Goal: Book appointment/travel/reservation

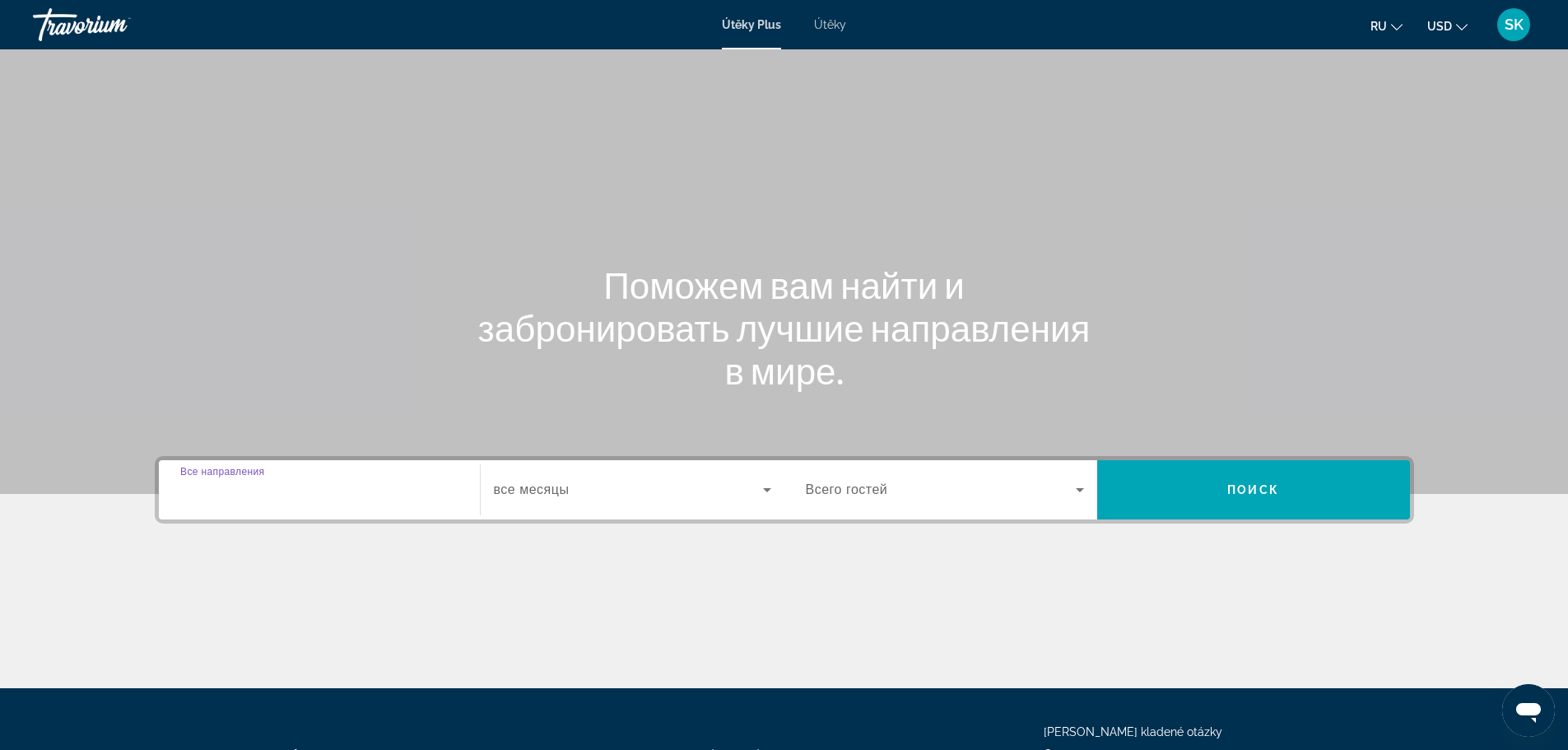
click at [324, 491] on input "Destination Все направления" at bounding box center [319, 490] width 278 height 20
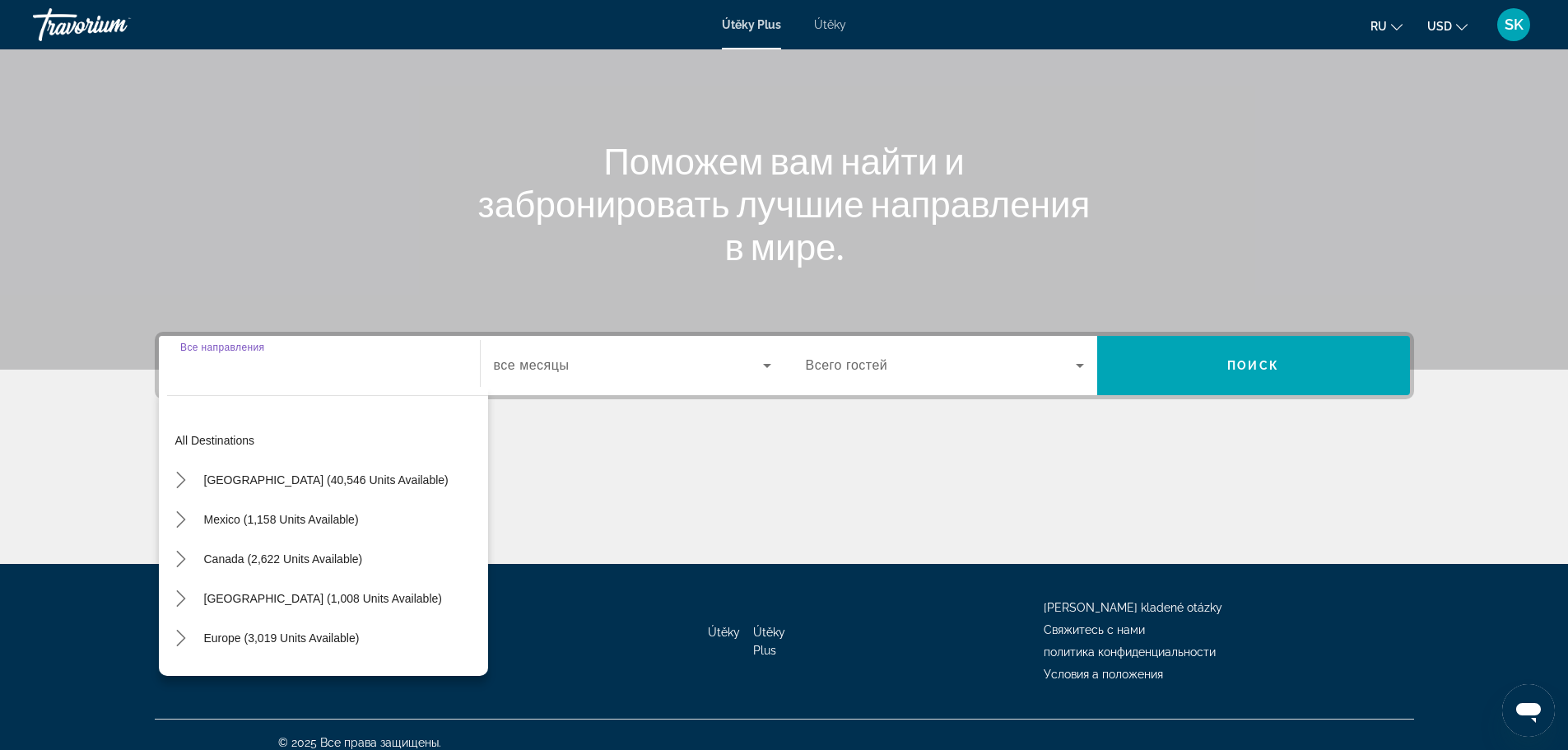
scroll to position [140, 0]
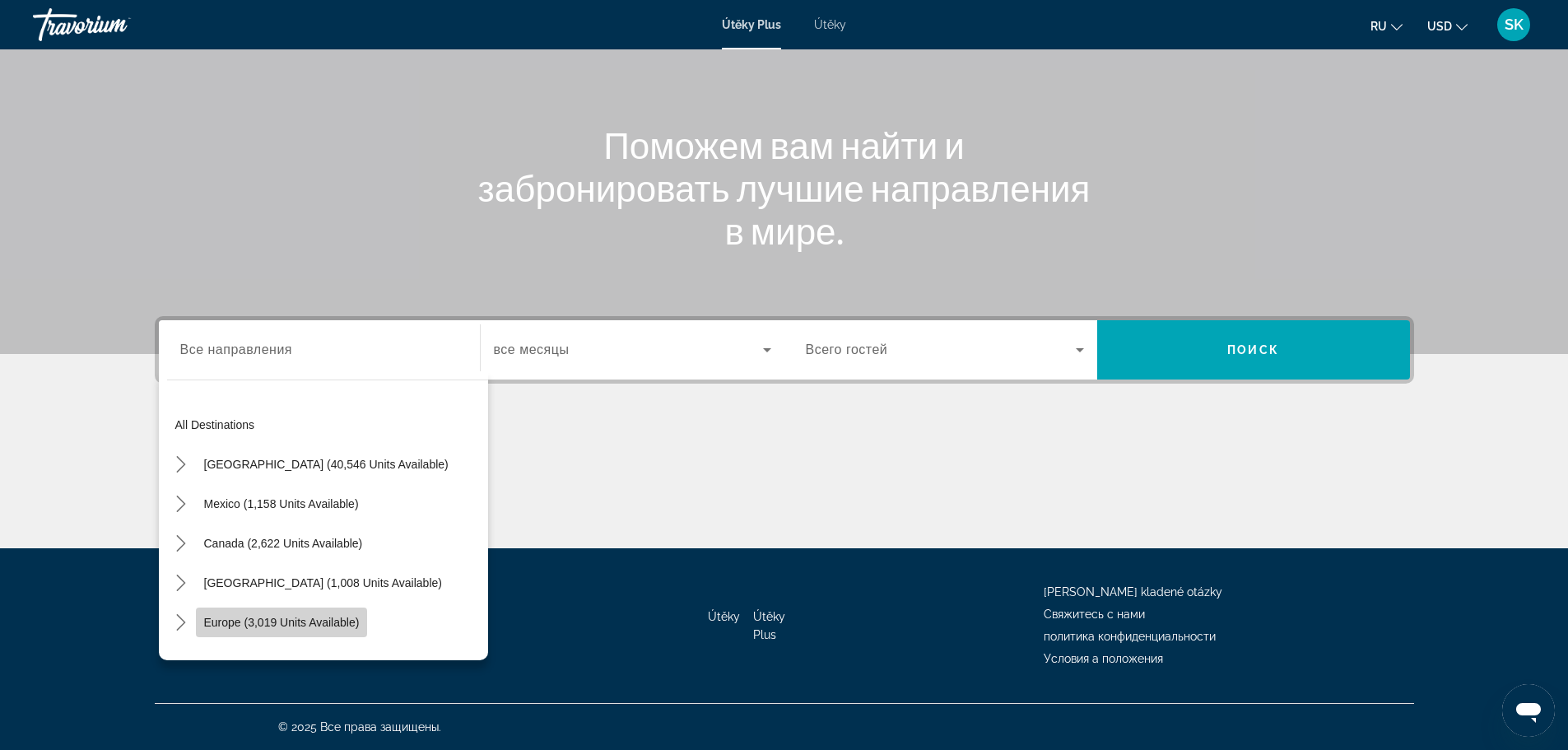
click at [273, 613] on span "Select destination: Europe (3,019 units available)" at bounding box center [282, 622] width 172 height 39
type input "**********"
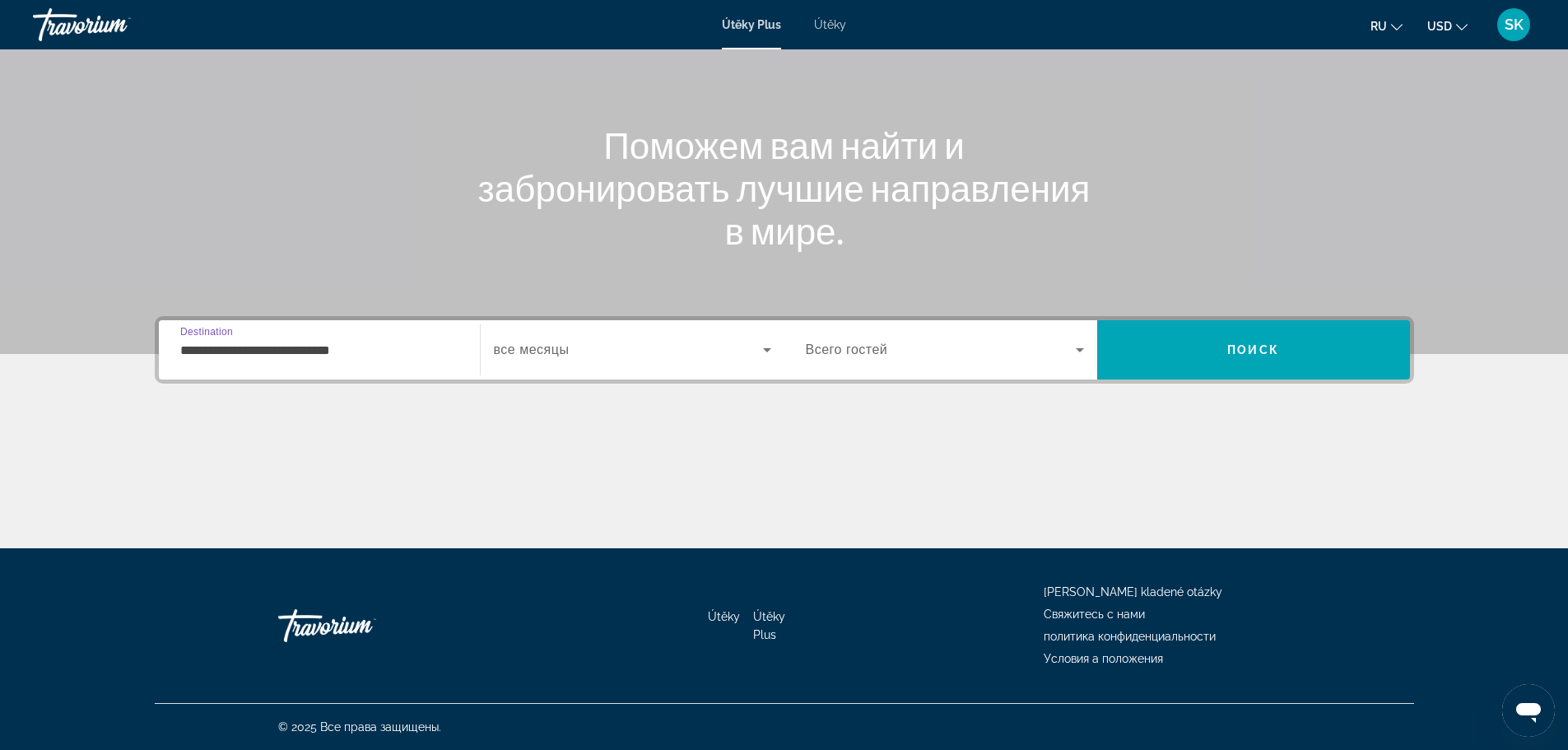
click at [976, 359] on span "Vyhledávací widget" at bounding box center [940, 350] width 270 height 20
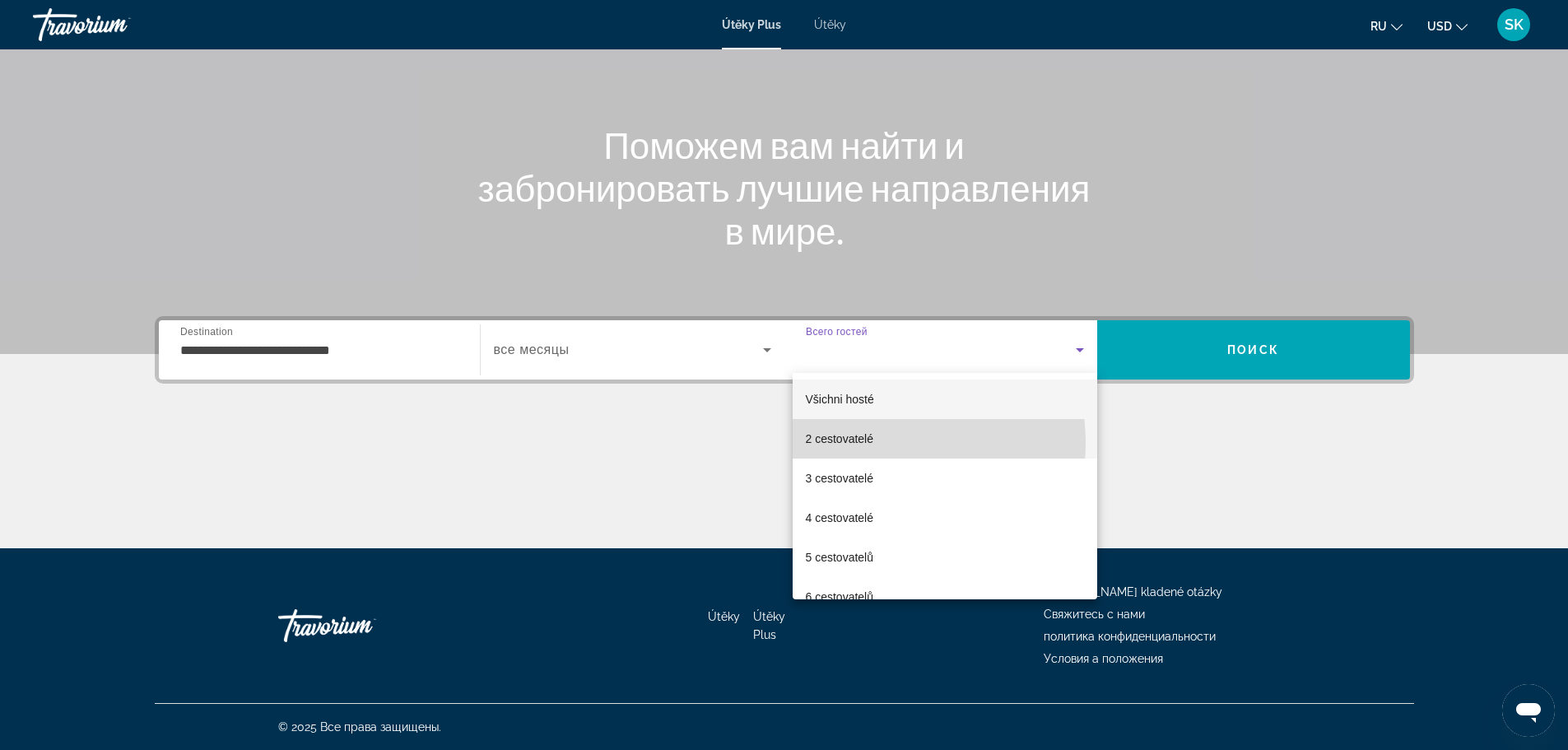
click at [872, 443] on font "2 cestovatelé" at bounding box center [839, 439] width 68 height 13
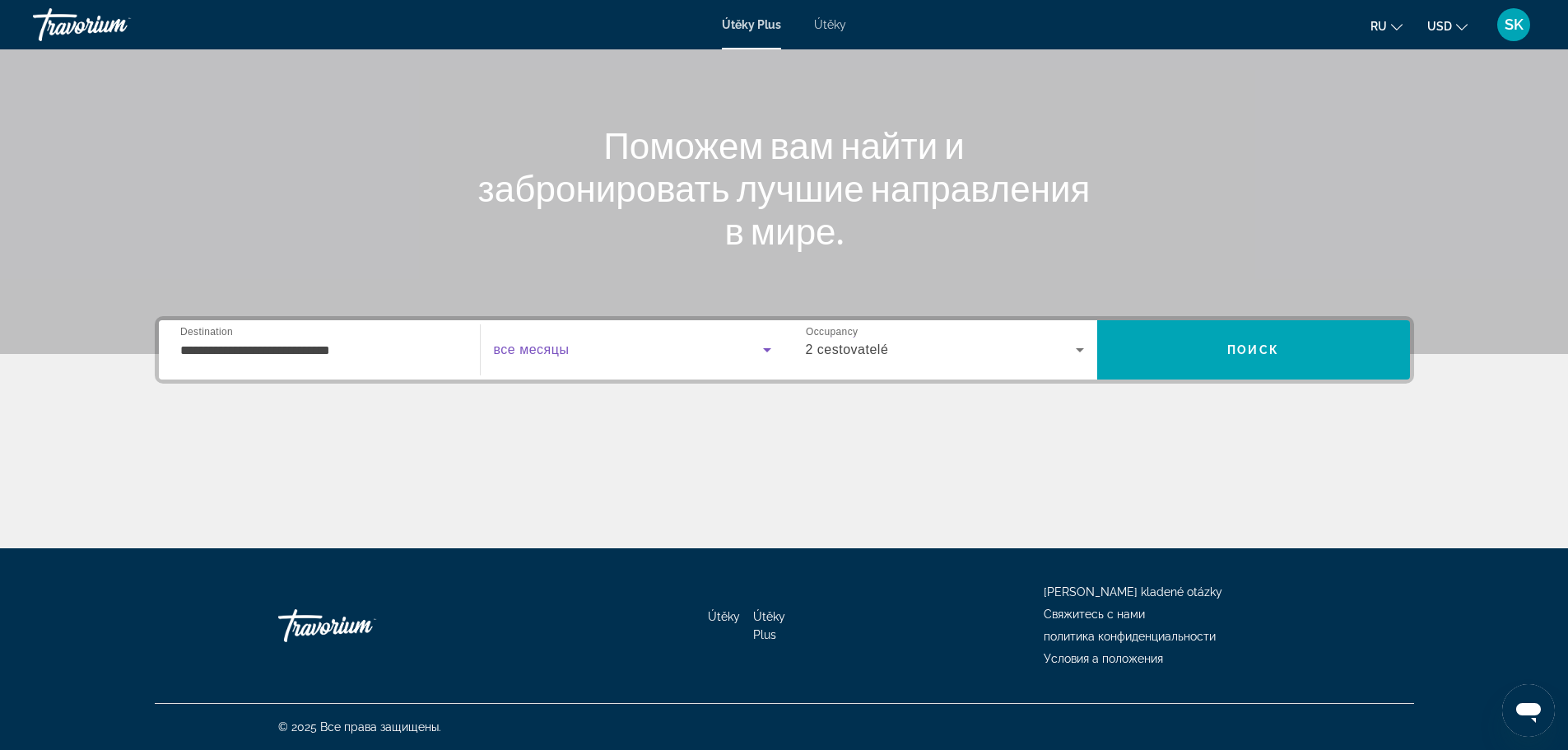
click at [759, 351] on icon "Vyhledávací widget" at bounding box center [767, 350] width 20 height 20
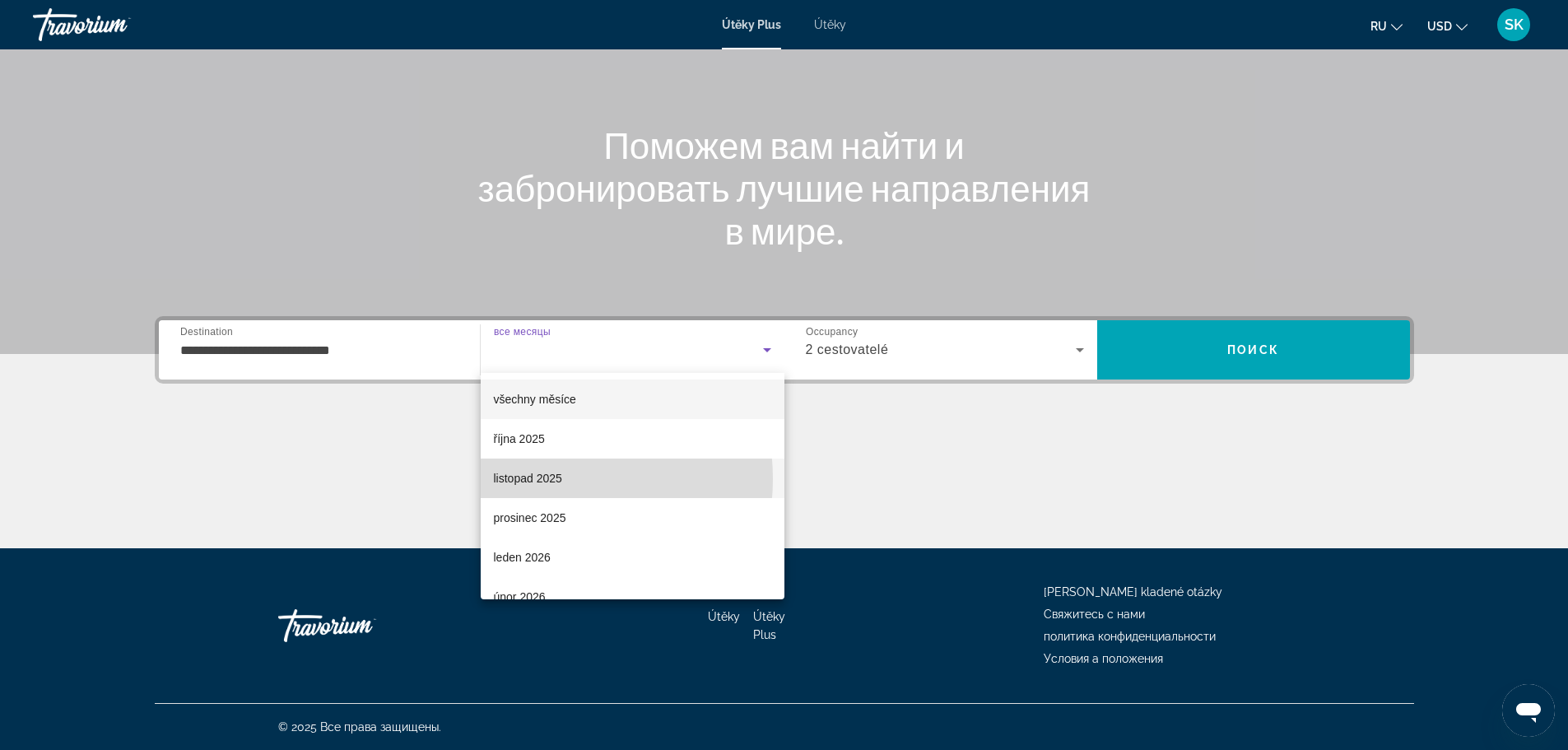
click at [535, 478] on font "listopad 2025" at bounding box center [528, 479] width 68 height 13
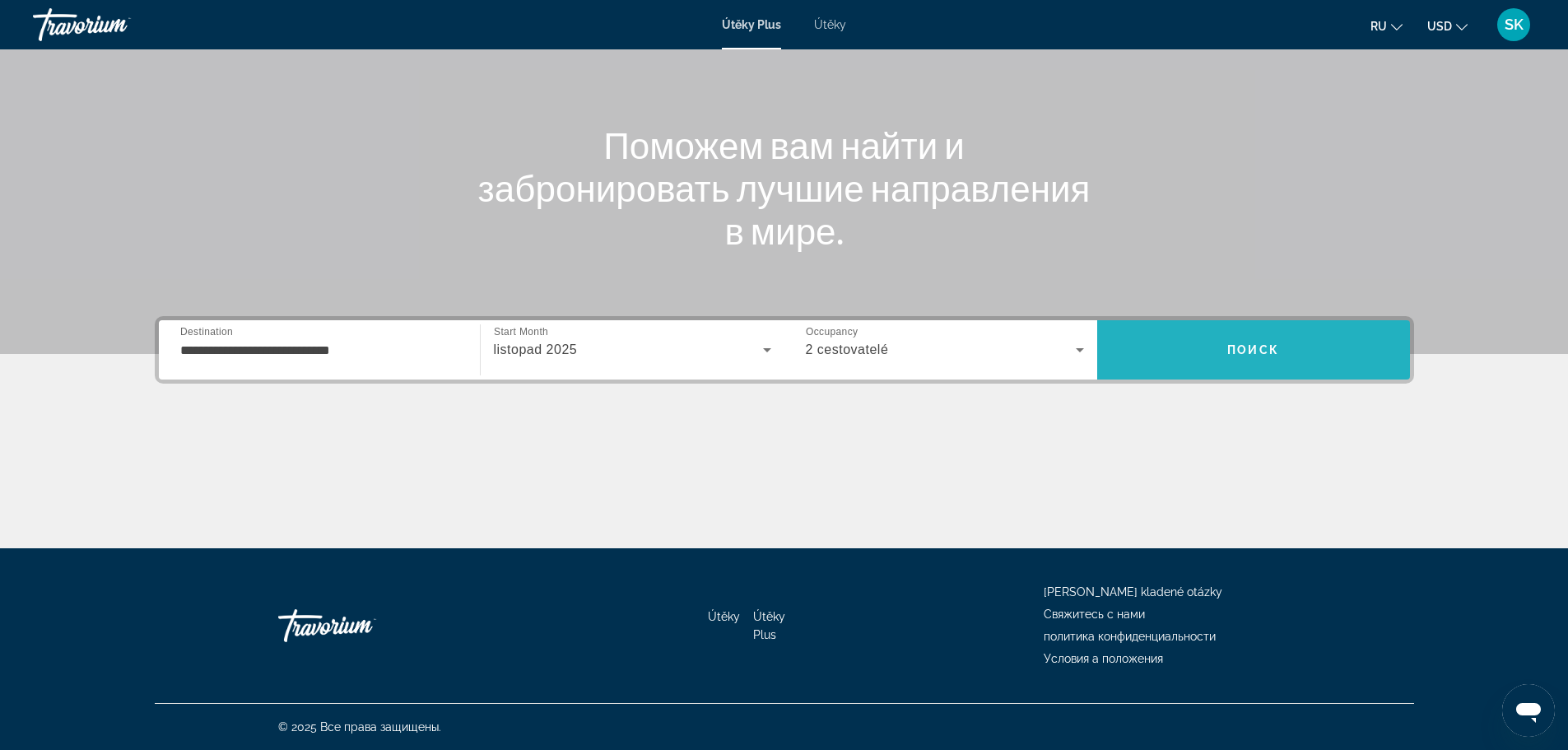
click at [1298, 363] on span "Vyhledávání" at bounding box center [1253, 349] width 312 height 39
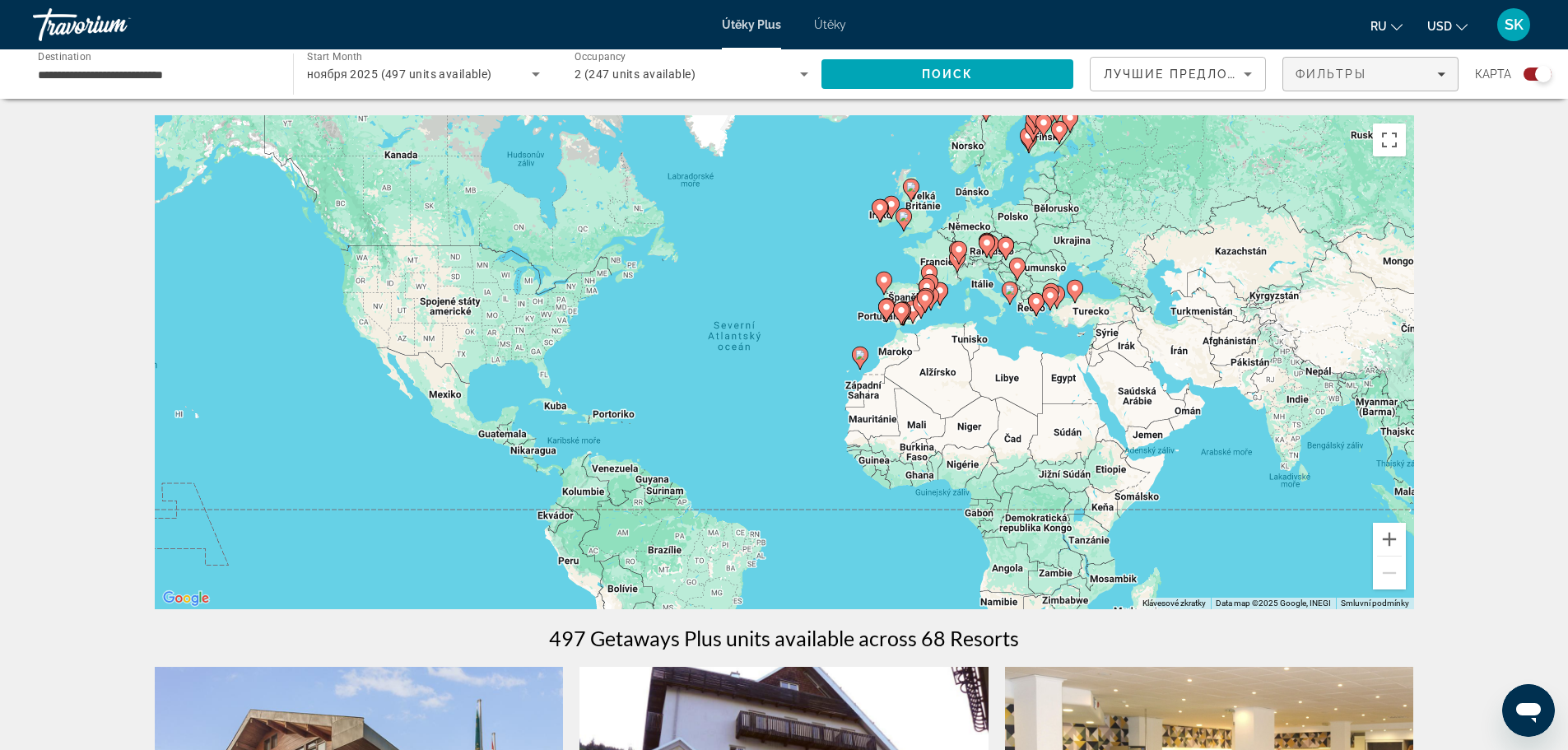
click at [1358, 69] on span "Фильтры" at bounding box center [1332, 74] width 71 height 13
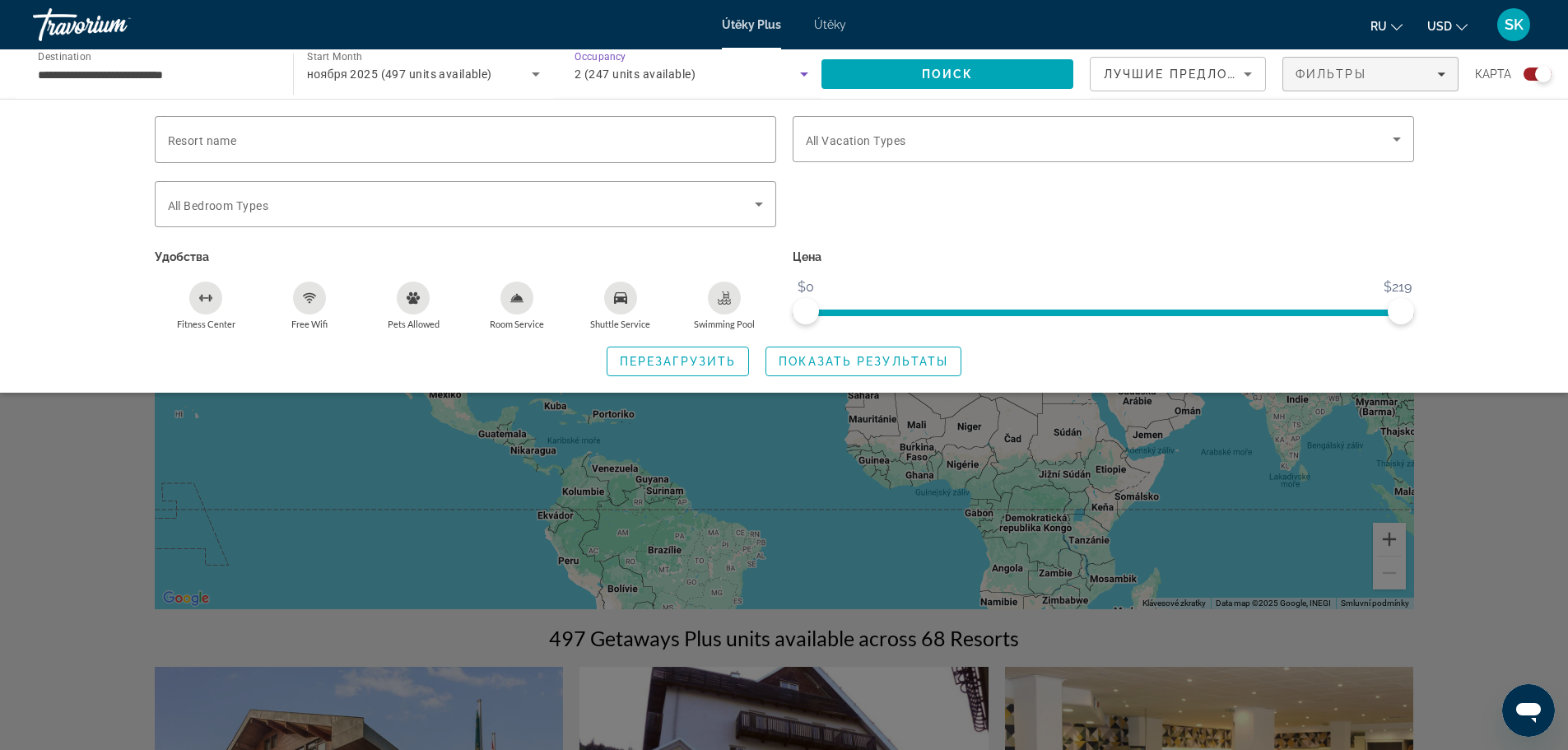
click at [805, 71] on icon "Search widget" at bounding box center [804, 74] width 20 height 20
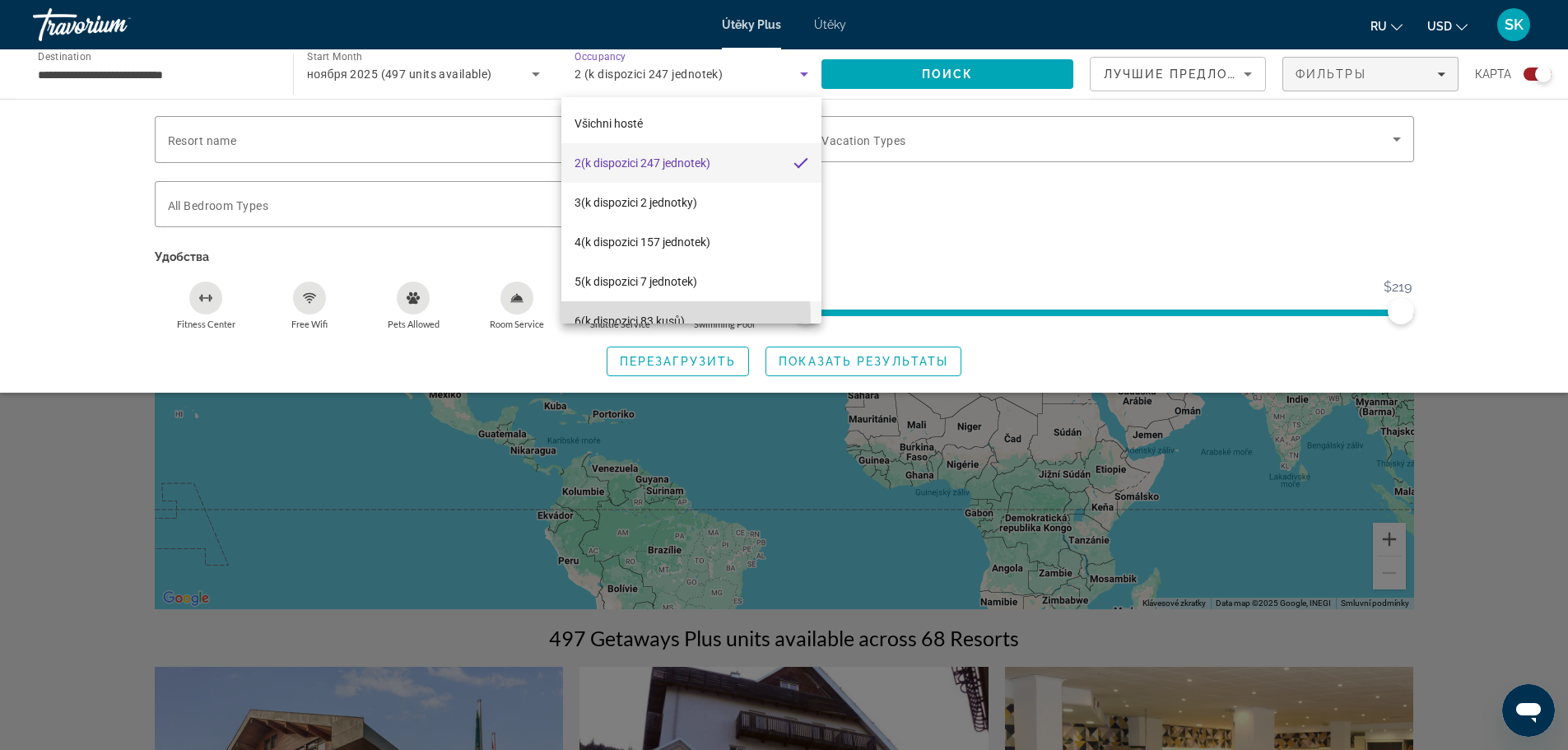
click at [625, 318] on font "(k dispozici 83 kusů)" at bounding box center [634, 321] width 104 height 13
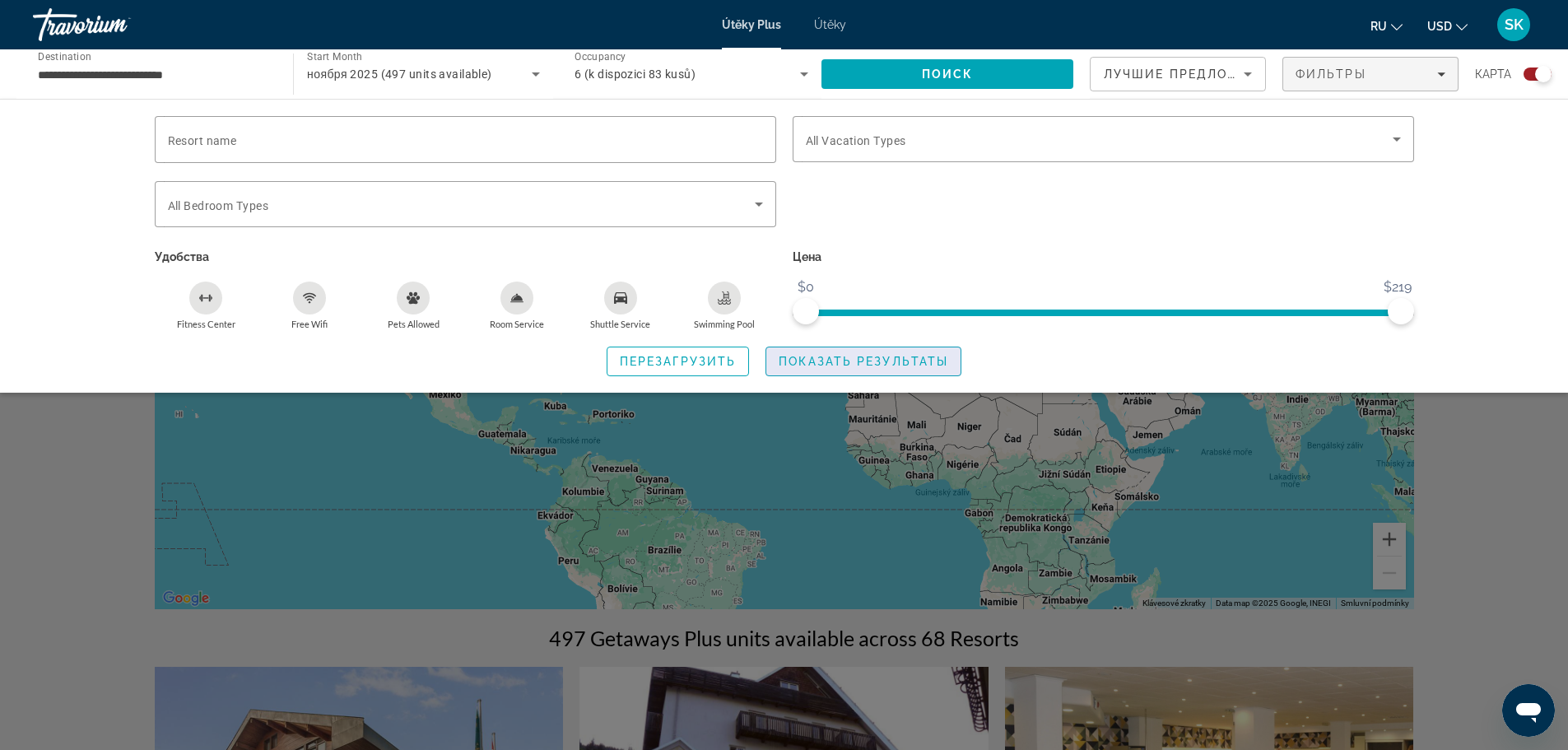
click at [867, 368] on span "Search widget" at bounding box center [863, 361] width 194 height 39
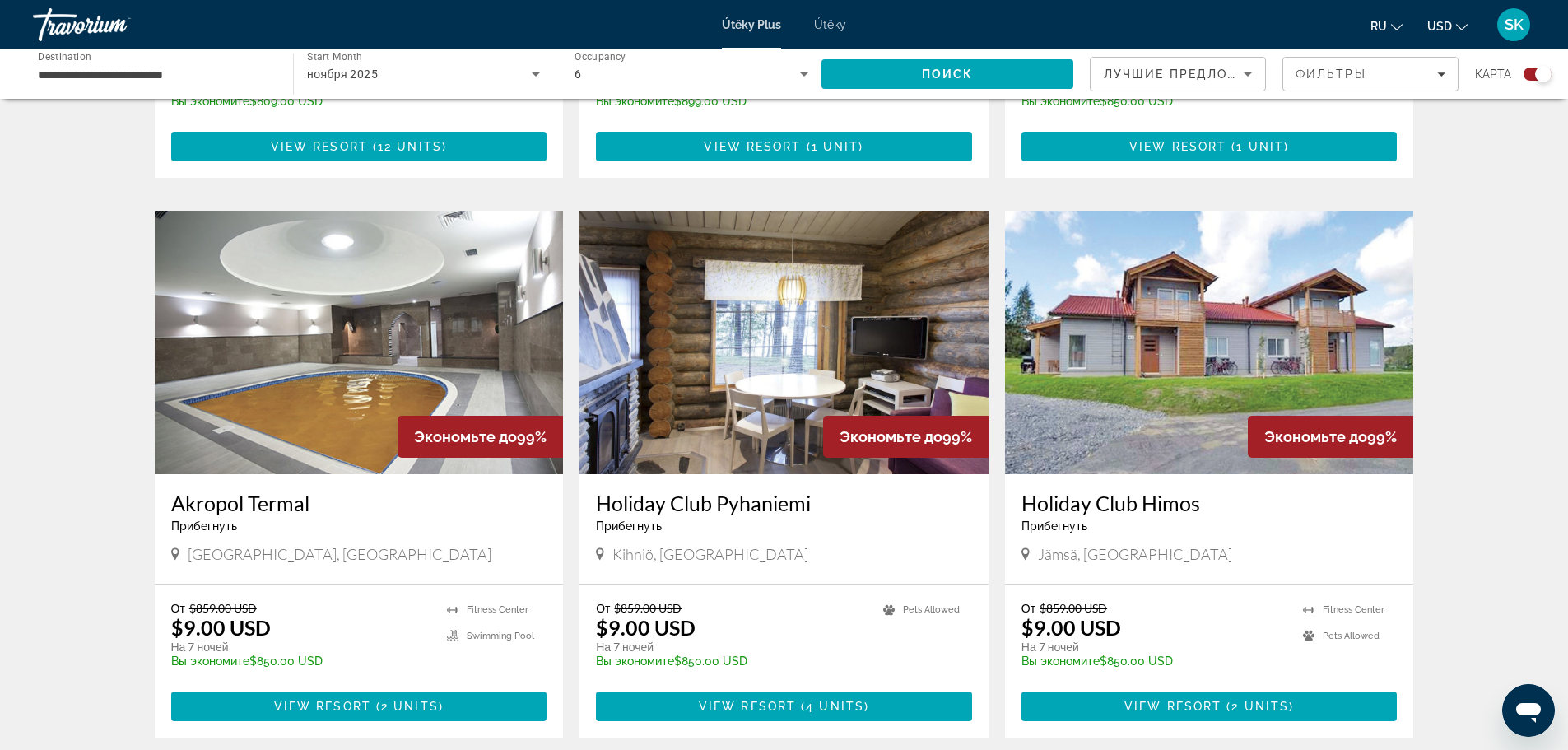
scroll to position [2223, 0]
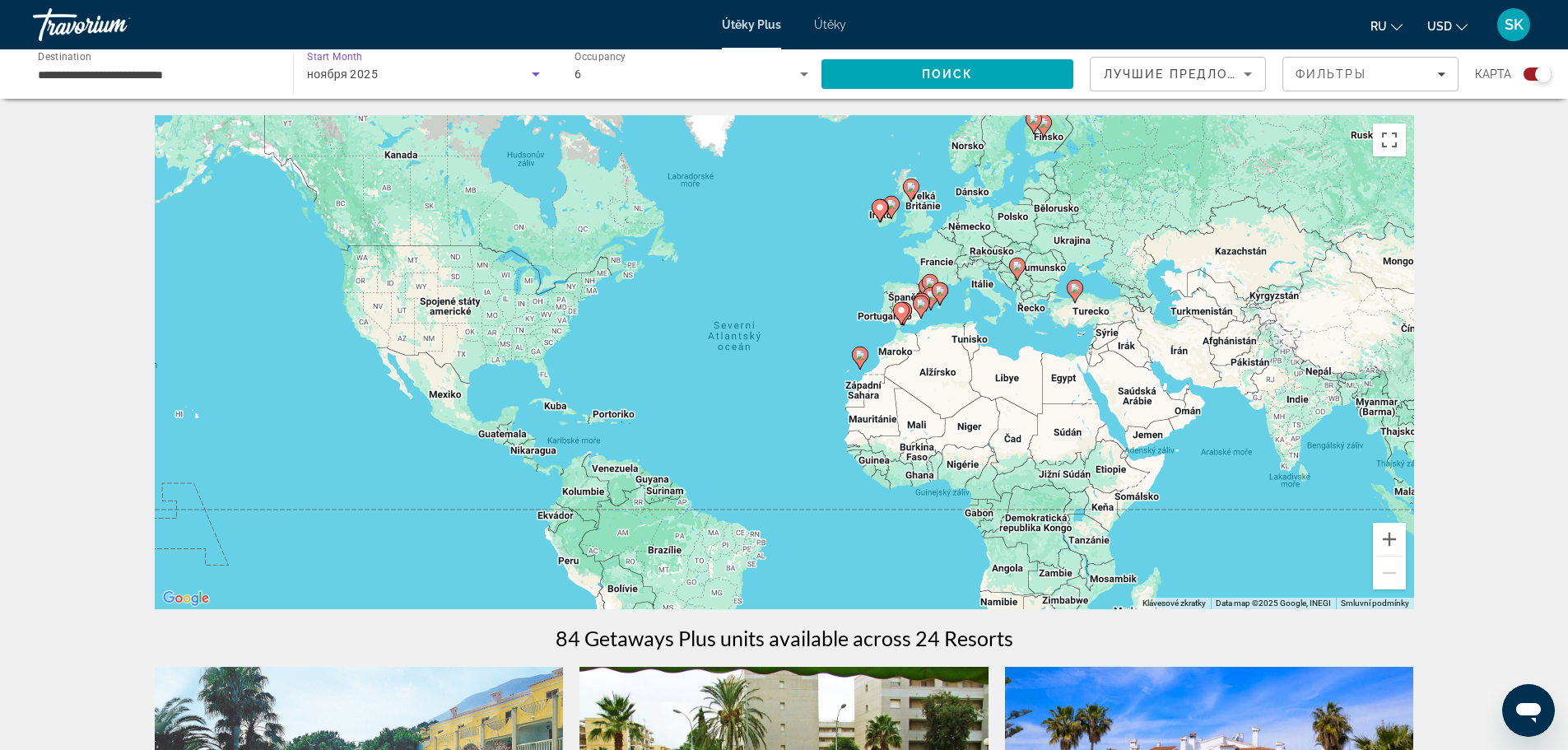
click at [537, 76] on icon "Search widget" at bounding box center [535, 74] width 20 height 20
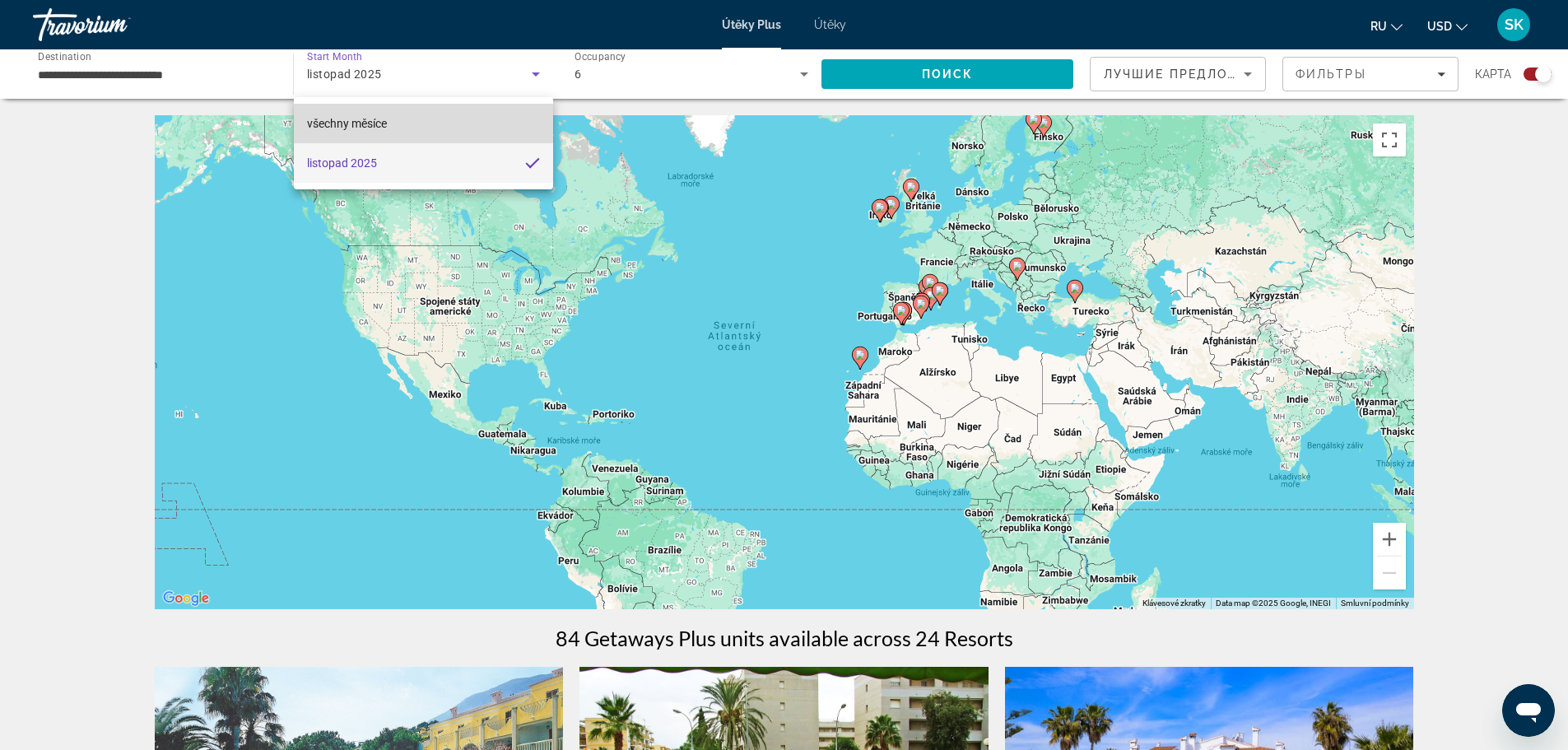
click at [342, 123] on font "všechny měsíce" at bounding box center [346, 124] width 80 height 13
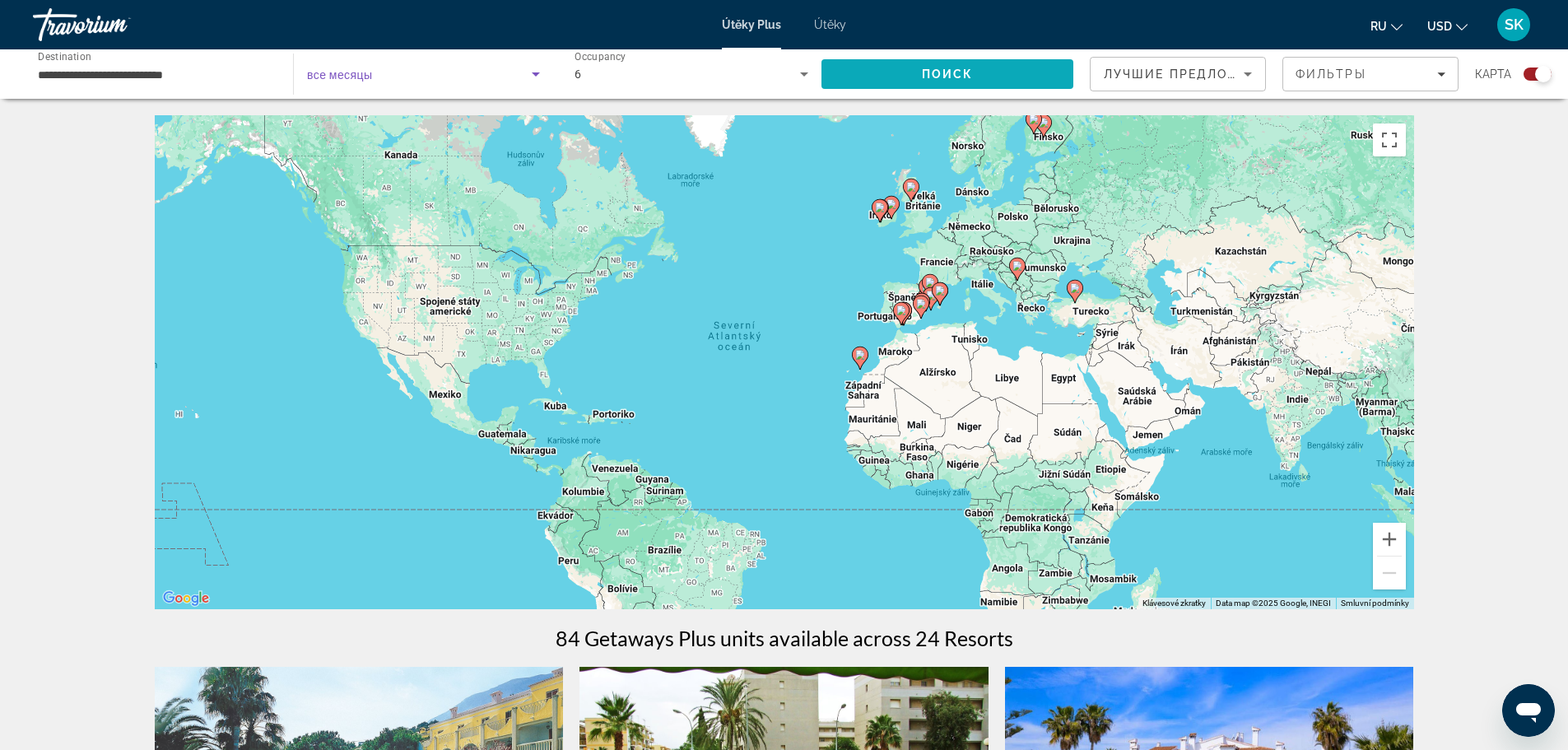
click at [971, 71] on span "Поиск" at bounding box center [948, 74] width 52 height 13
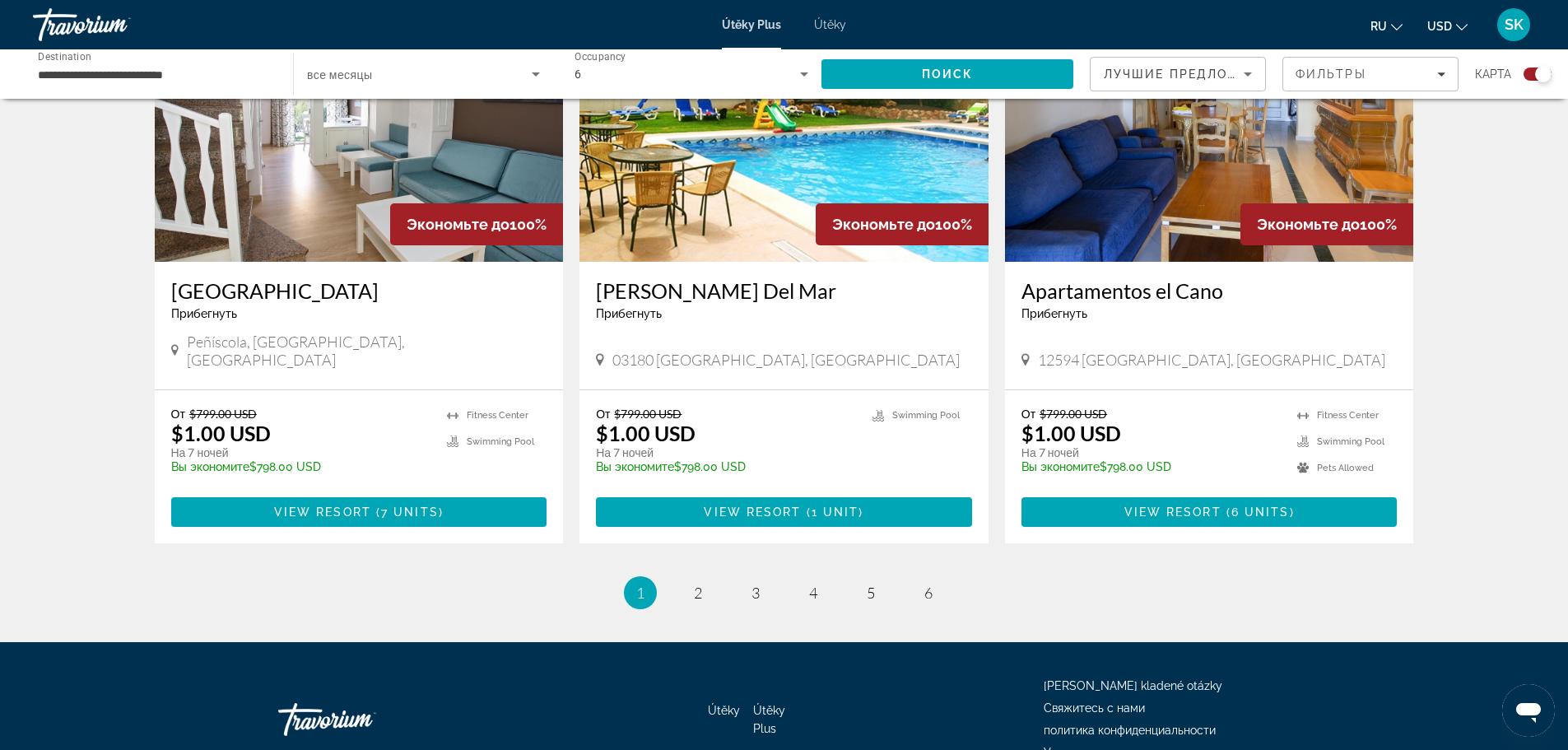
scroll to position [2424, 0]
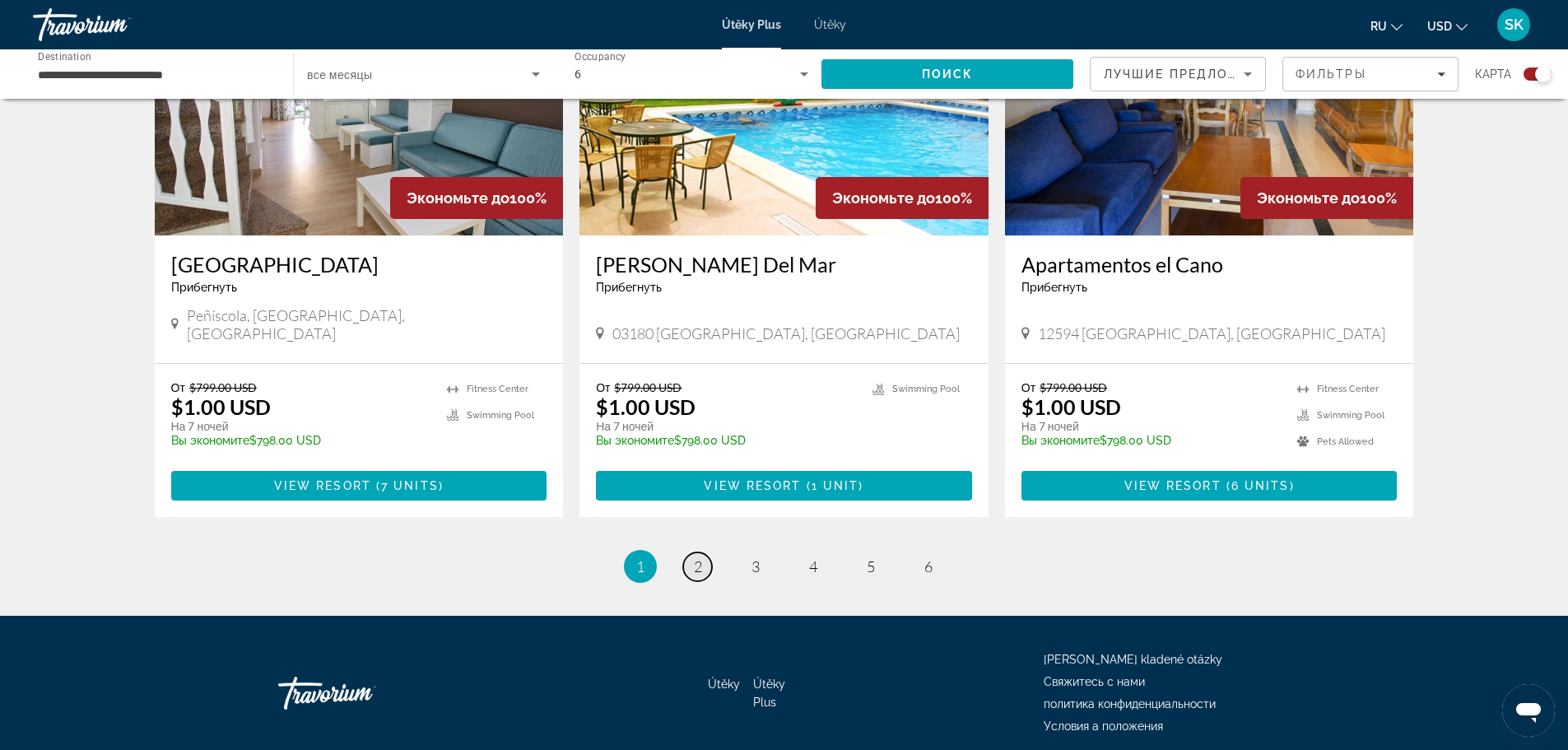
click at [697, 558] on span "2" at bounding box center [698, 566] width 9 height 18
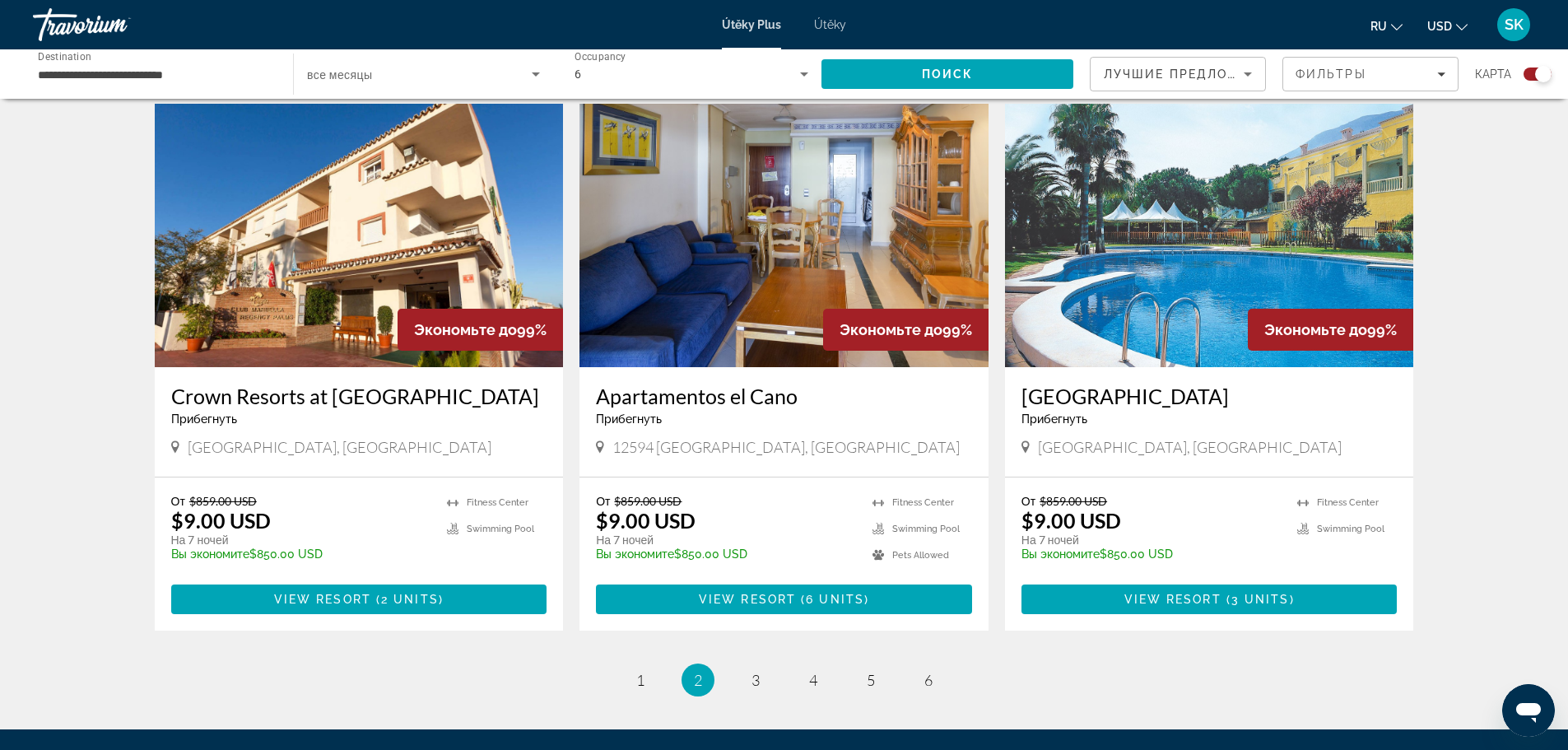
scroll to position [2424, 0]
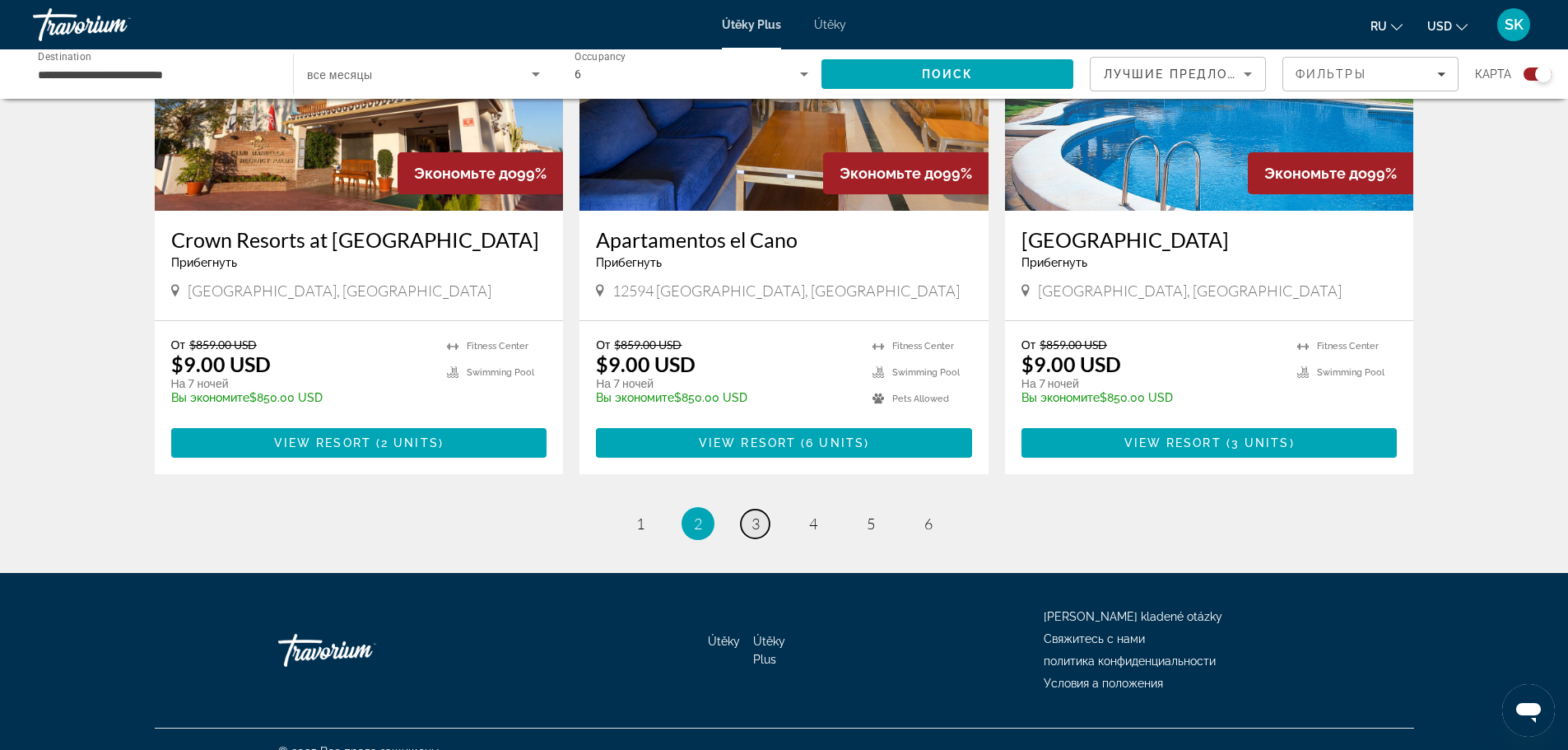
click at [757, 514] on span "3" at bounding box center [756, 523] width 9 height 18
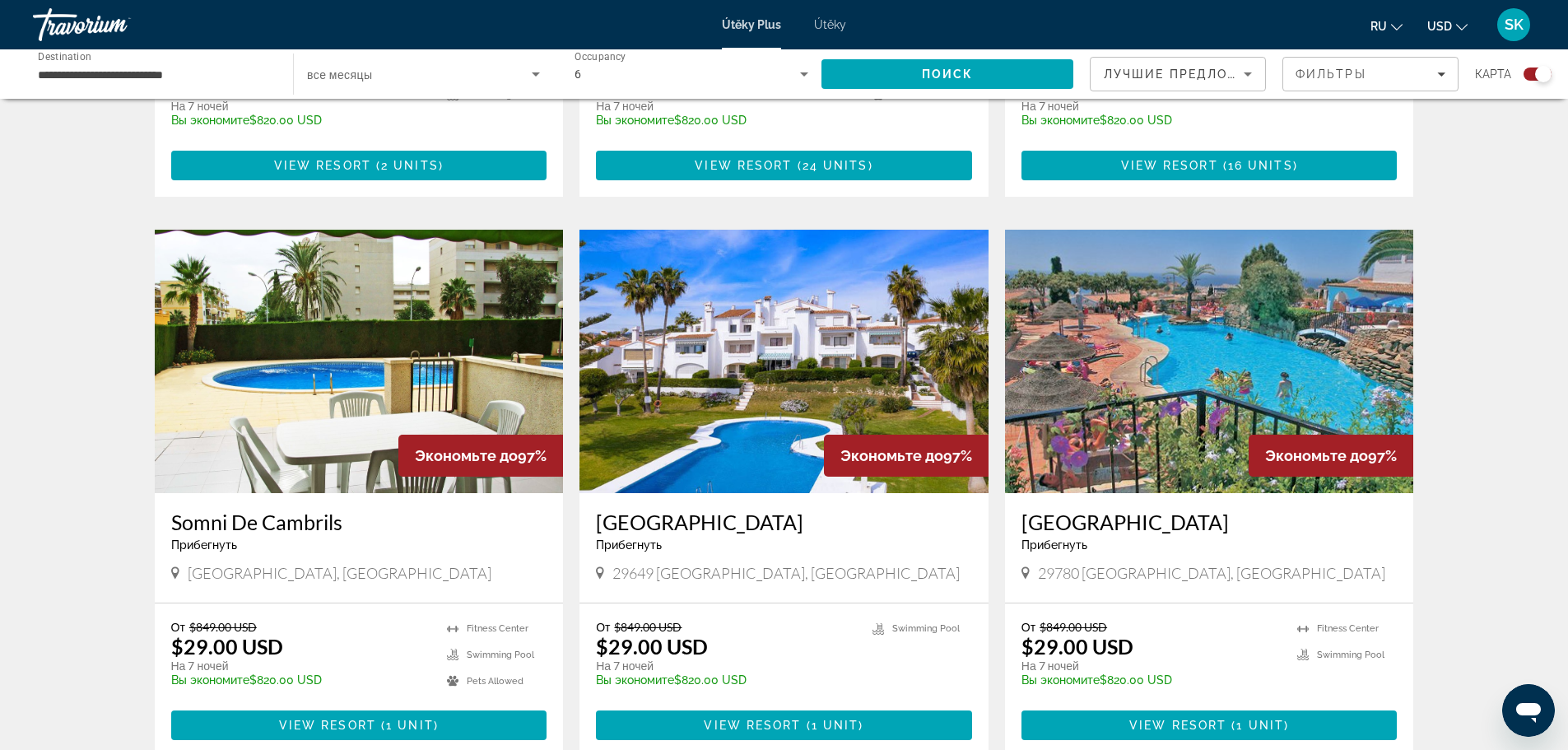
scroll to position [2223, 0]
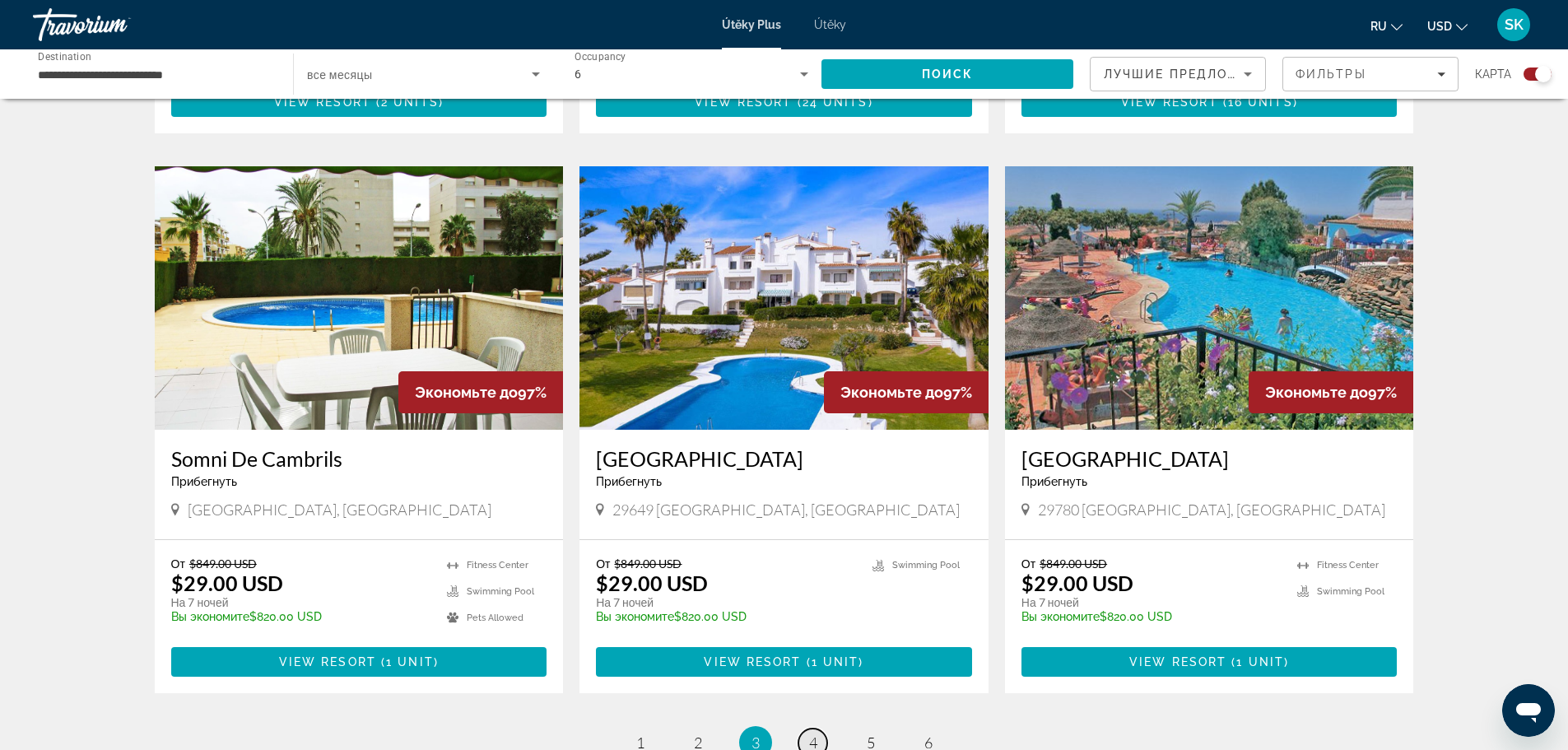
click at [811, 734] on span "4" at bounding box center [813, 742] width 9 height 18
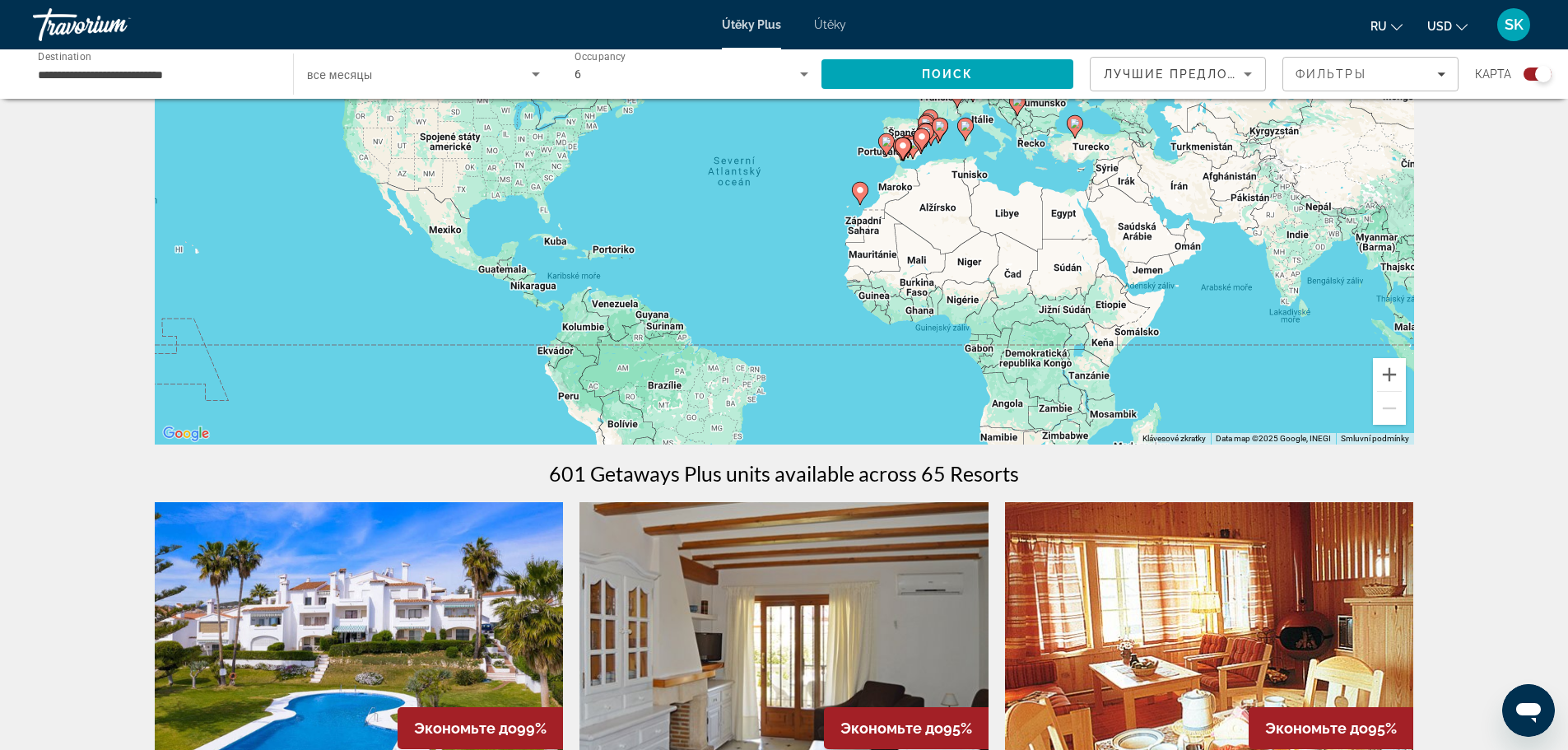
scroll to position [83, 0]
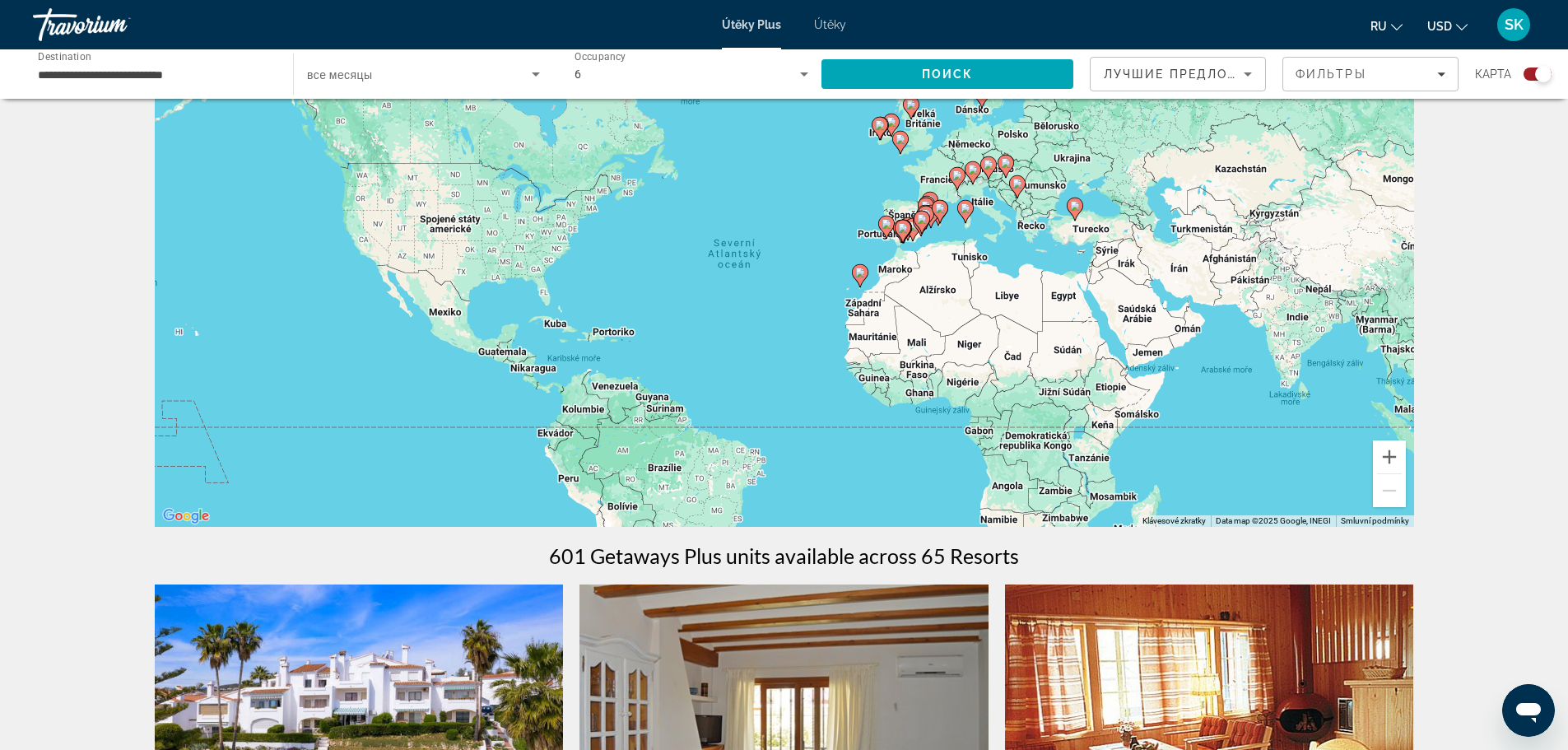
click at [1006, 163] on image "Hlavní obsah" at bounding box center [1006, 162] width 10 height 10
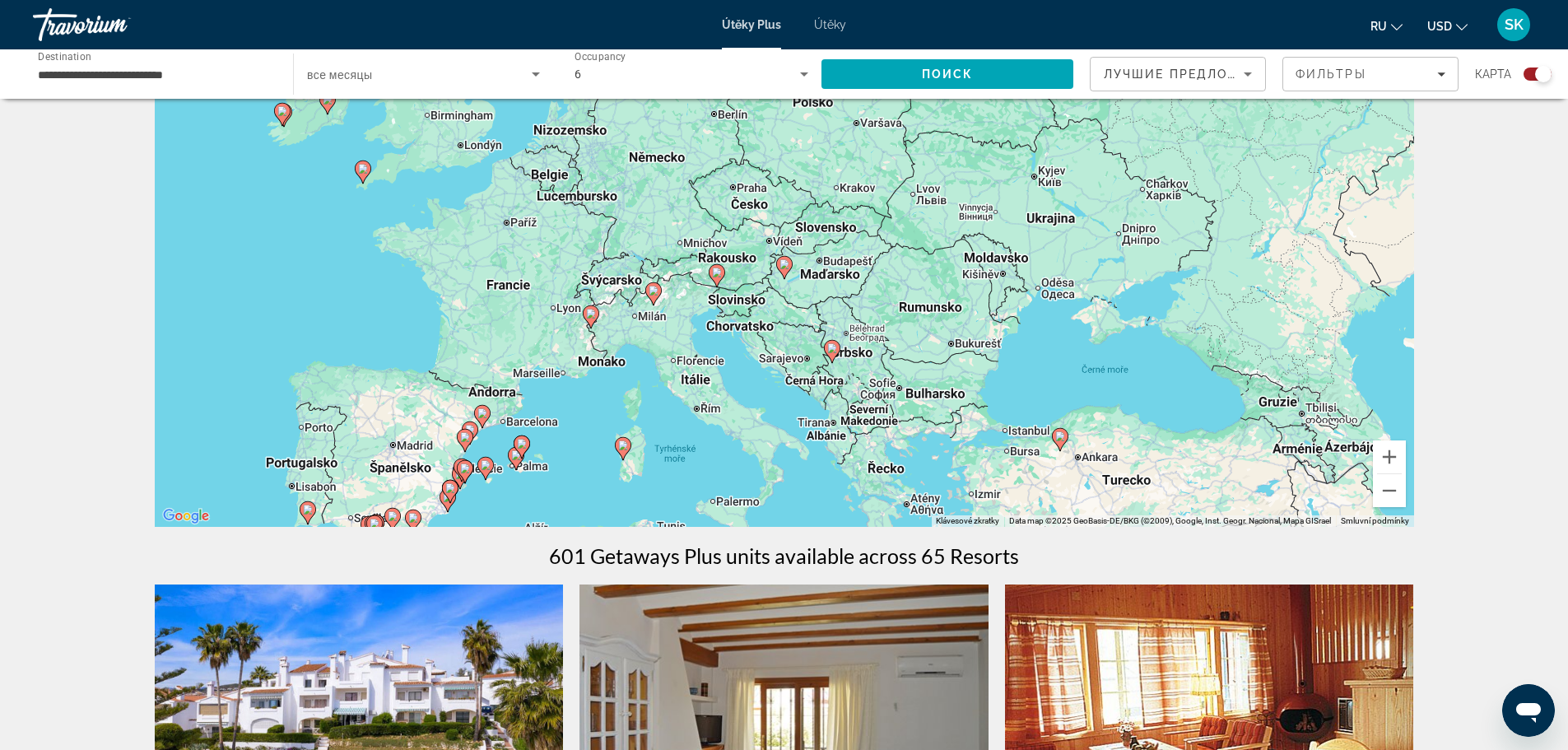
click at [587, 318] on image "Hlavní obsah" at bounding box center [591, 313] width 10 height 10
type input "**********"
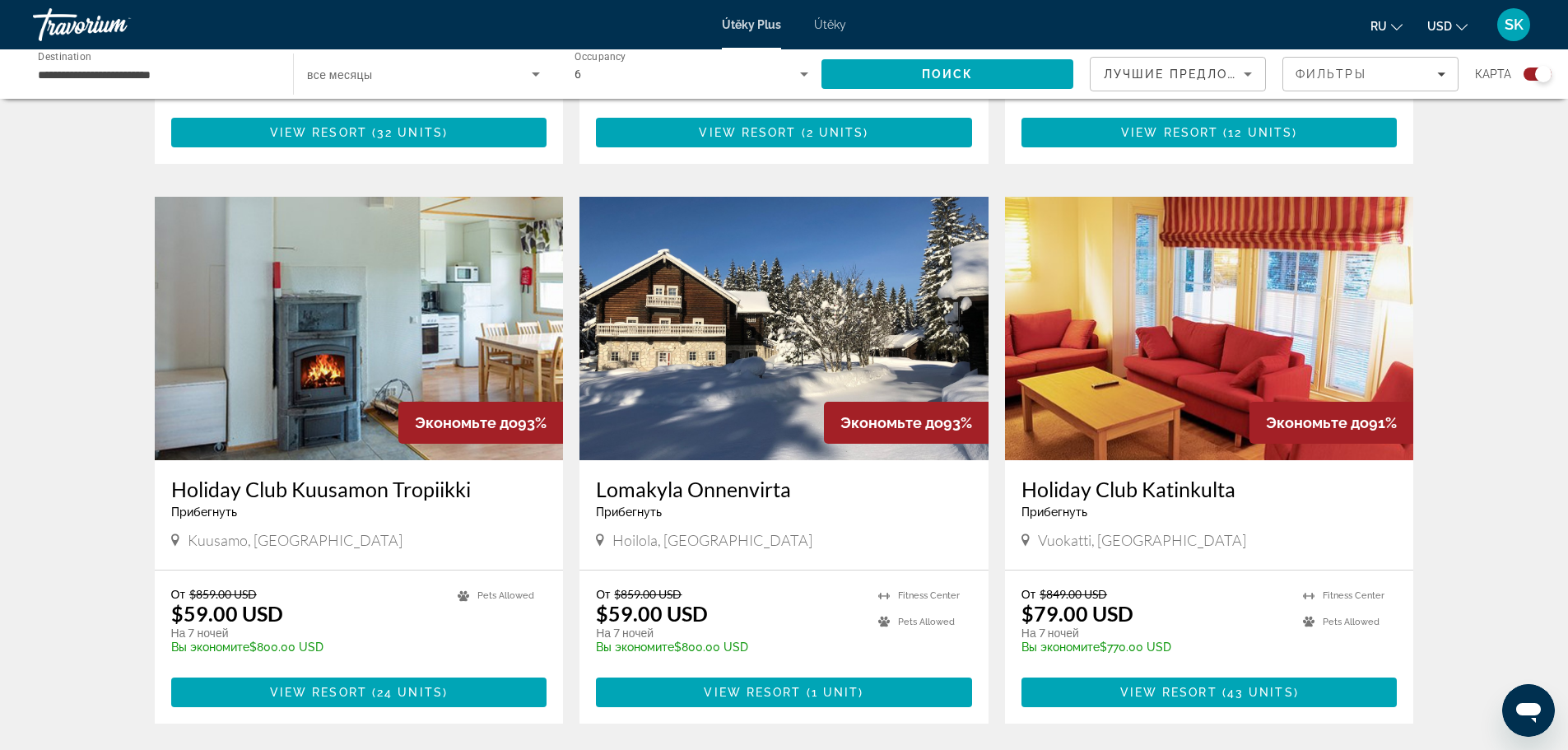
scroll to position [2388, 0]
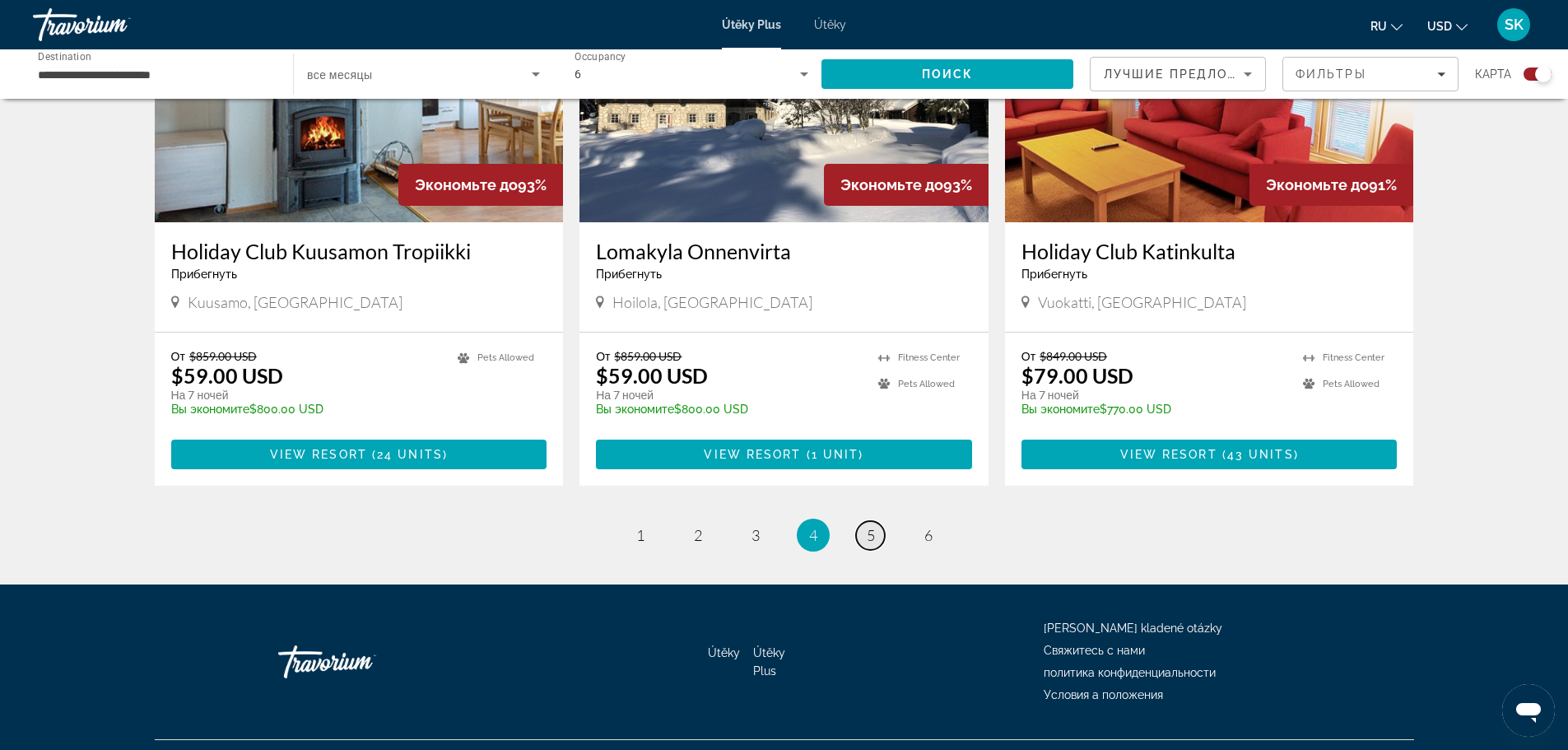
click at [868, 536] on span "5" at bounding box center [871, 535] width 9 height 18
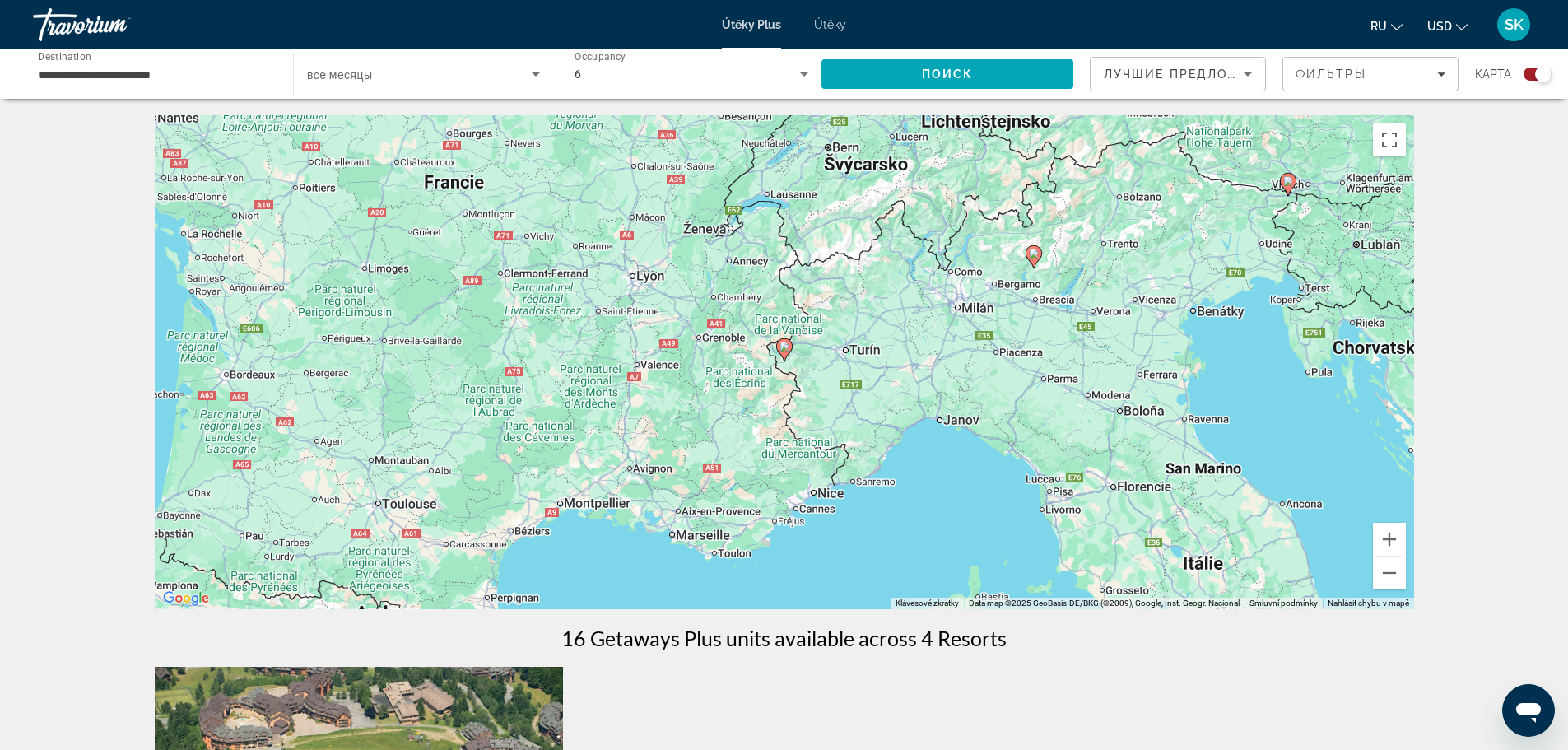
click at [802, 76] on icon "Search widget" at bounding box center [804, 74] width 20 height 20
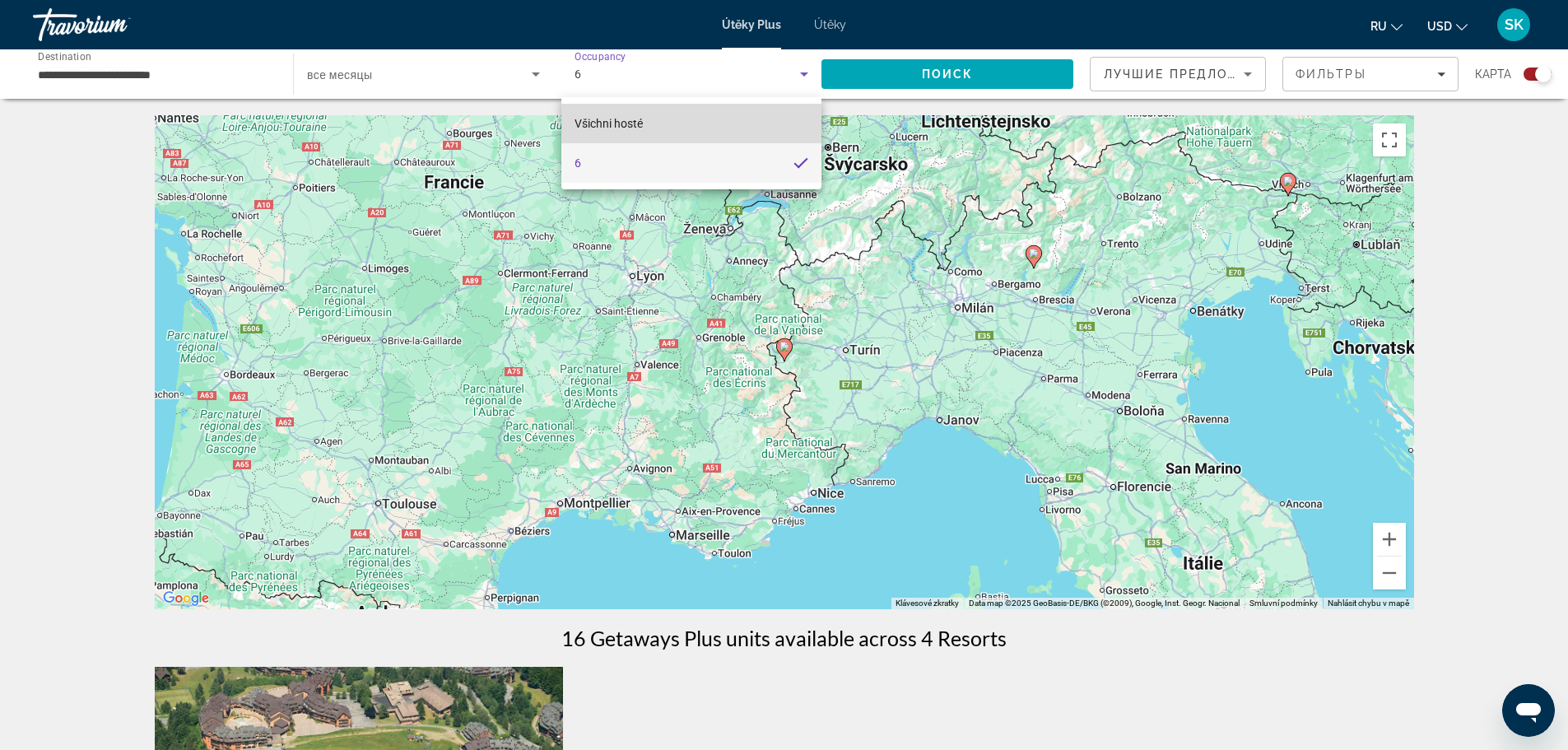
click at [588, 123] on font "Všichni hosté" at bounding box center [609, 124] width 68 height 13
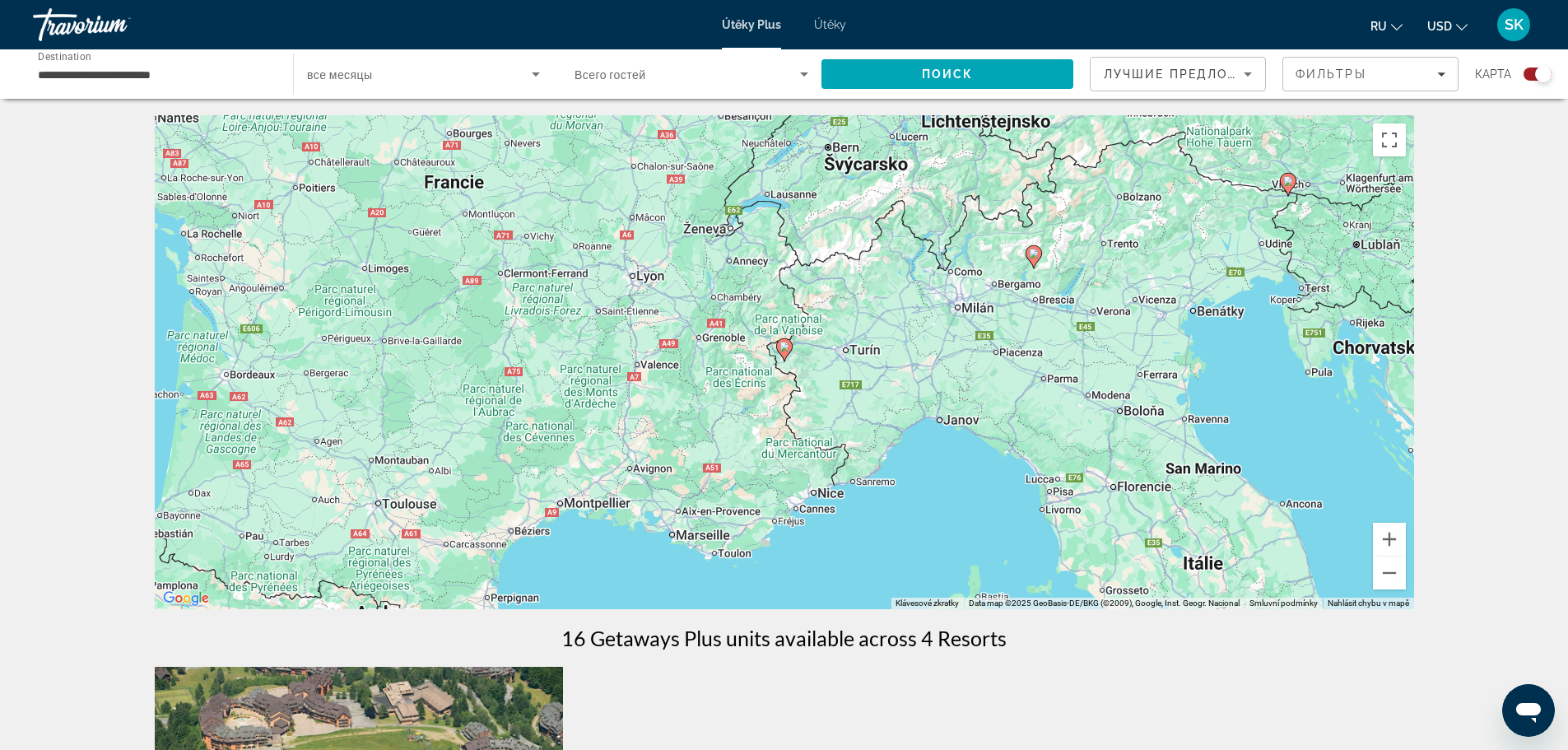
click at [621, 75] on span "Всего гостей" at bounding box center [610, 75] width 71 height 13
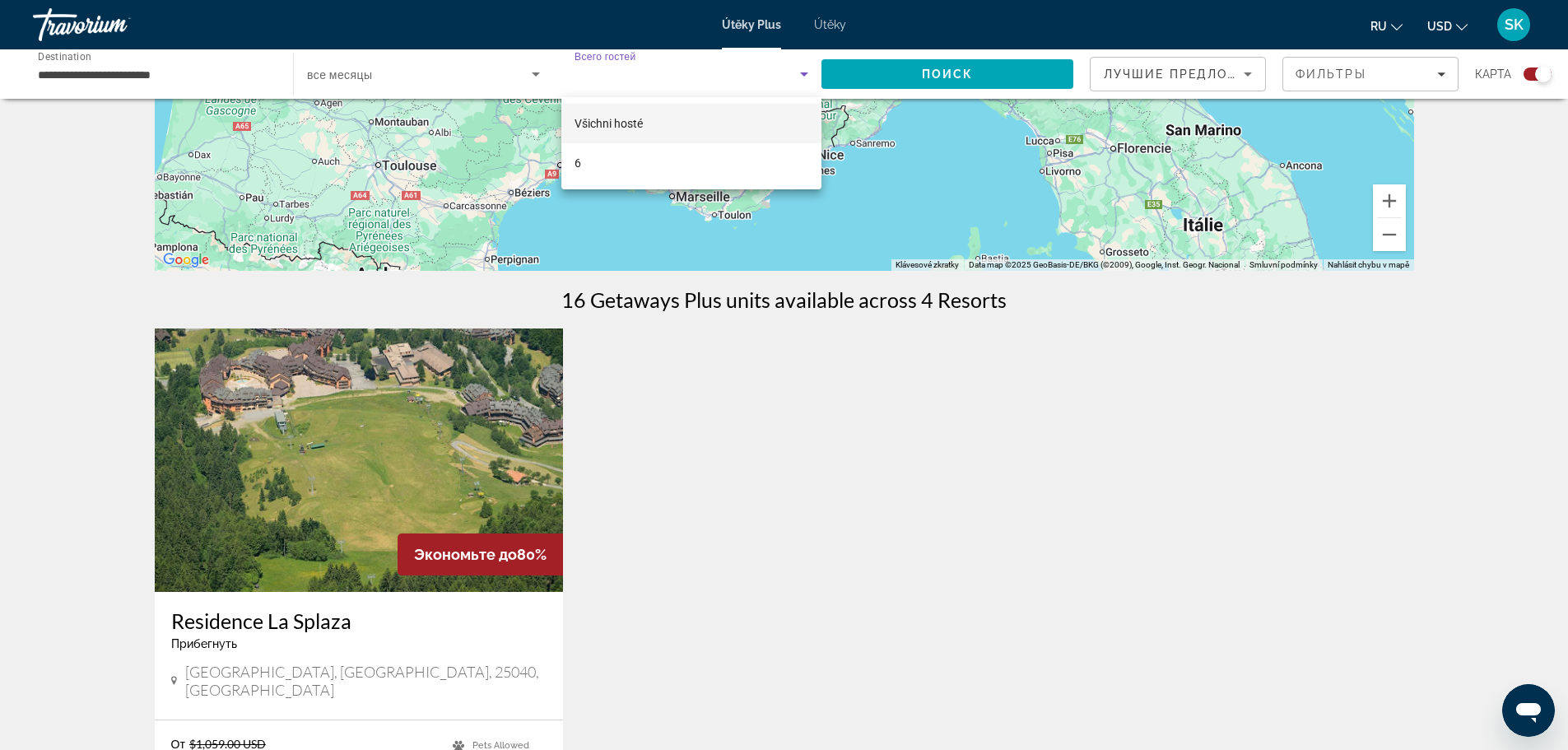
scroll to position [330, 0]
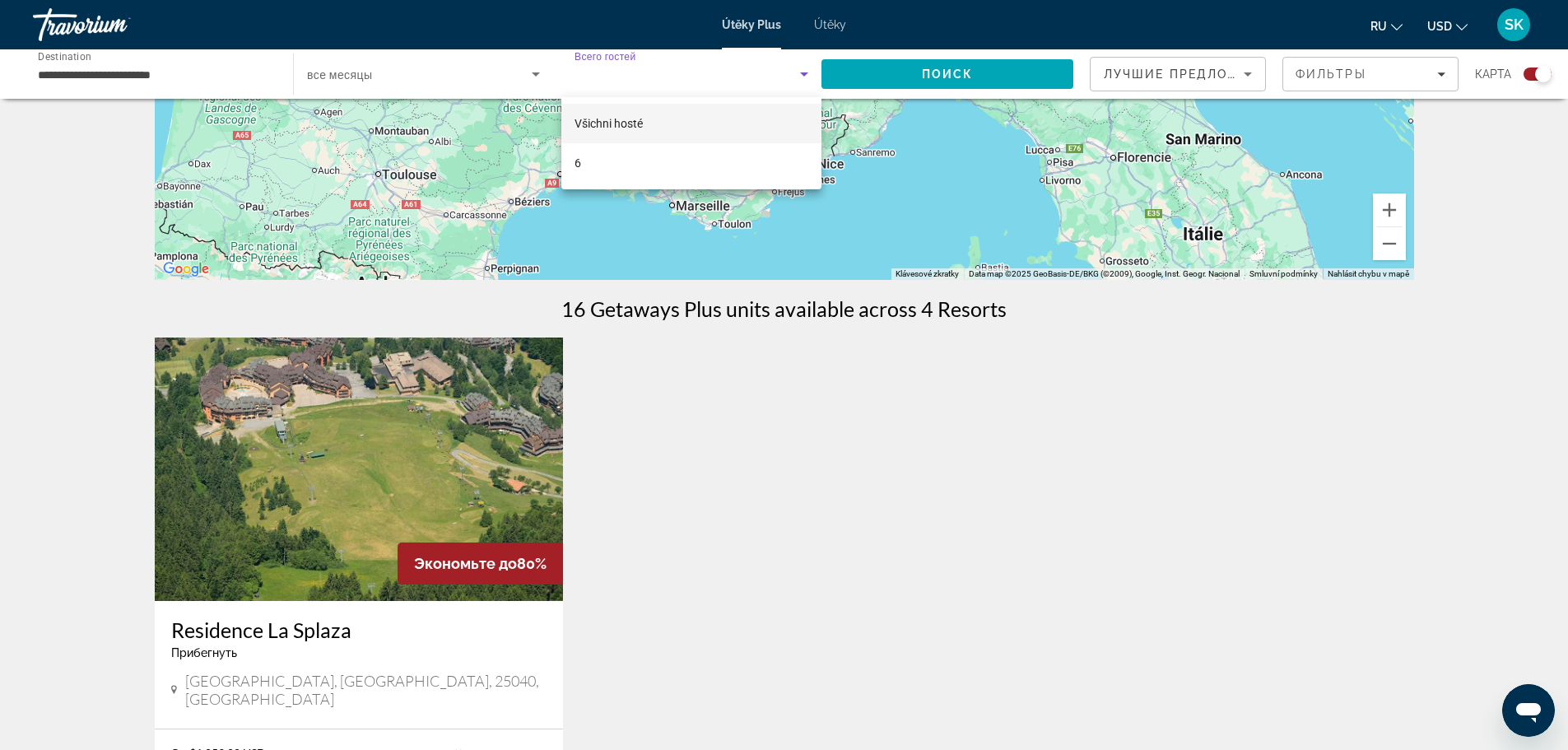
click at [1442, 73] on div at bounding box center [784, 375] width 1568 height 750
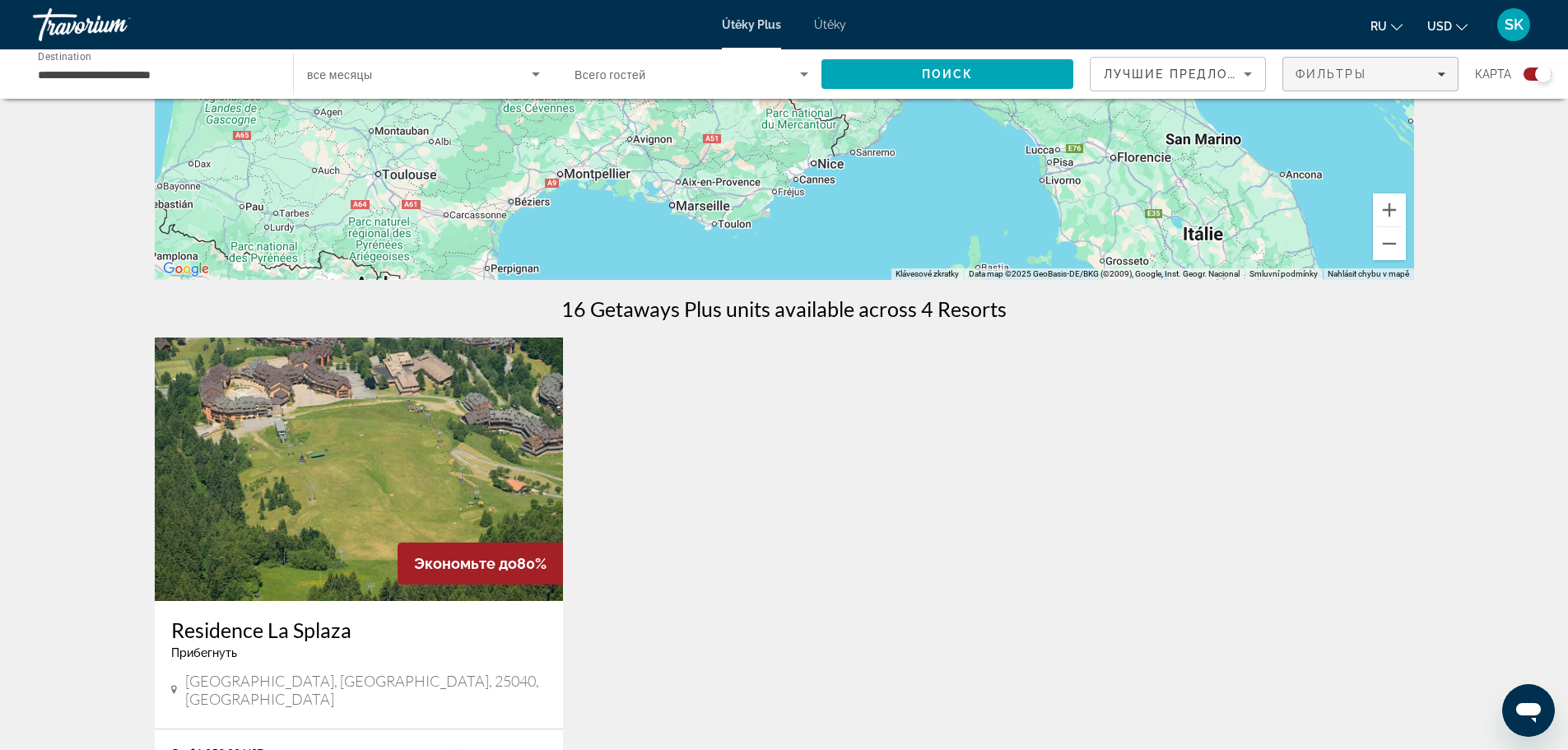
click at [1440, 73] on icon "Filters" at bounding box center [1441, 74] width 9 height 4
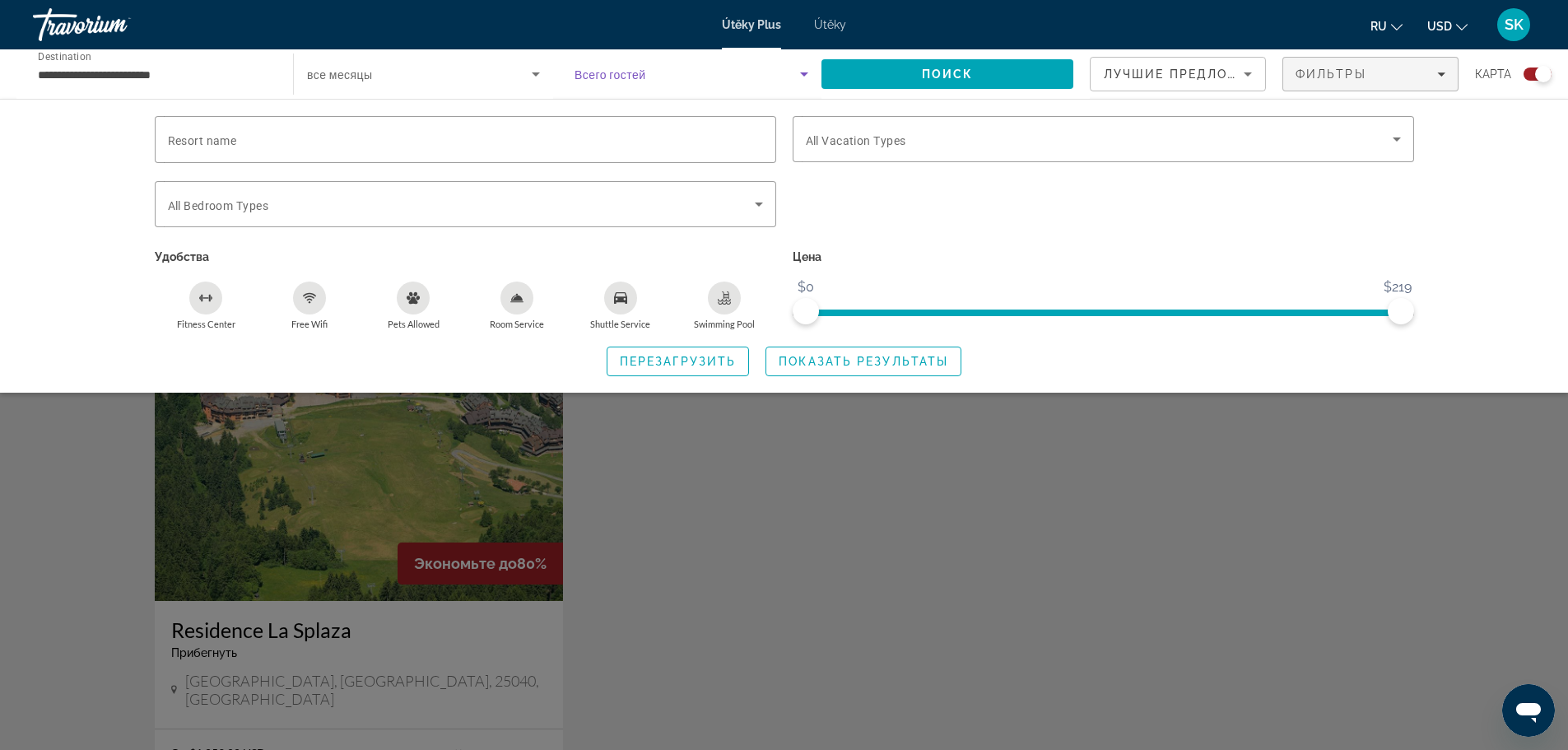
click at [804, 71] on icon "Search widget" at bounding box center [804, 74] width 20 height 20
click at [612, 61] on div at bounding box center [784, 375] width 1568 height 750
click at [585, 78] on span "Всего гостей" at bounding box center [610, 75] width 71 height 13
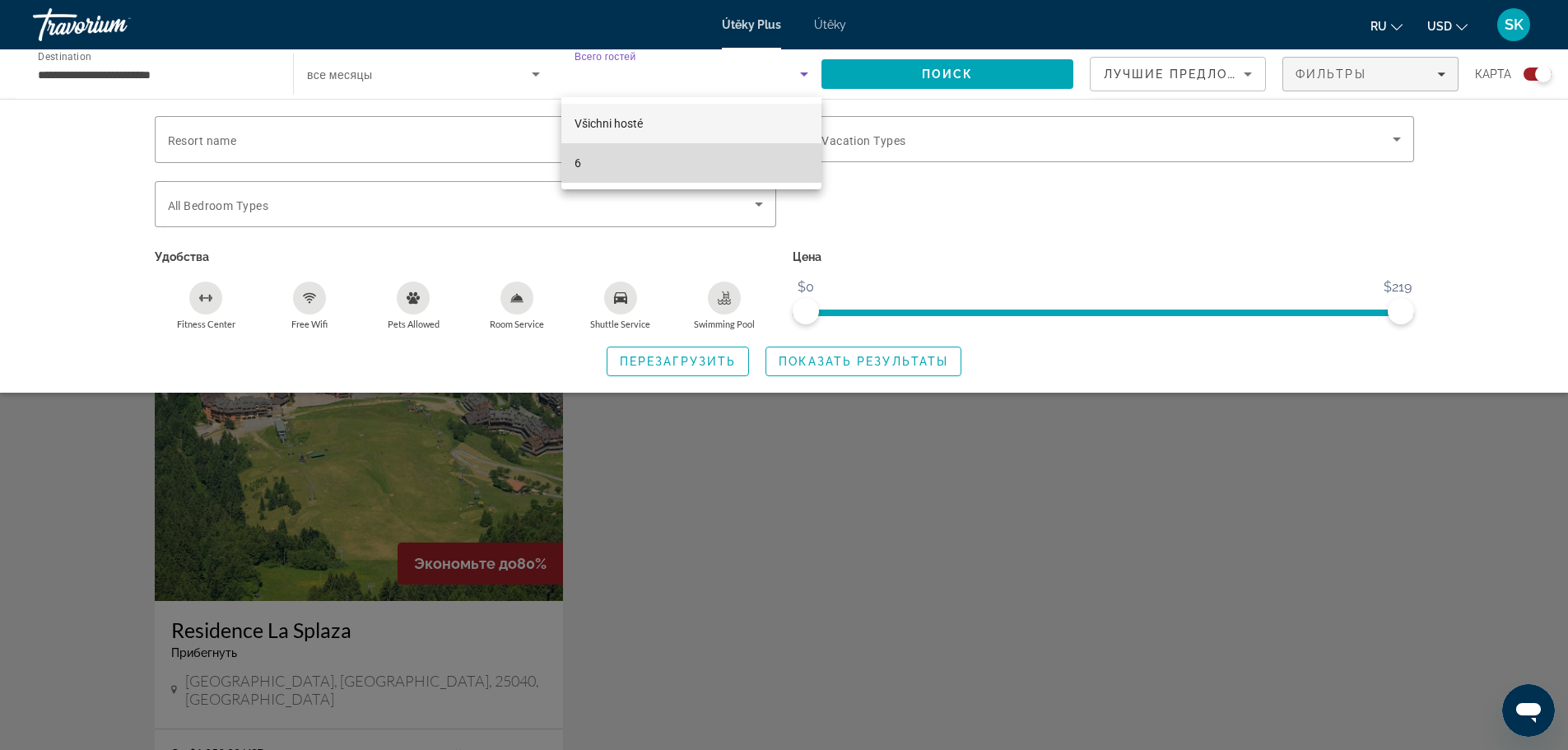
click at [607, 164] on mat-option "6" at bounding box center [691, 162] width 261 height 39
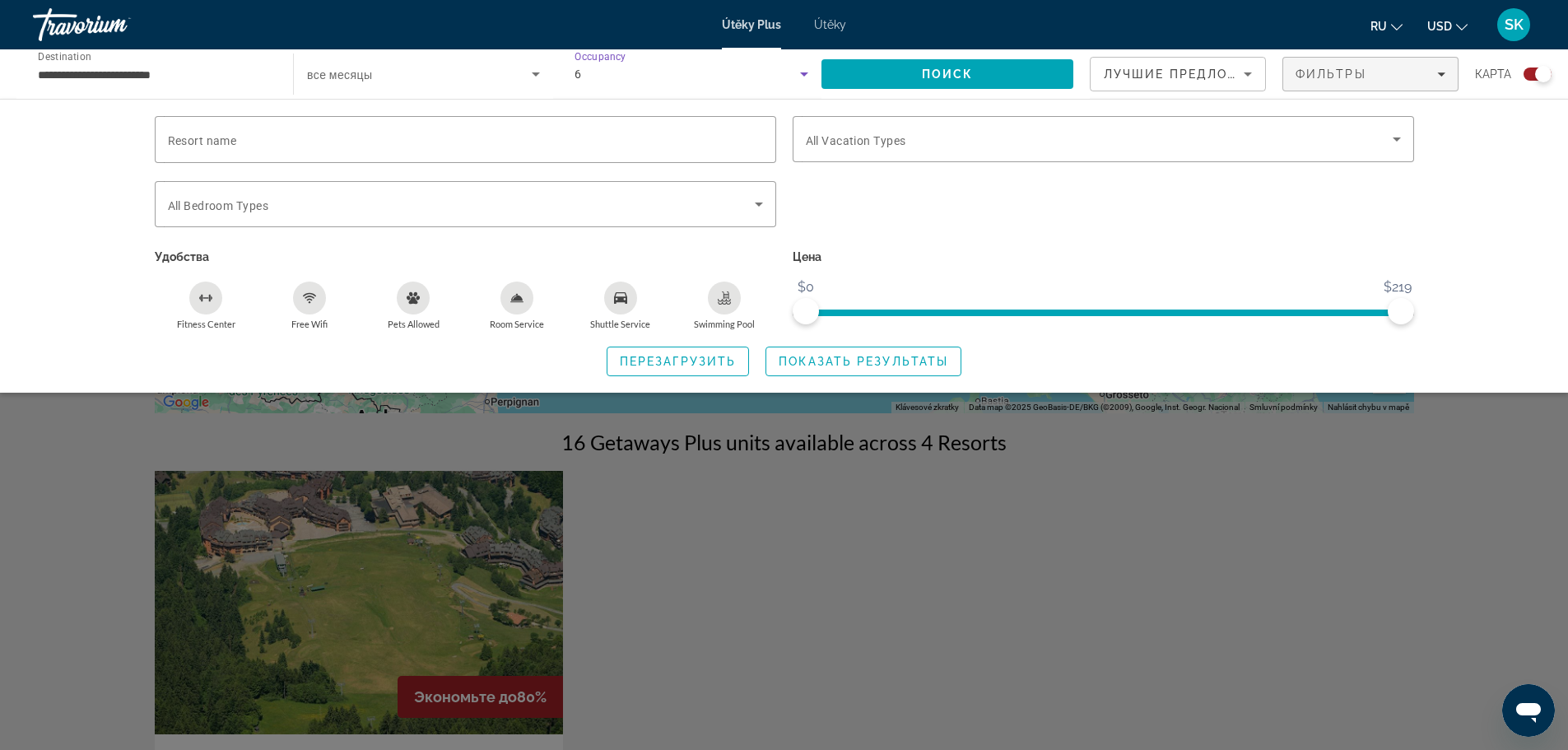
scroll to position [0, 0]
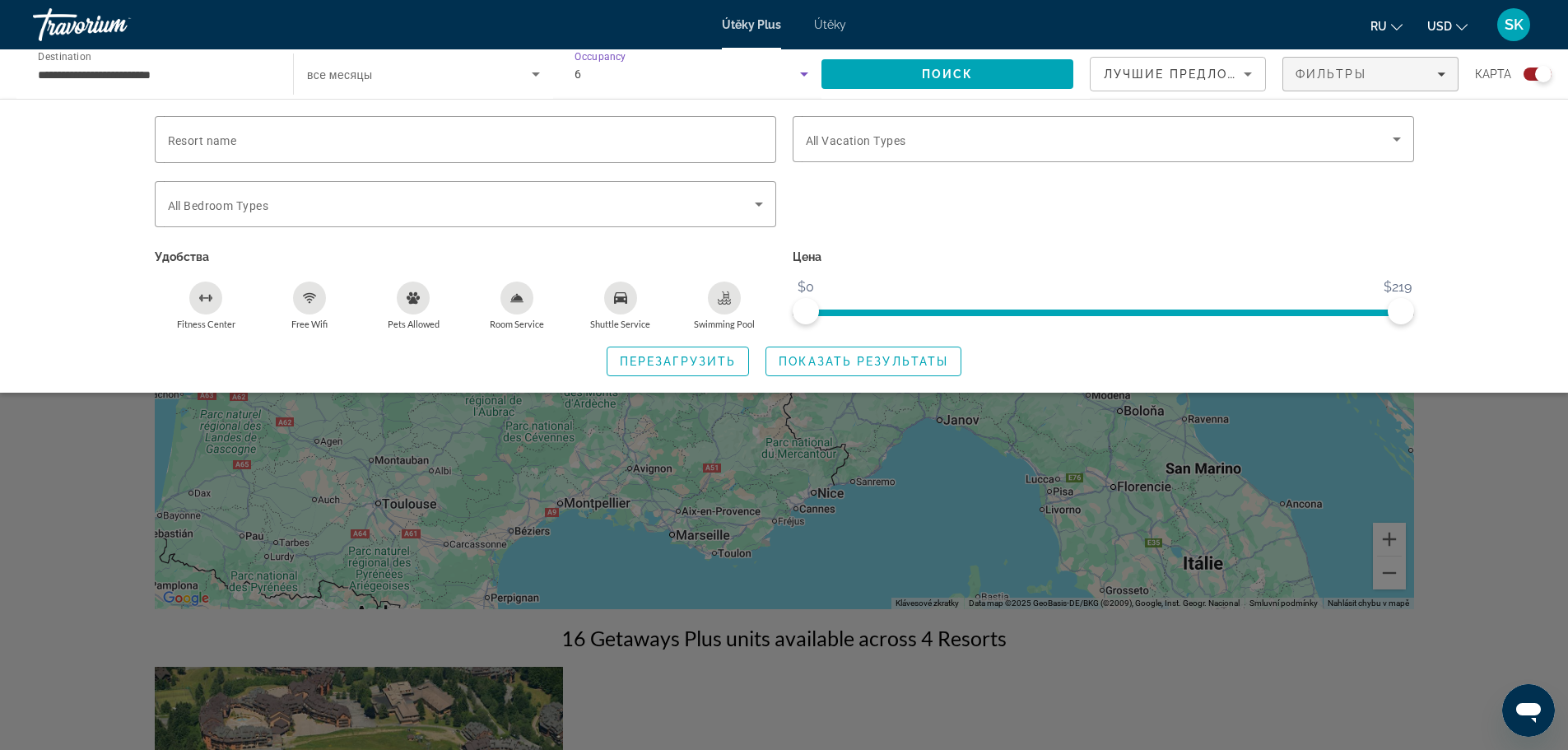
click at [50, 26] on div "Travorium" at bounding box center [114, 24] width 164 height 43
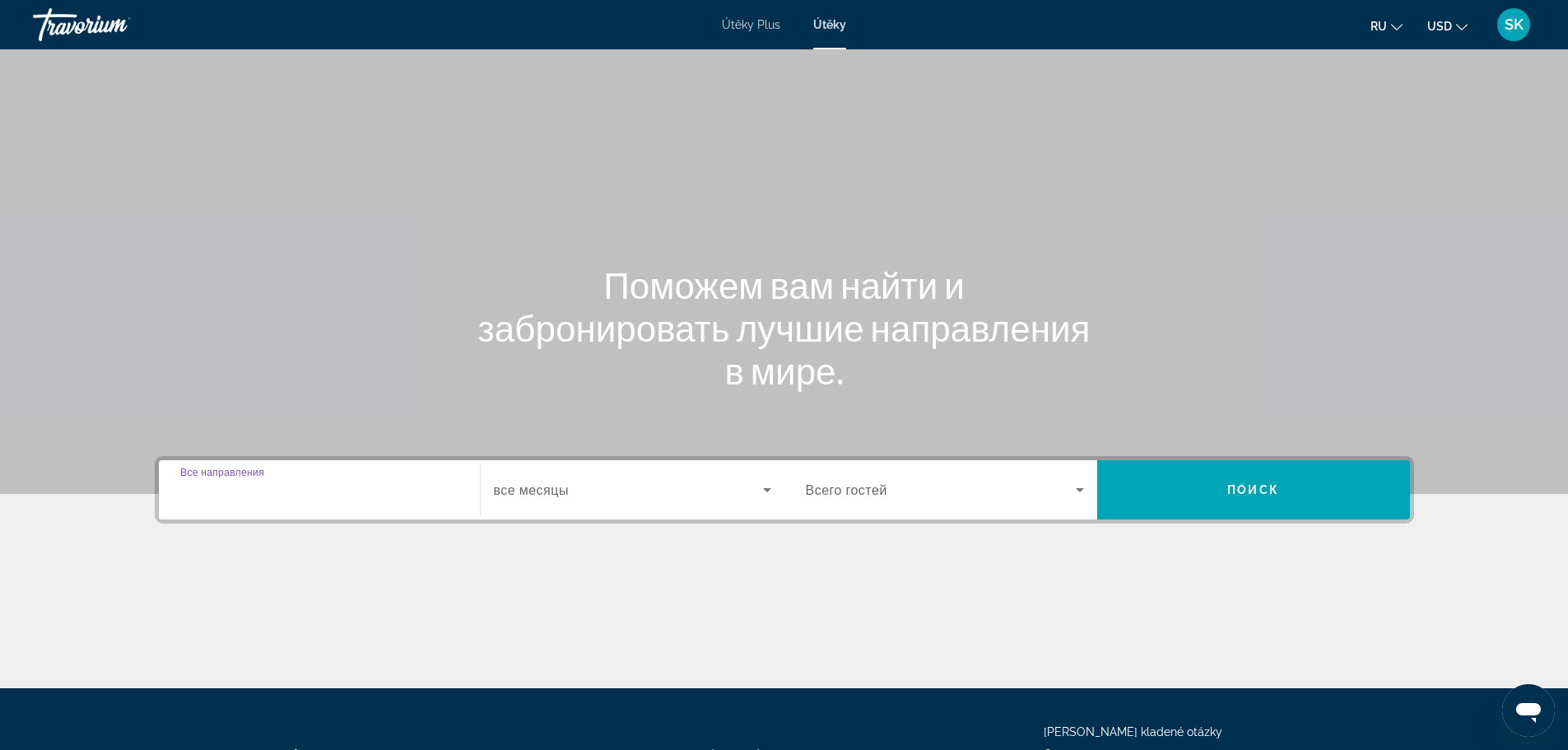
click at [356, 492] on input "Destination Все направления" at bounding box center [319, 490] width 278 height 20
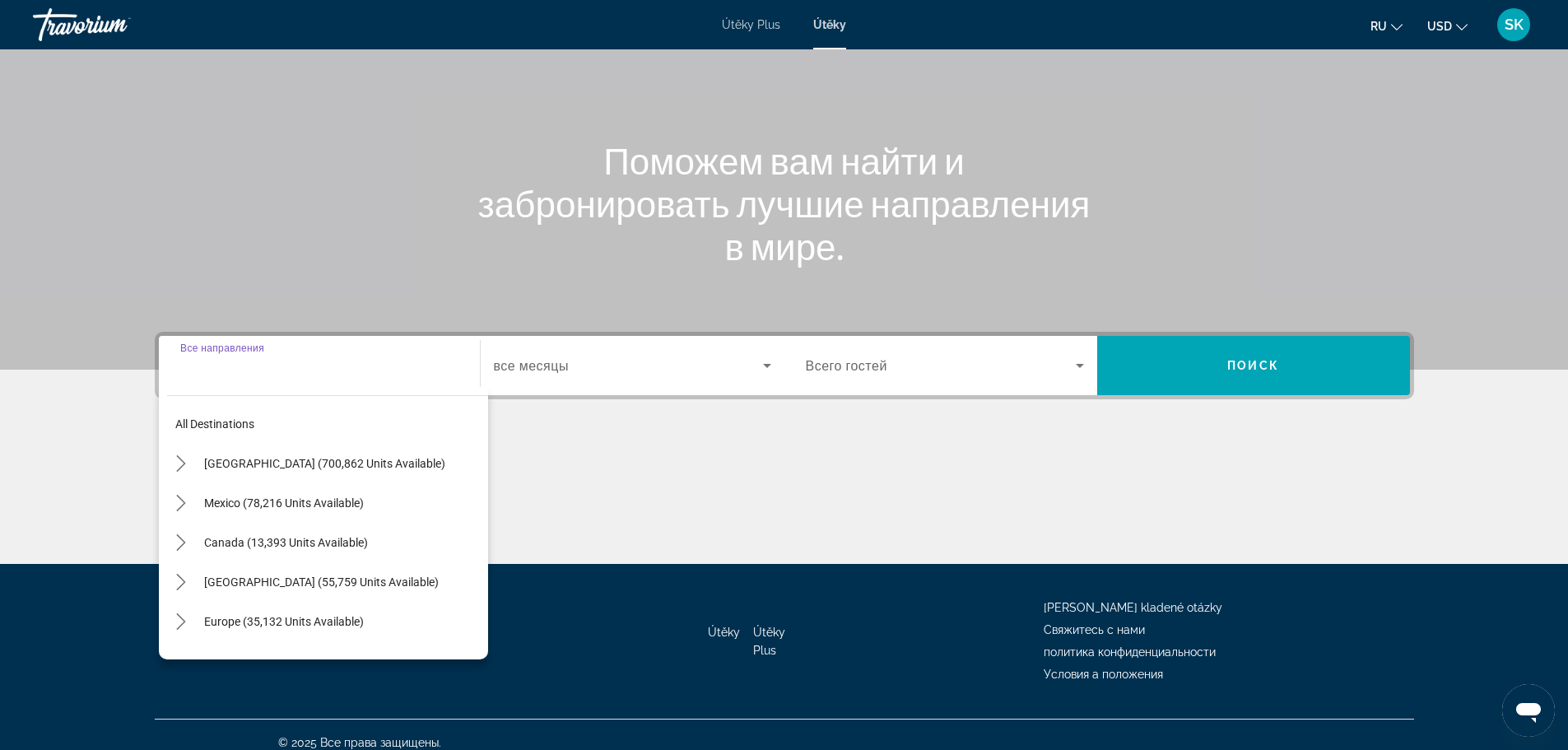
scroll to position [140, 0]
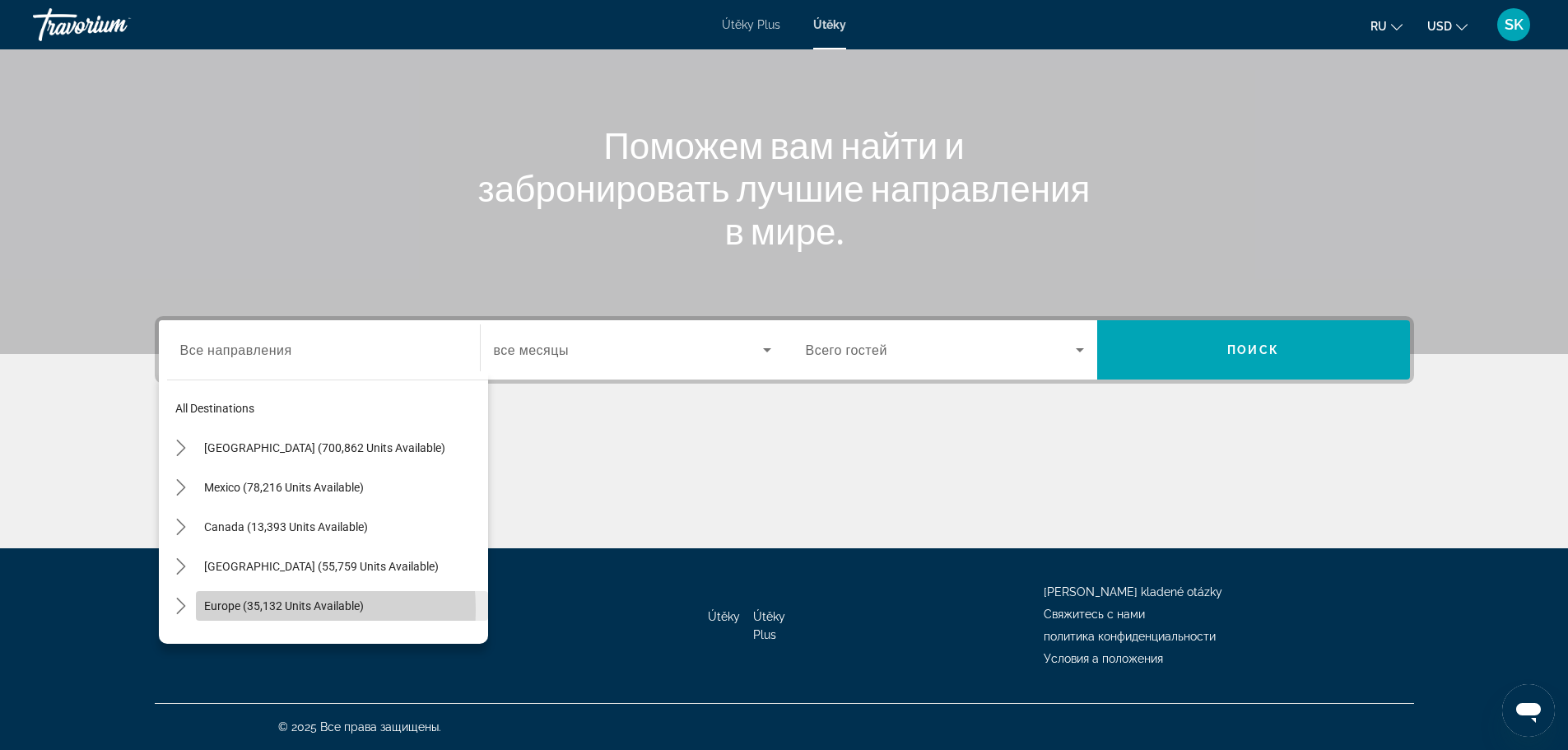
click at [226, 610] on span "Europe (35,132 units available)" at bounding box center [284, 606] width 160 height 13
type input "**********"
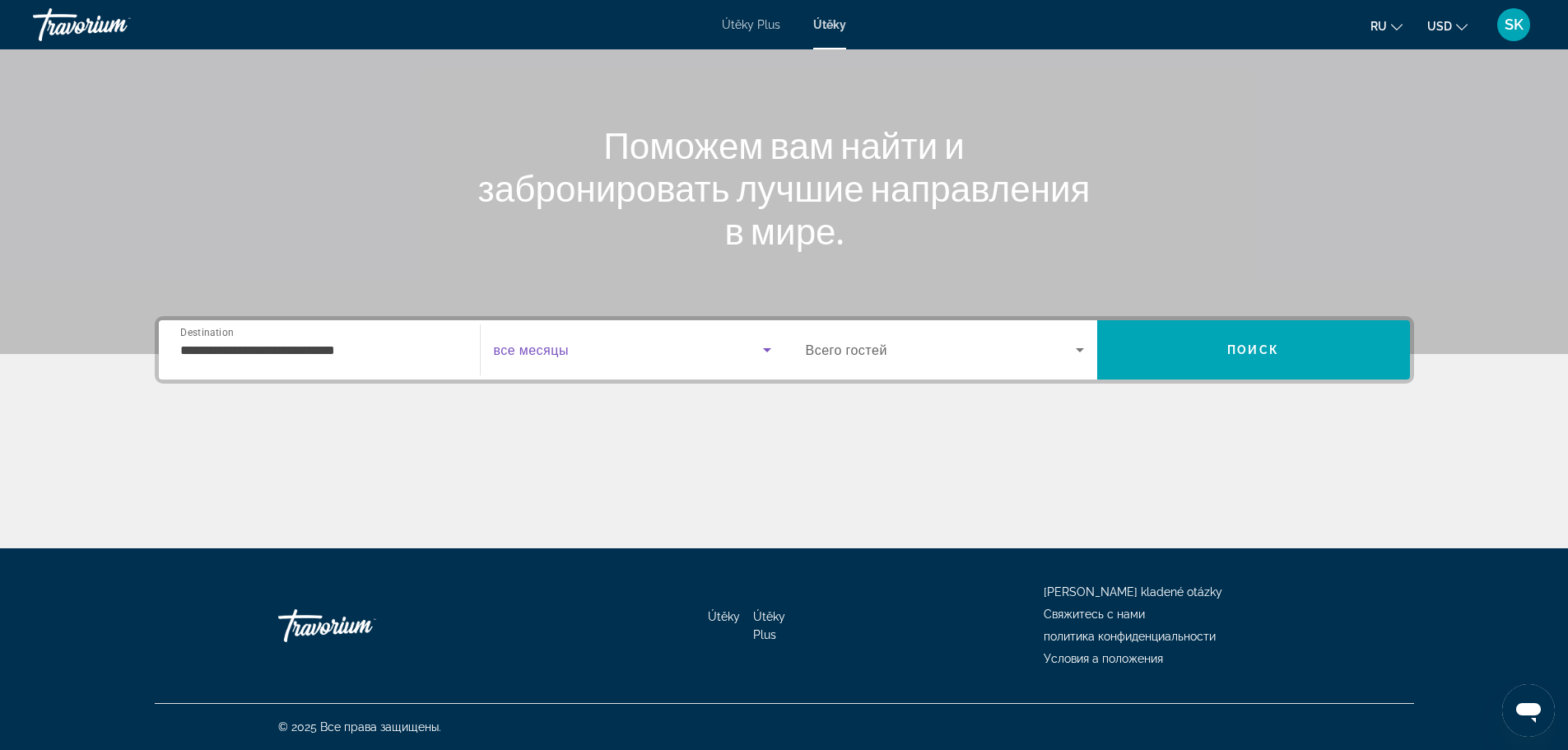
click at [769, 350] on icon "Search widget" at bounding box center [767, 350] width 20 height 20
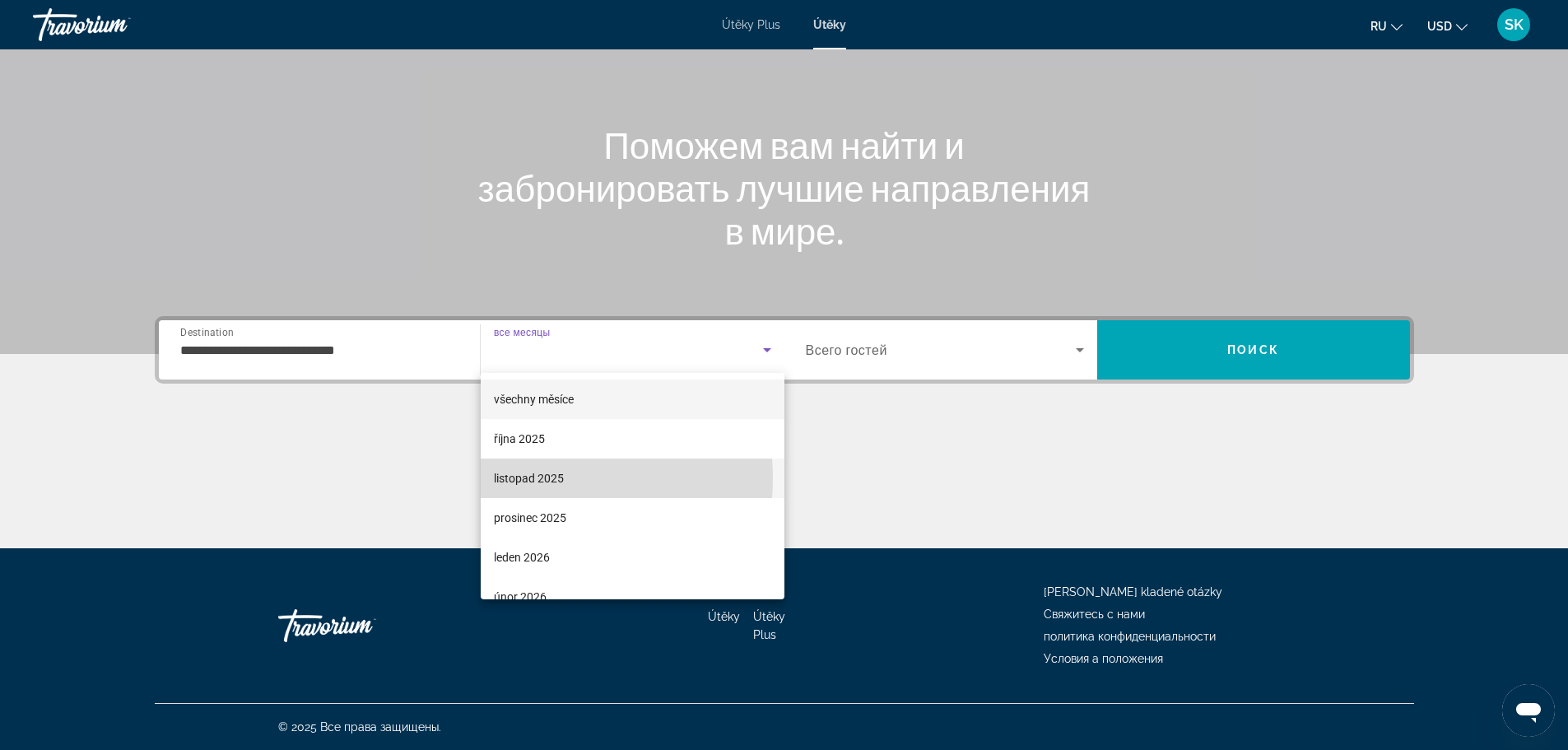
click at [539, 478] on font "listopad 2025" at bounding box center [529, 479] width 70 height 13
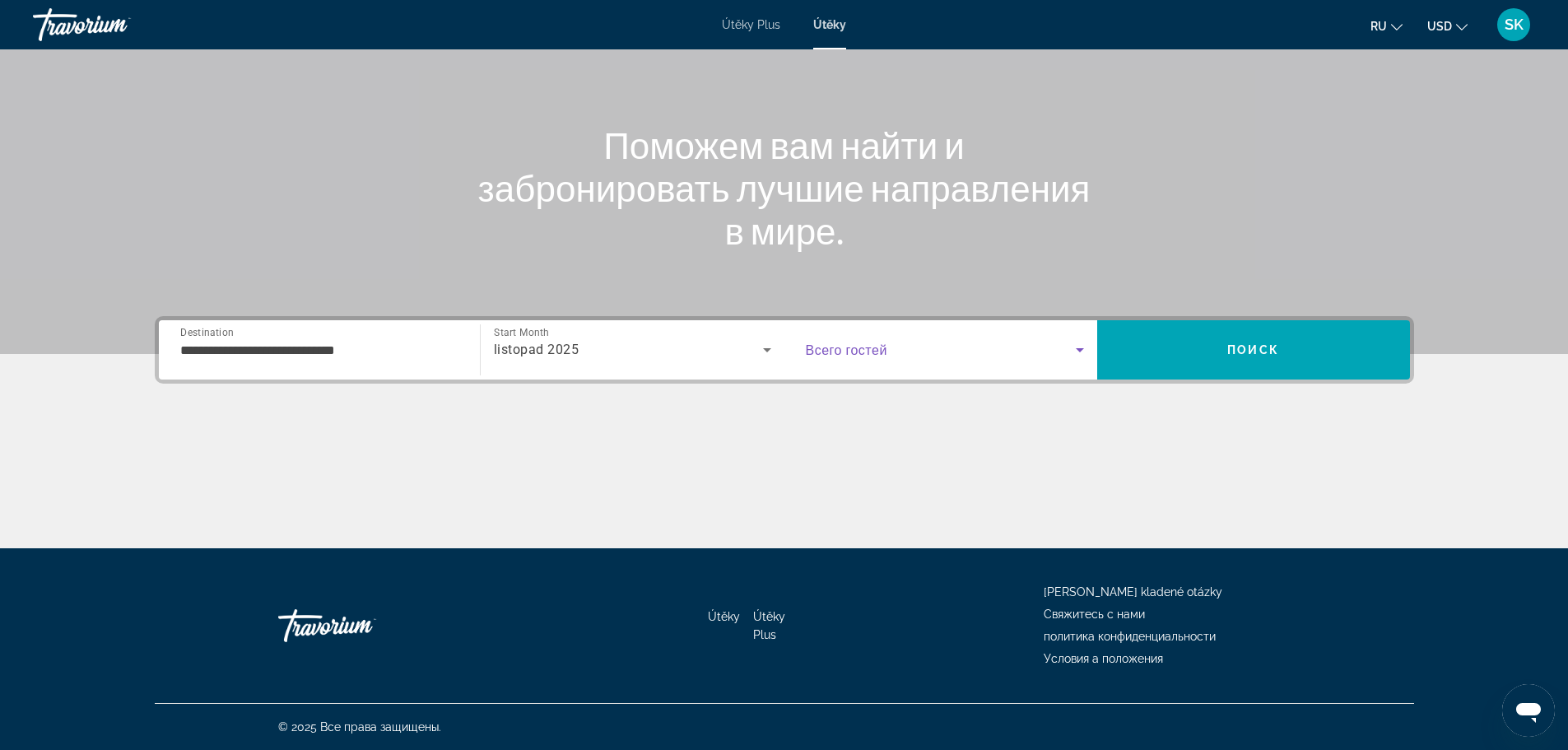
click at [1080, 349] on icon "Search widget" at bounding box center [1080, 350] width 9 height 4
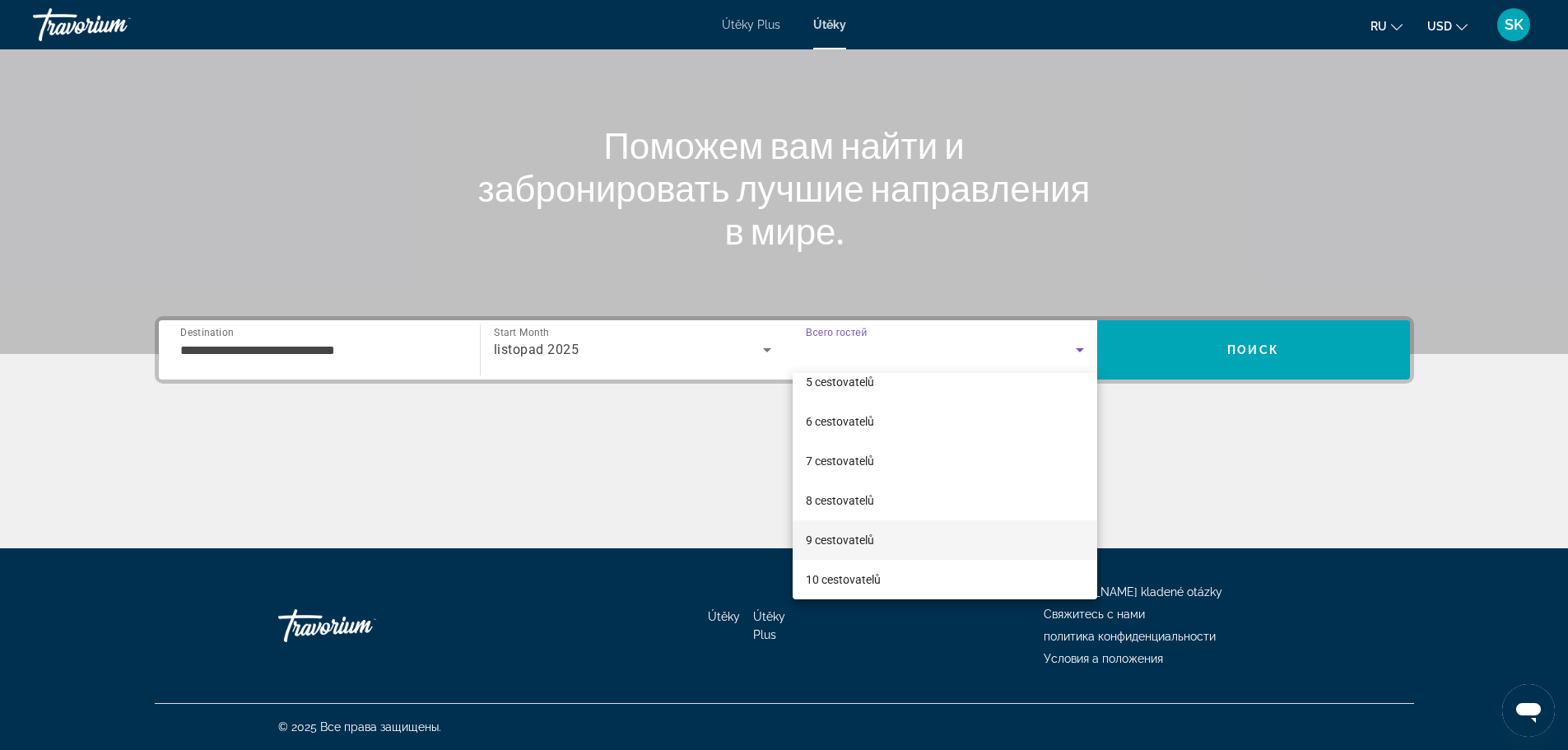
scroll to position [182, 0]
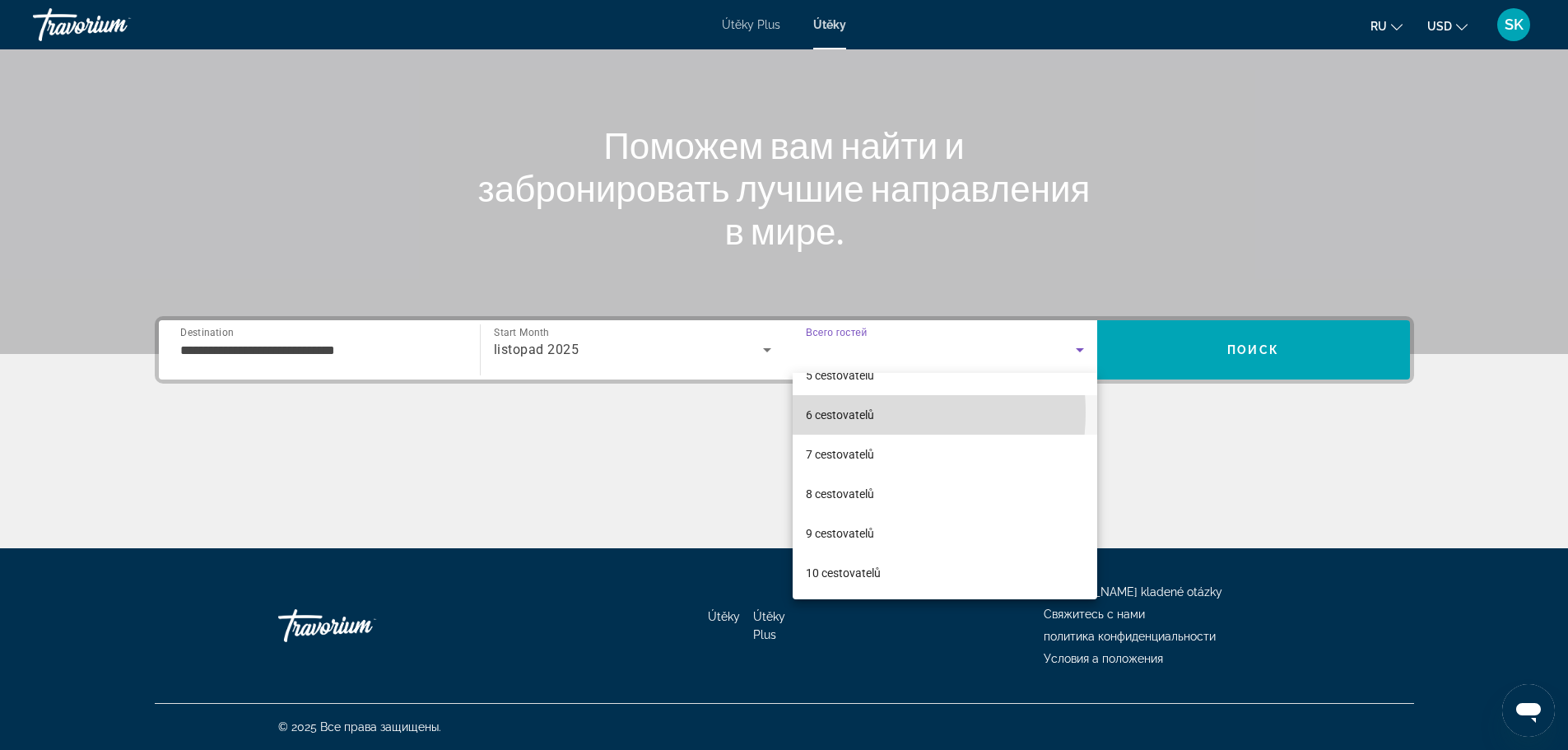
click at [864, 412] on font "6 cestovatelů" at bounding box center [839, 415] width 68 height 13
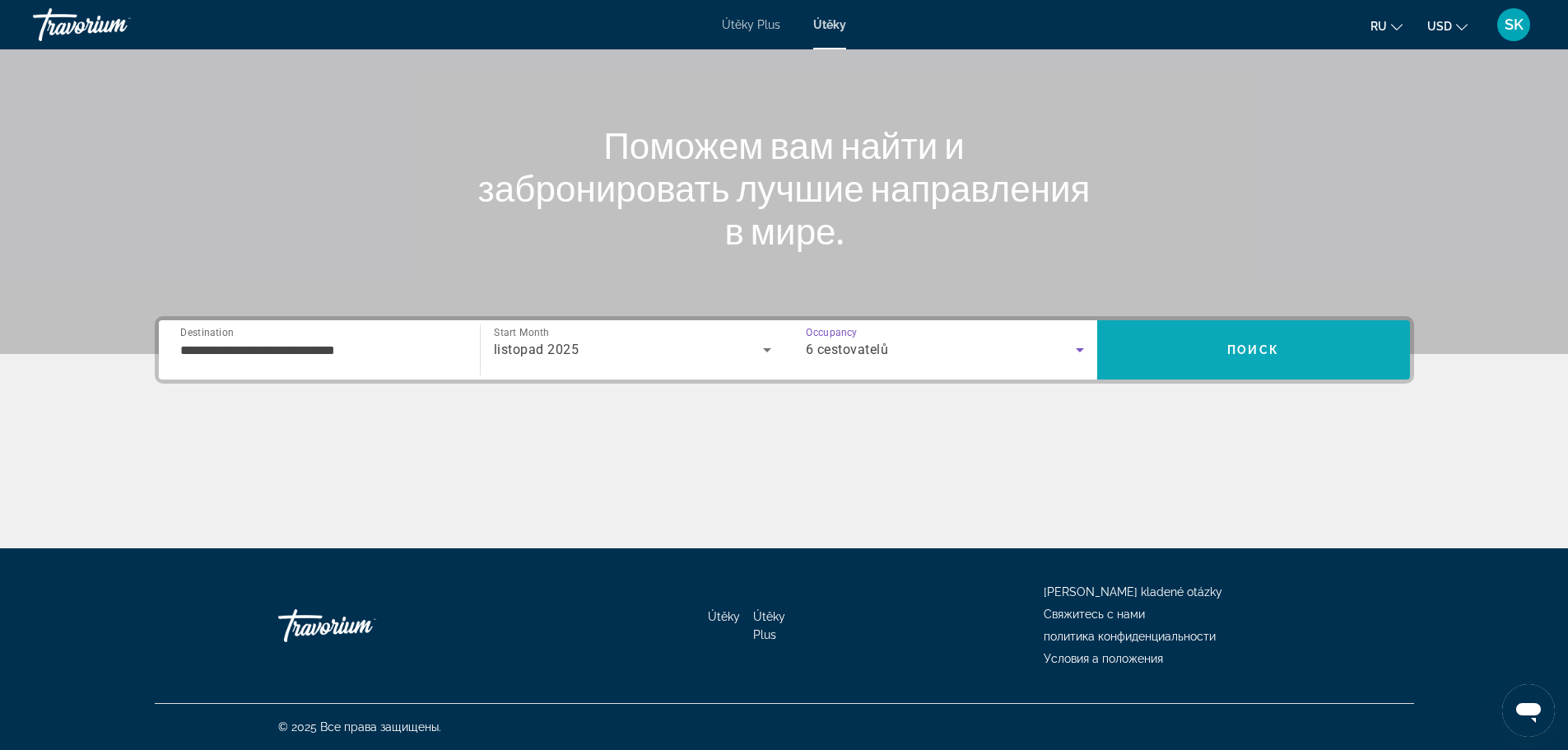
click at [1242, 356] on button "Поиск" at bounding box center [1253, 350] width 312 height 60
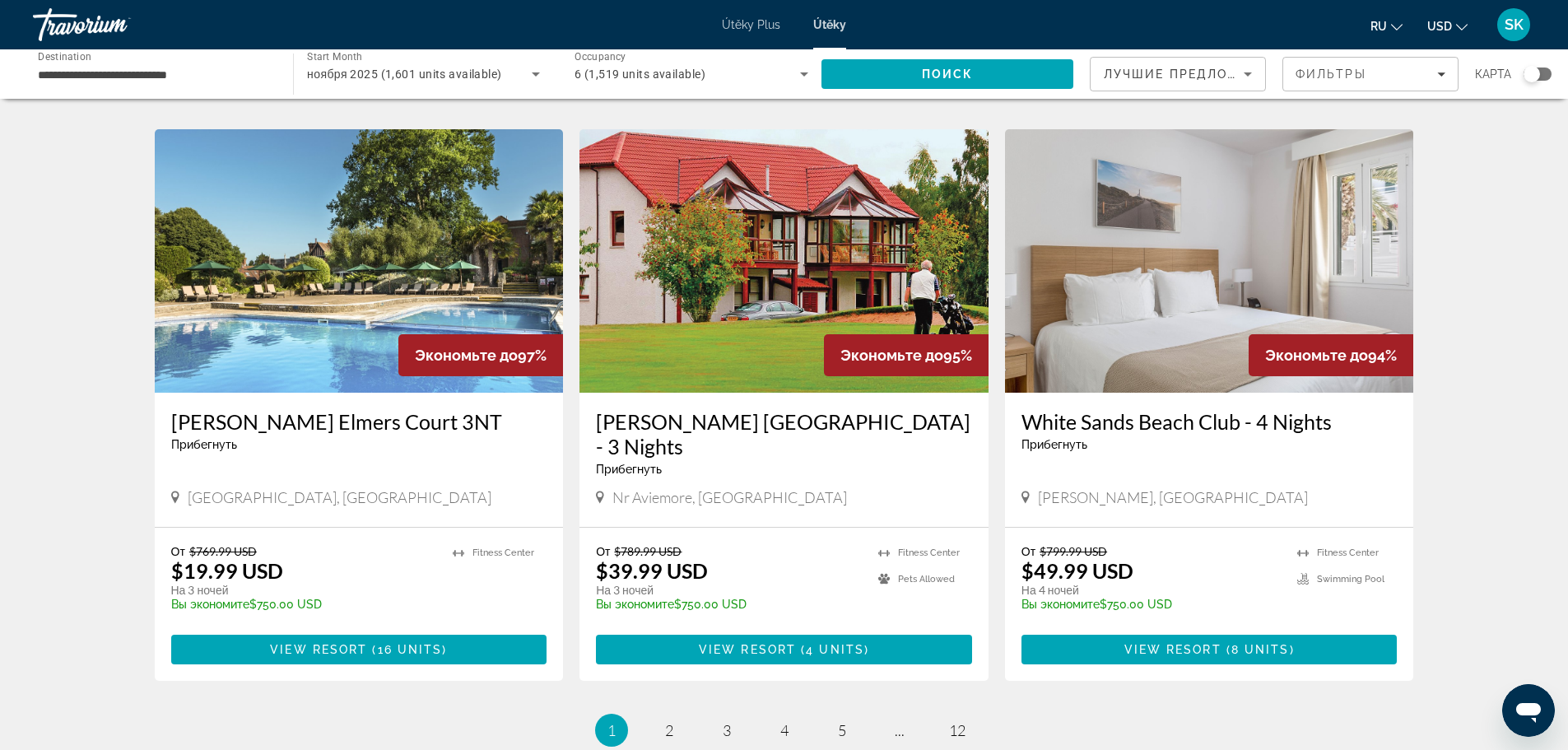
scroll to position [1812, 0]
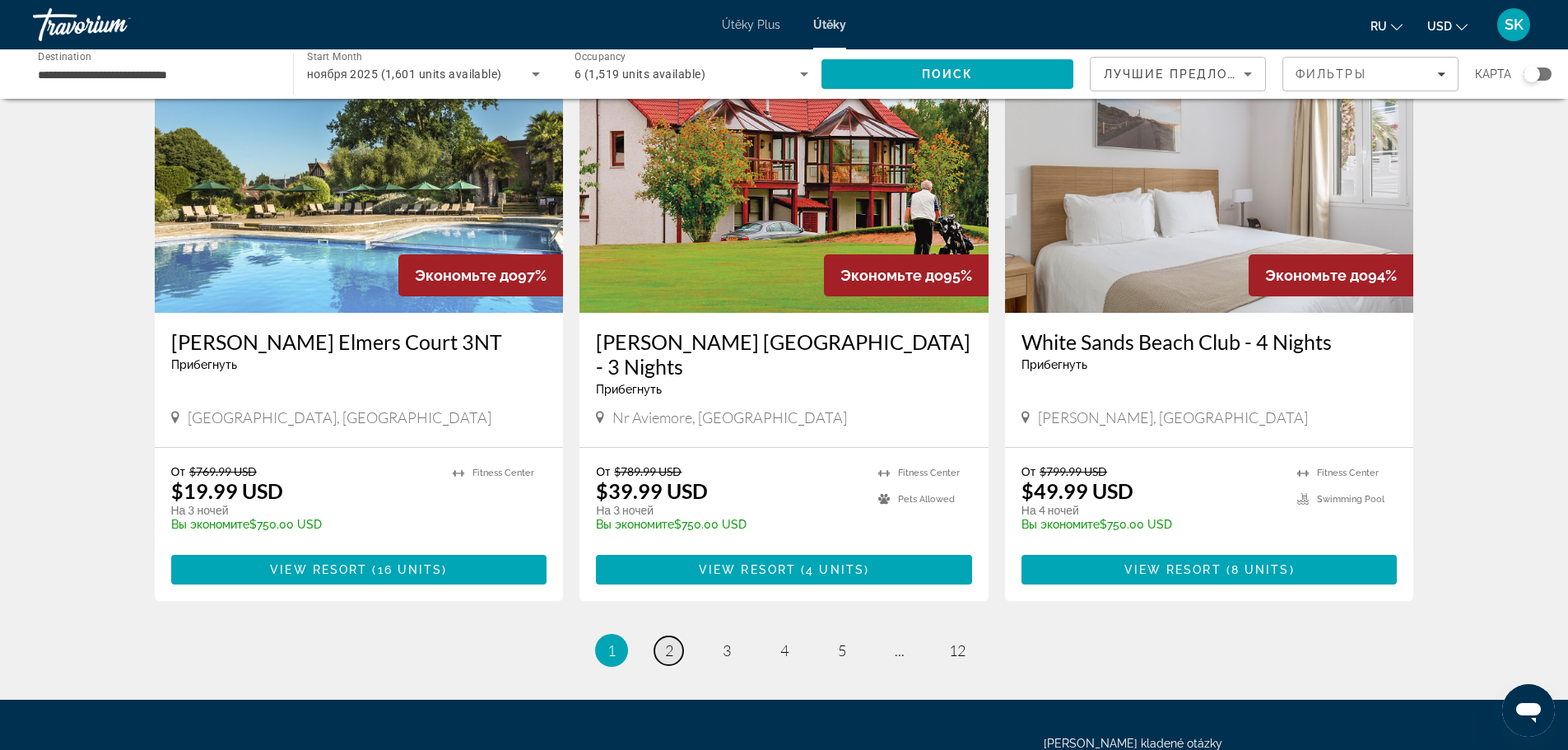
click at [682, 637] on link "page 2" at bounding box center [669, 651] width 29 height 29
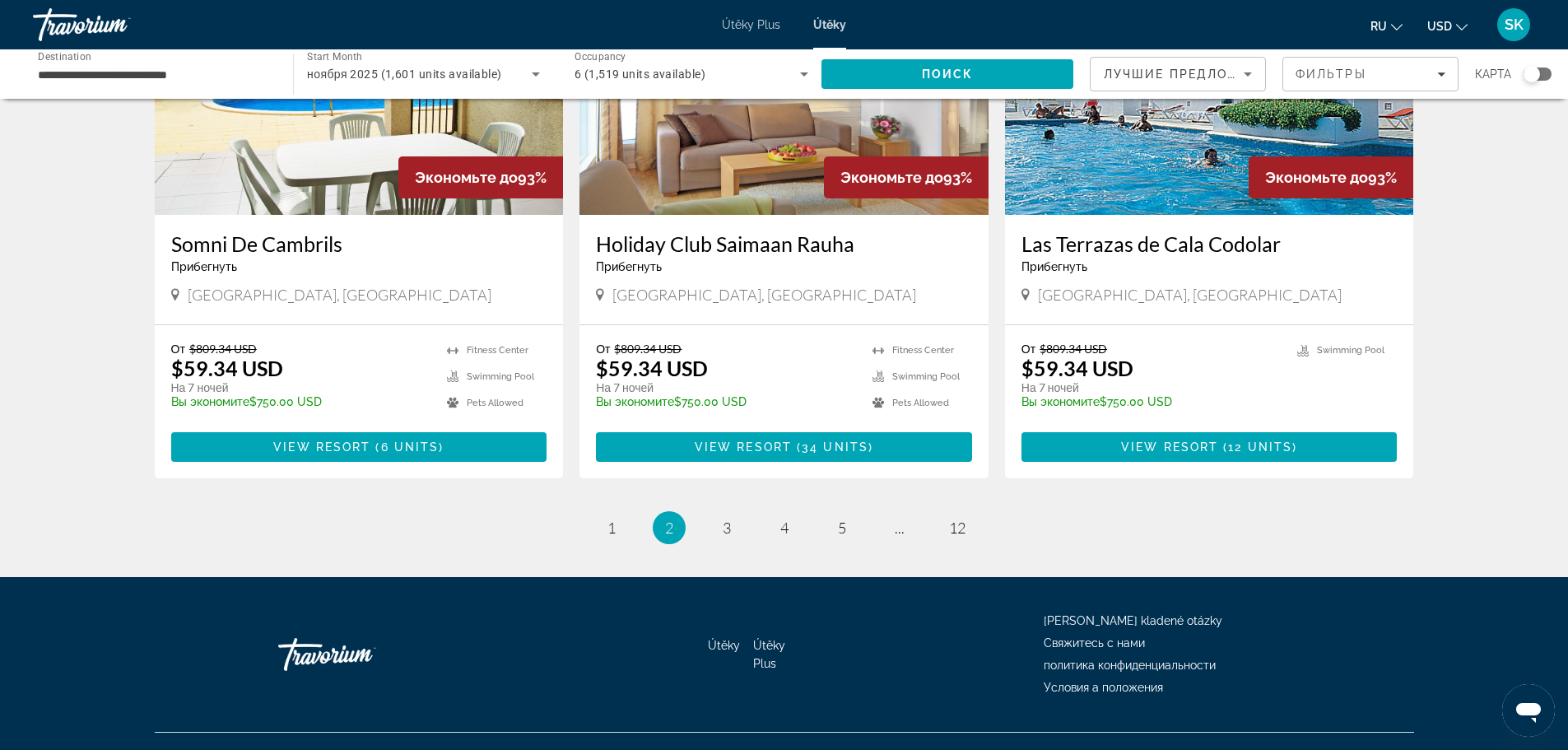
scroll to position [1913, 0]
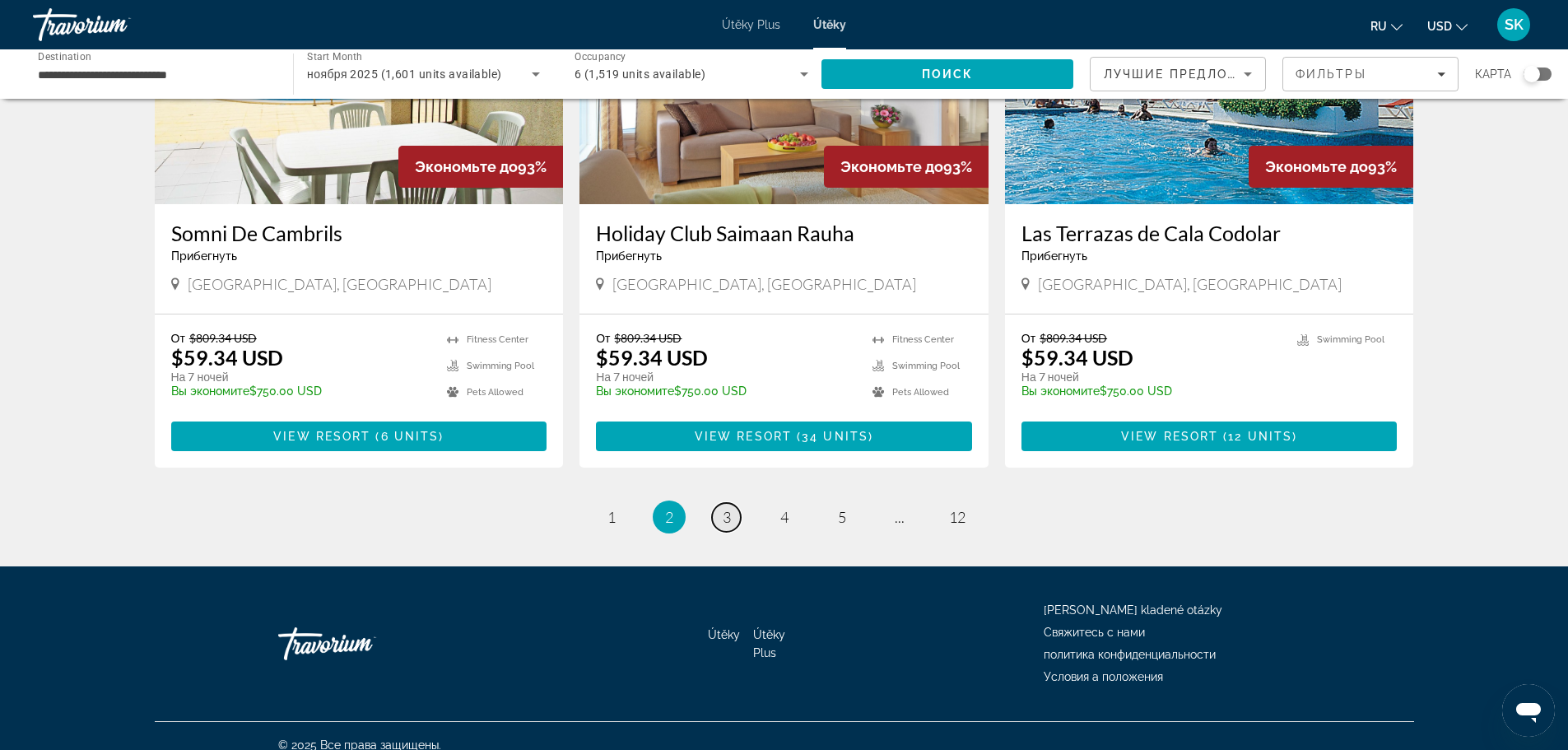
click at [729, 508] on span "3" at bounding box center [727, 516] width 9 height 18
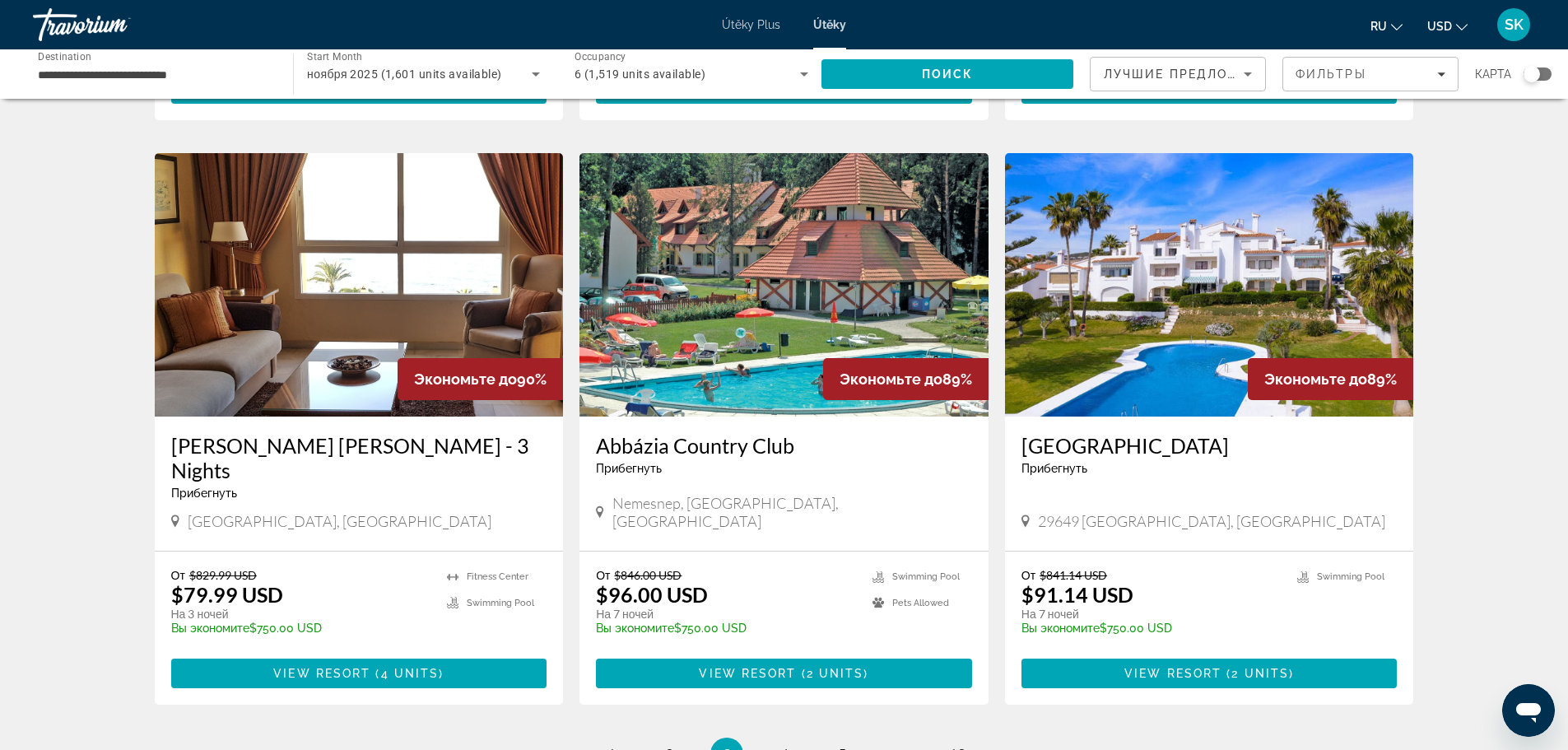
scroll to position [1729, 0]
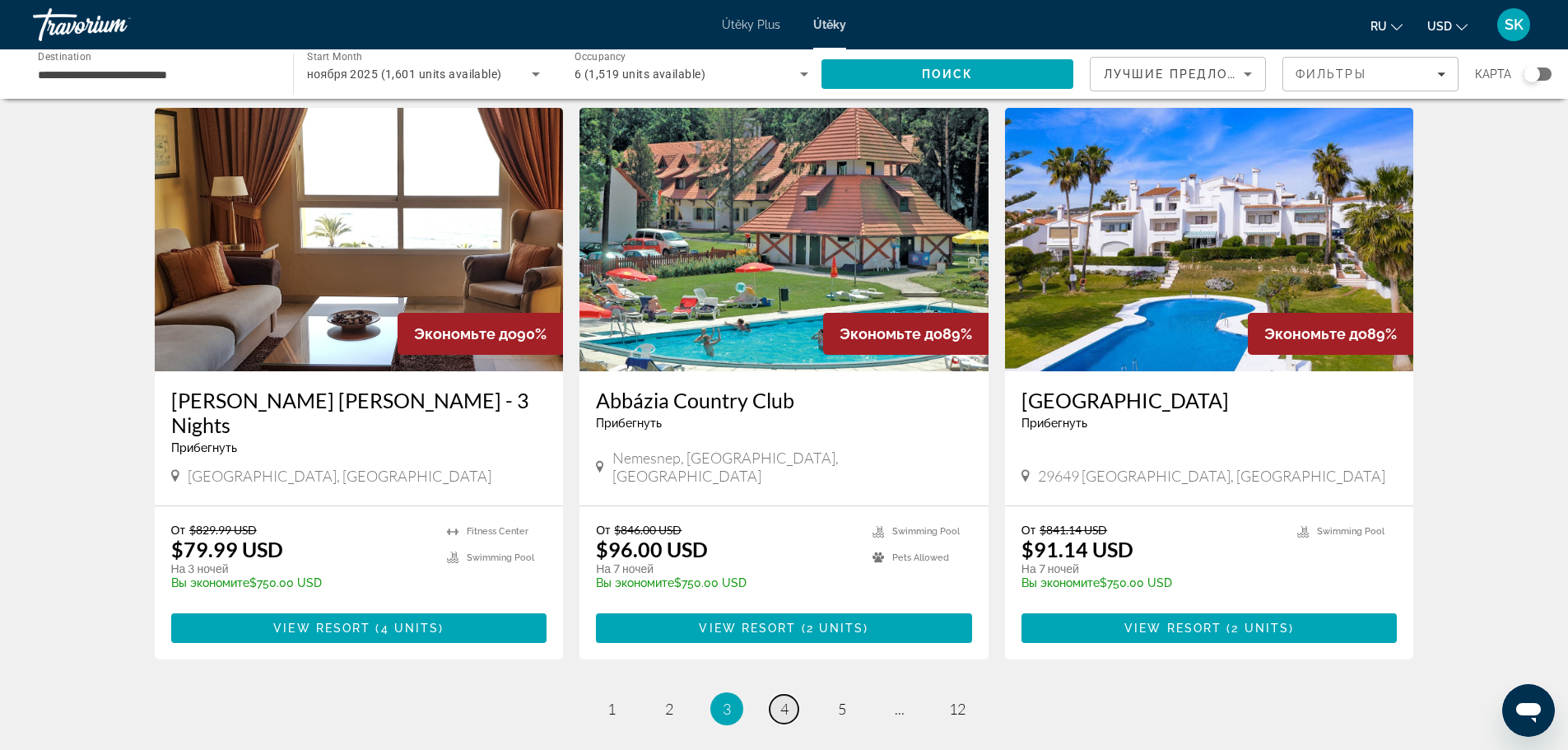
click at [787, 700] on span "4" at bounding box center [784, 709] width 9 height 18
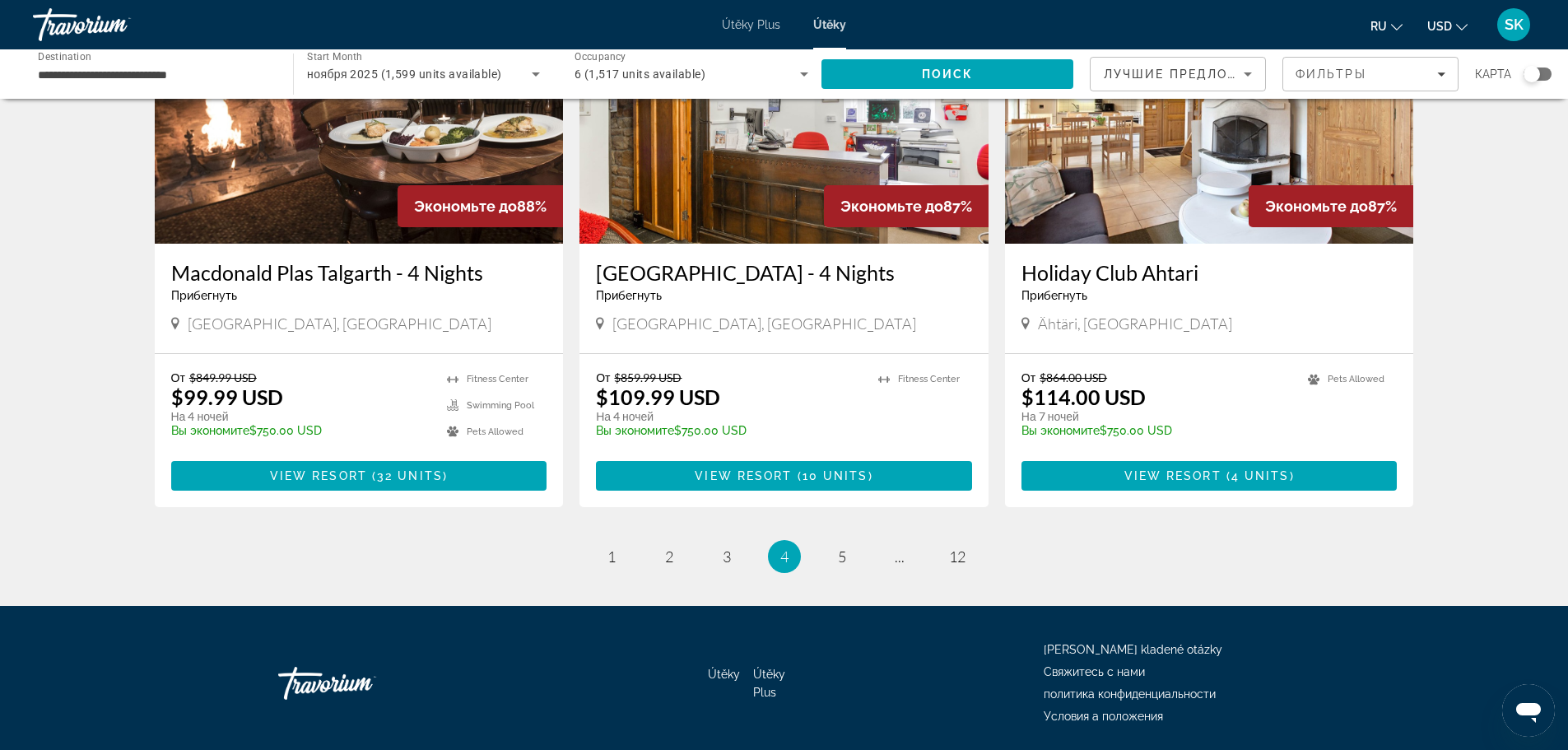
scroll to position [1913, 0]
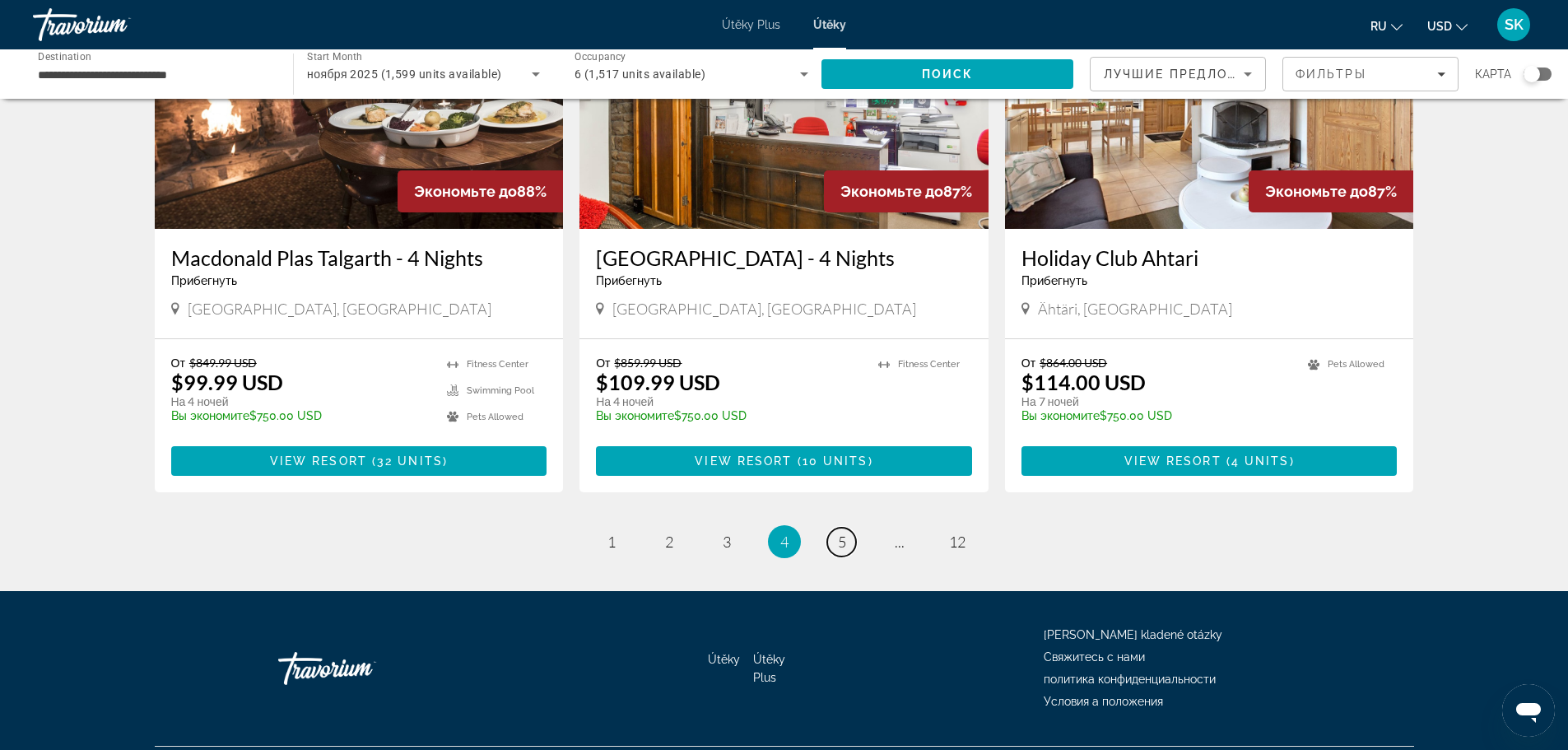
click at [847, 528] on link "page 5" at bounding box center [842, 542] width 29 height 29
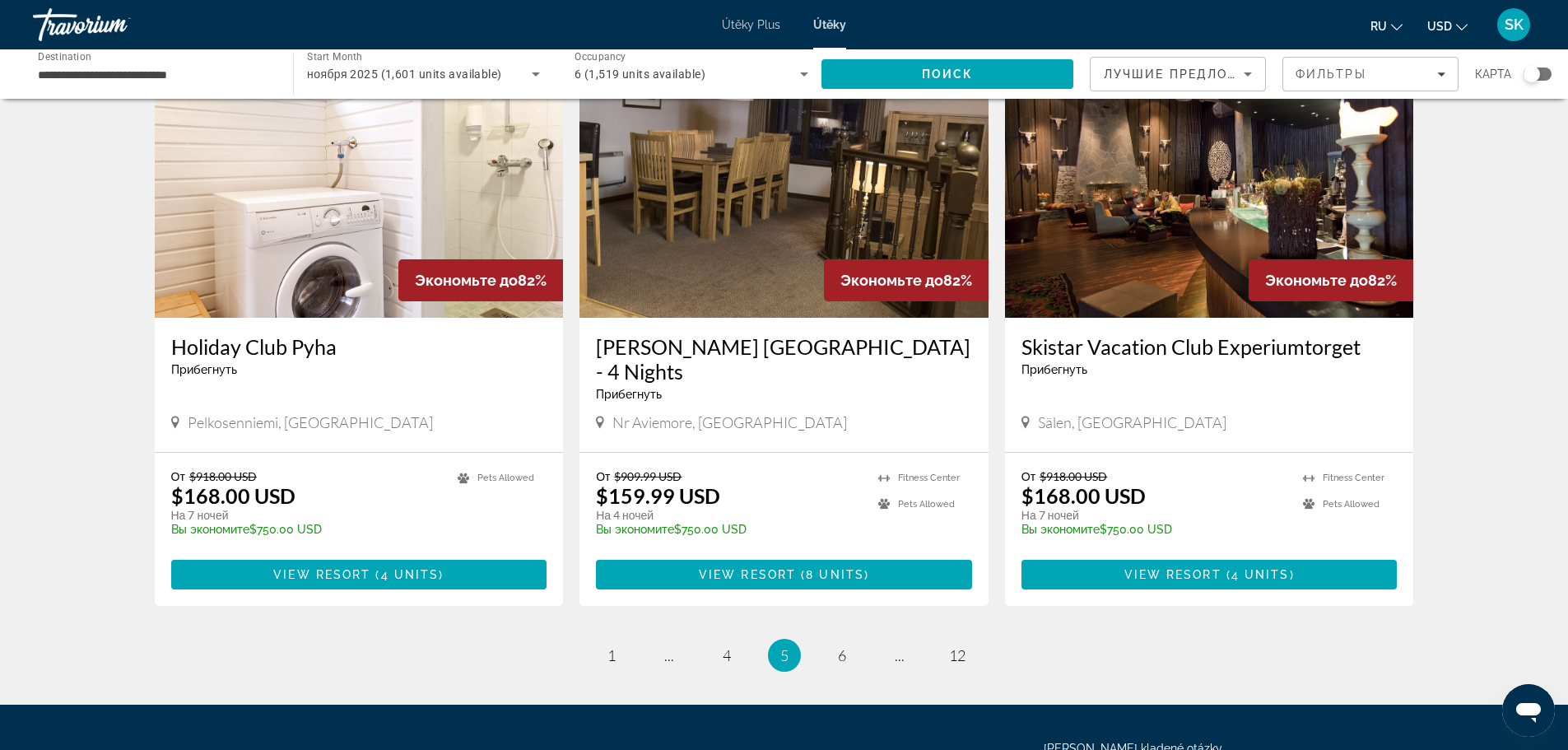
scroll to position [1913, 0]
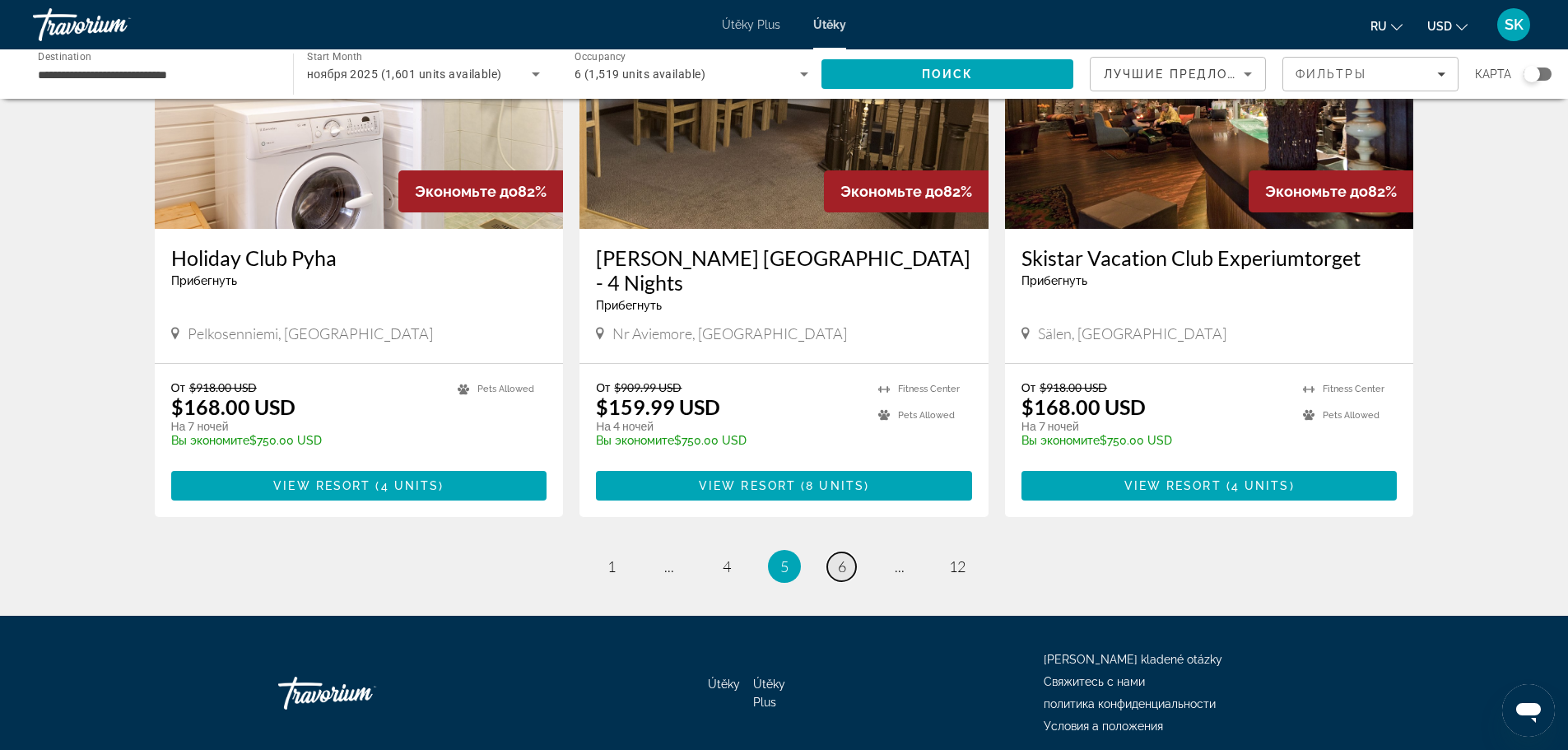
click at [847, 553] on link "page 6" at bounding box center [842, 567] width 29 height 29
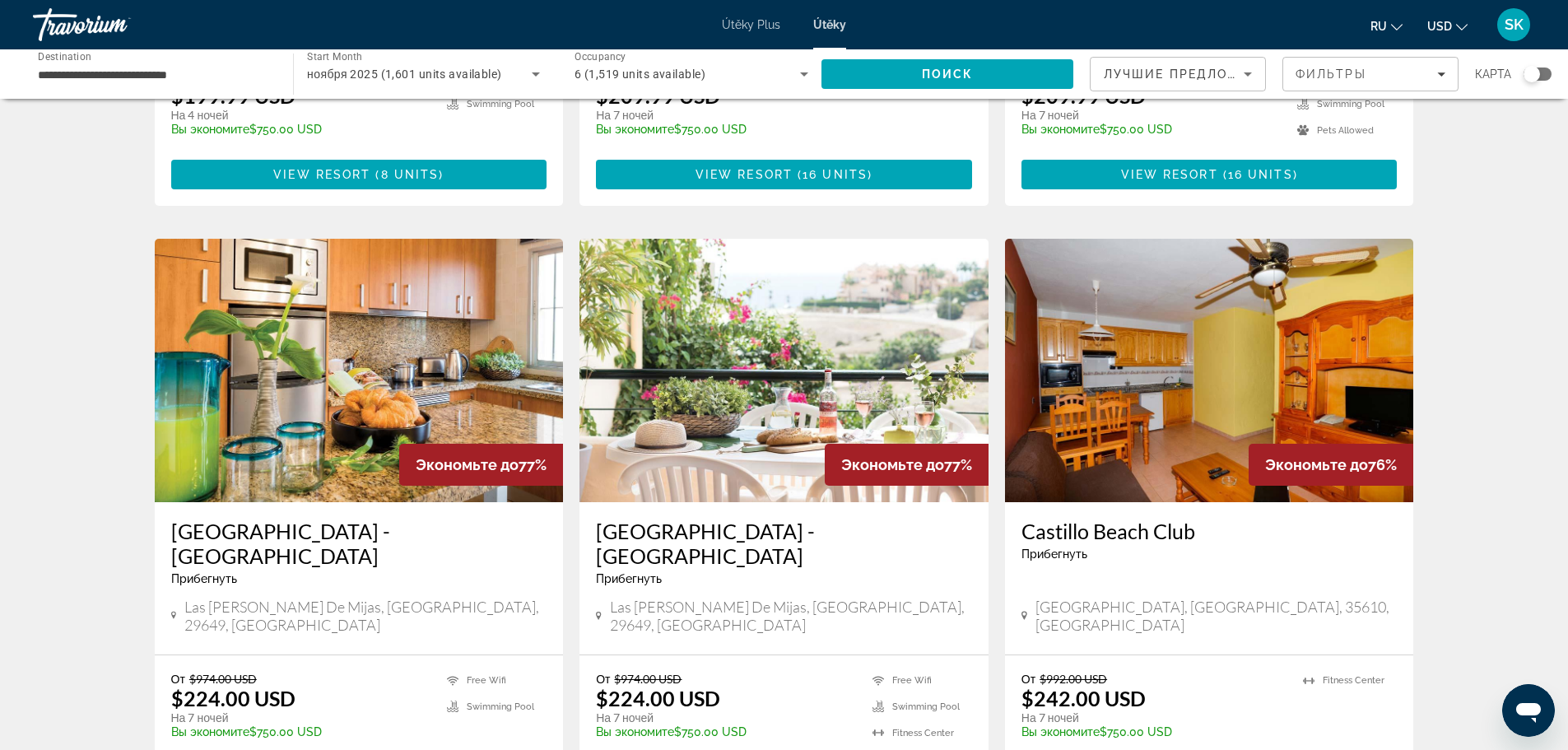
scroll to position [1938, 0]
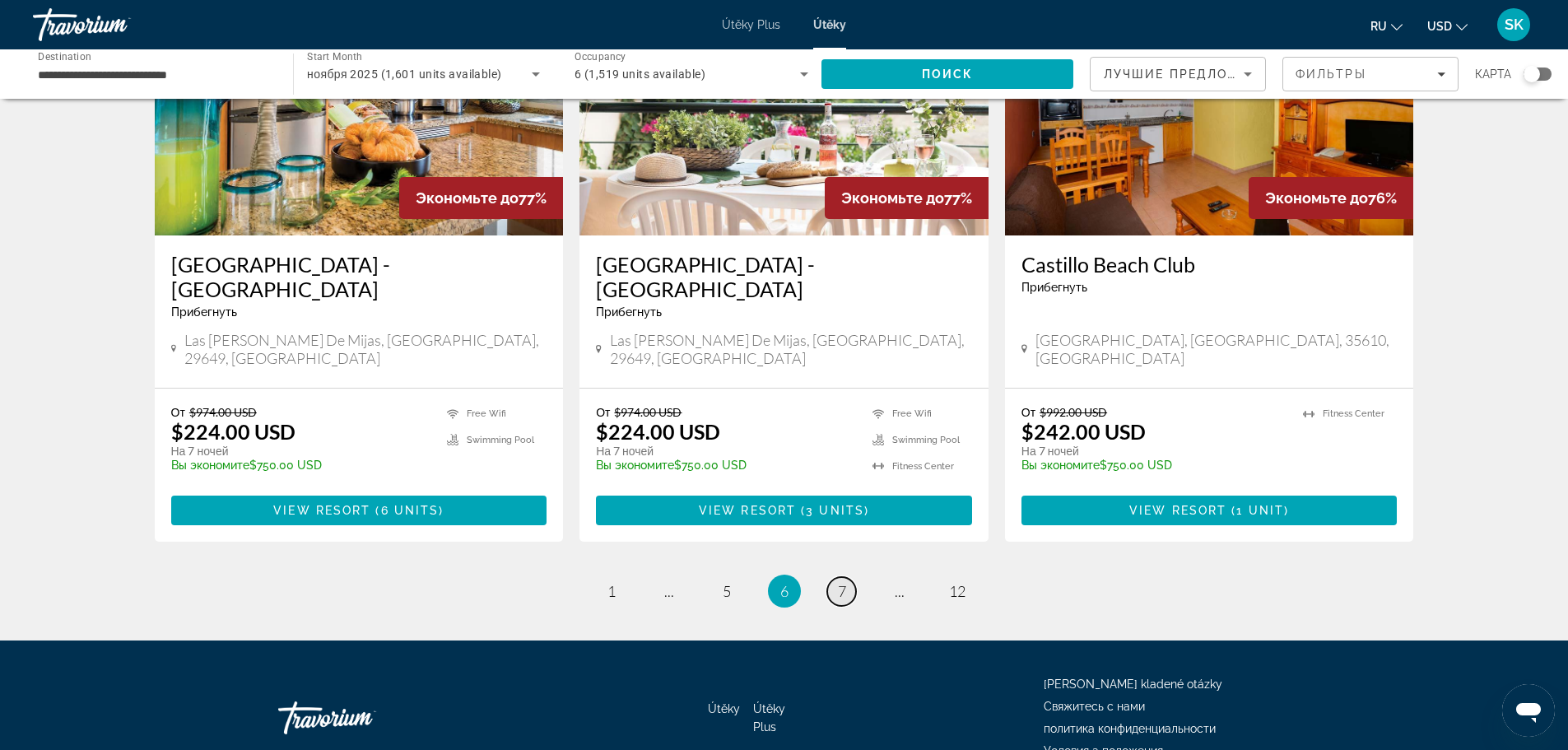
click at [845, 582] on span "7" at bounding box center [842, 590] width 9 height 18
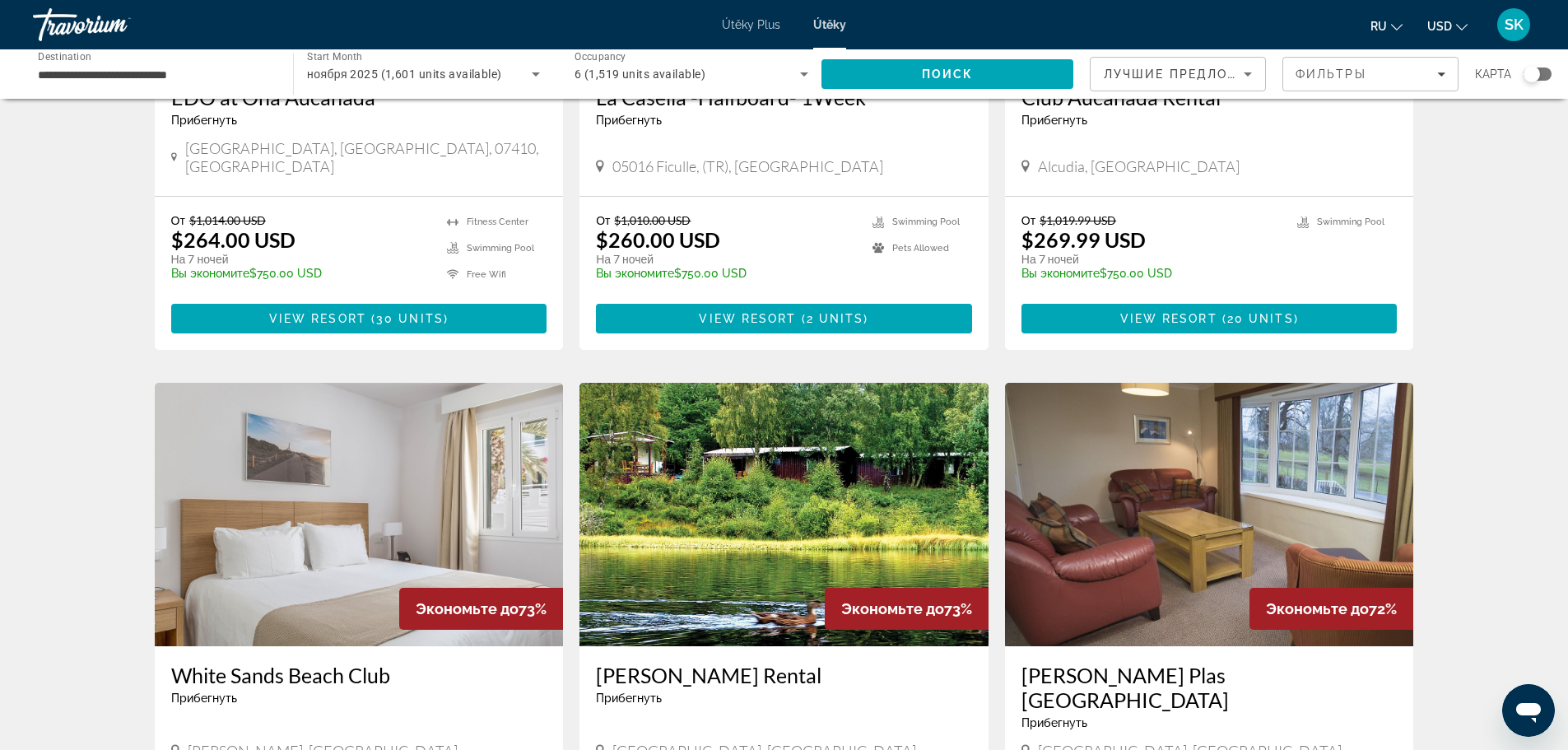
scroll to position [1729, 0]
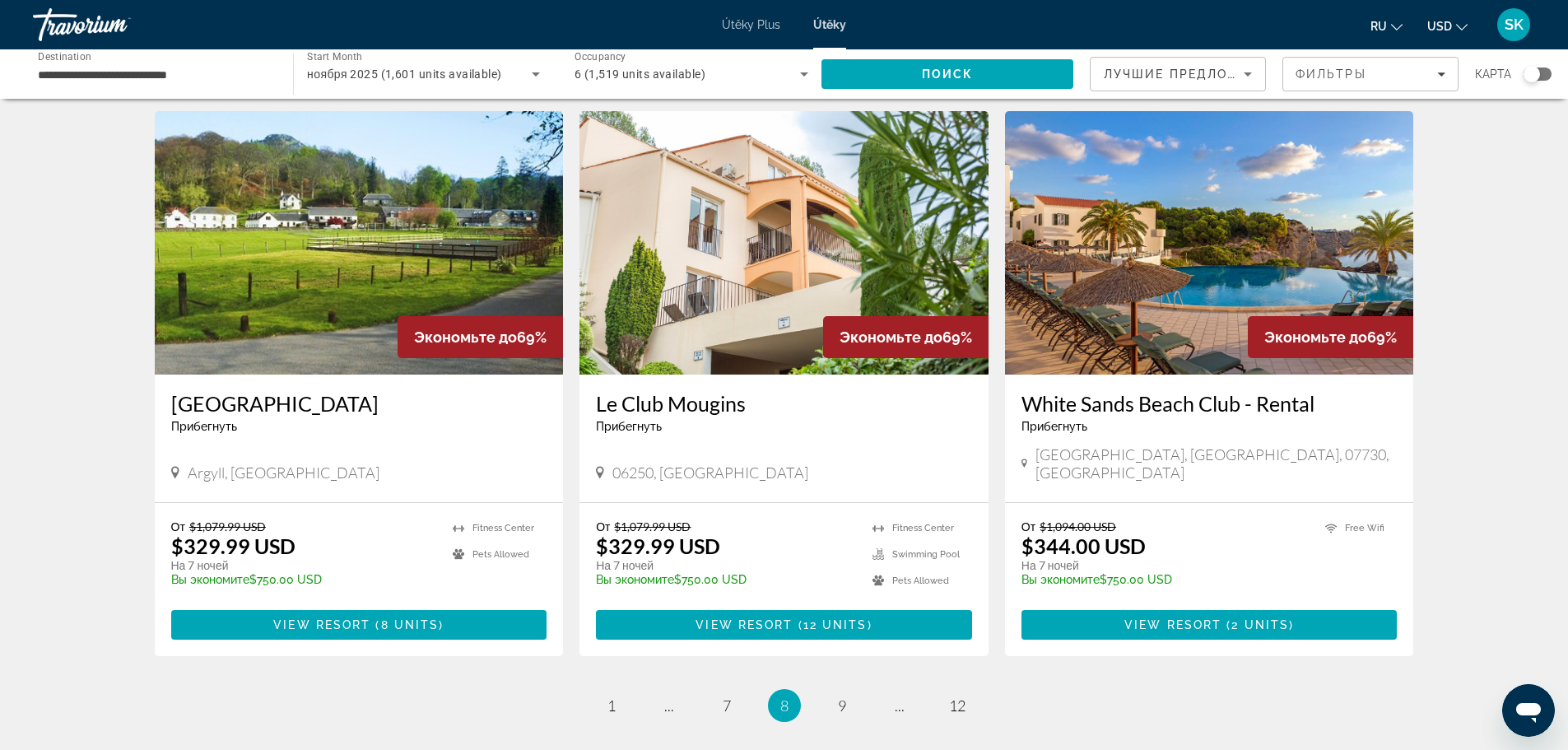
scroll to position [1812, 0]
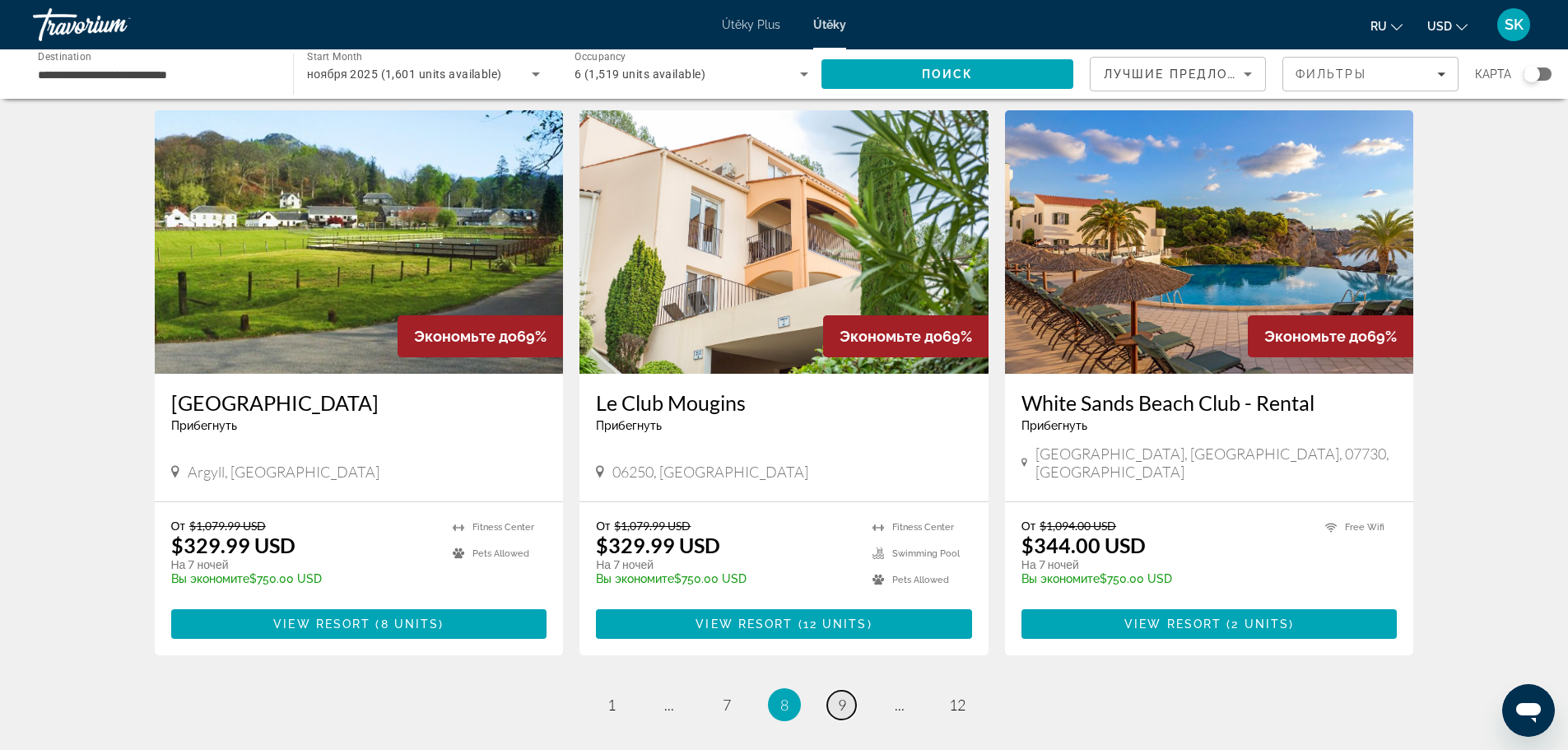
click at [842, 696] on span "9" at bounding box center [842, 705] width 9 height 18
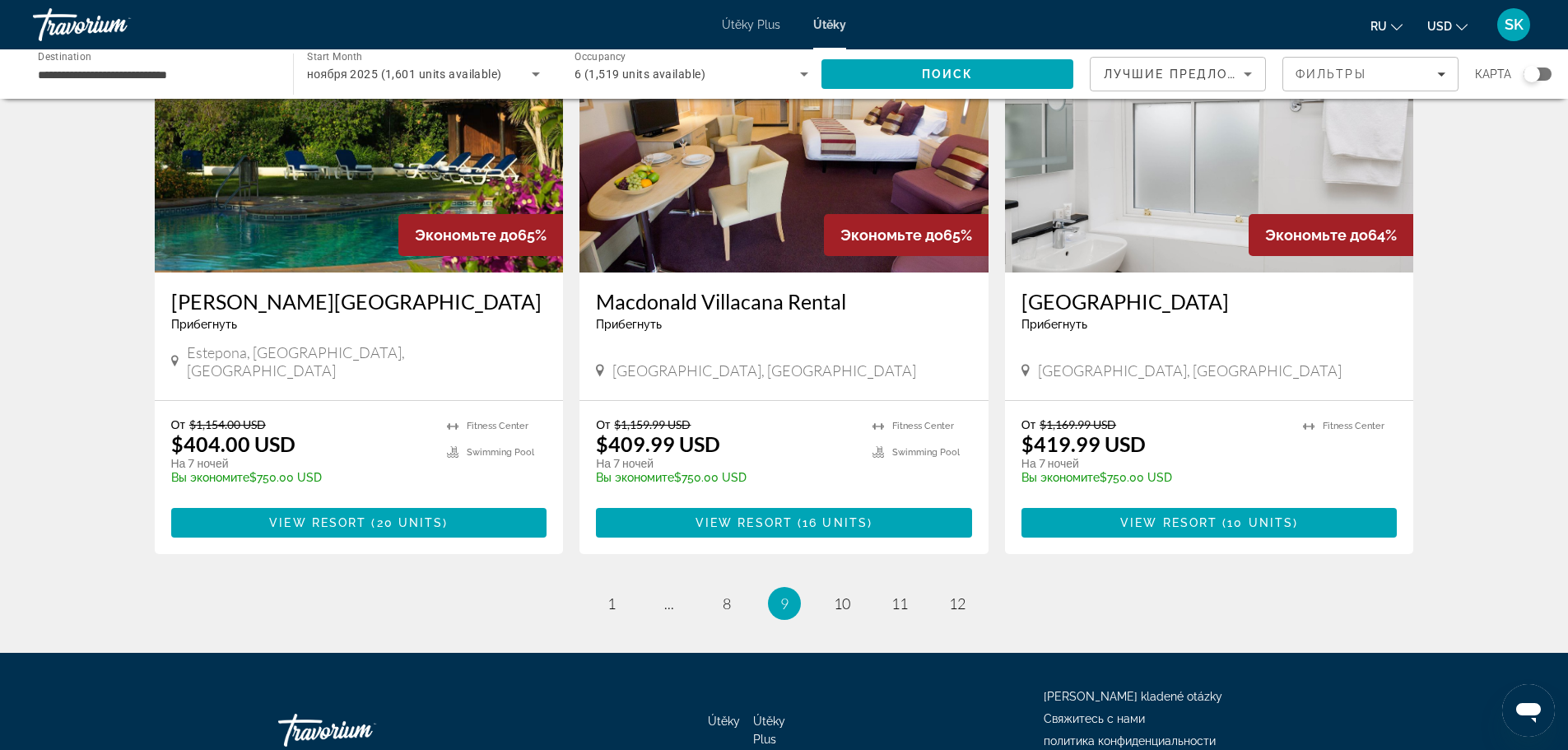
scroll to position [1913, 0]
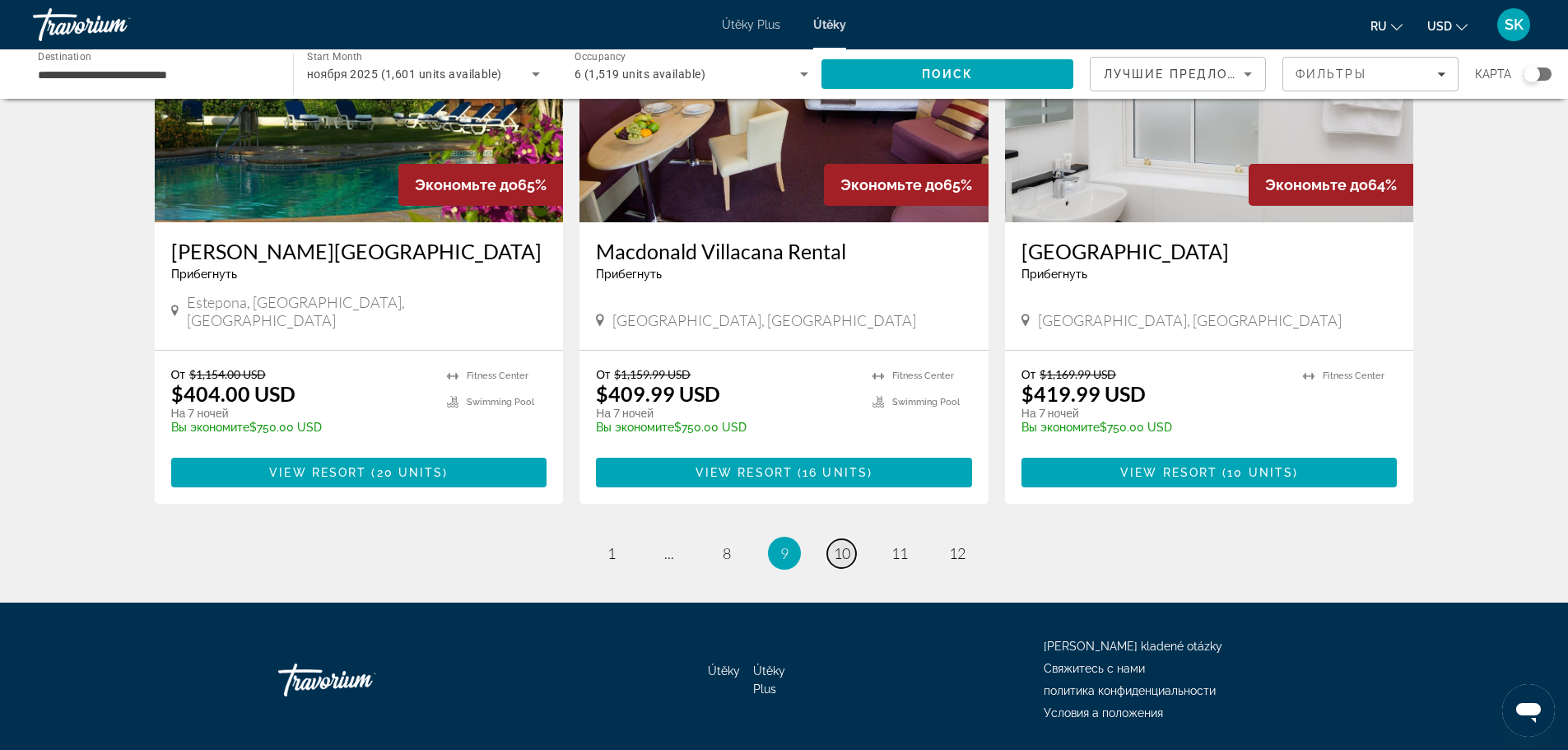
click at [844, 544] on span "10" at bounding box center [841, 553] width 16 height 18
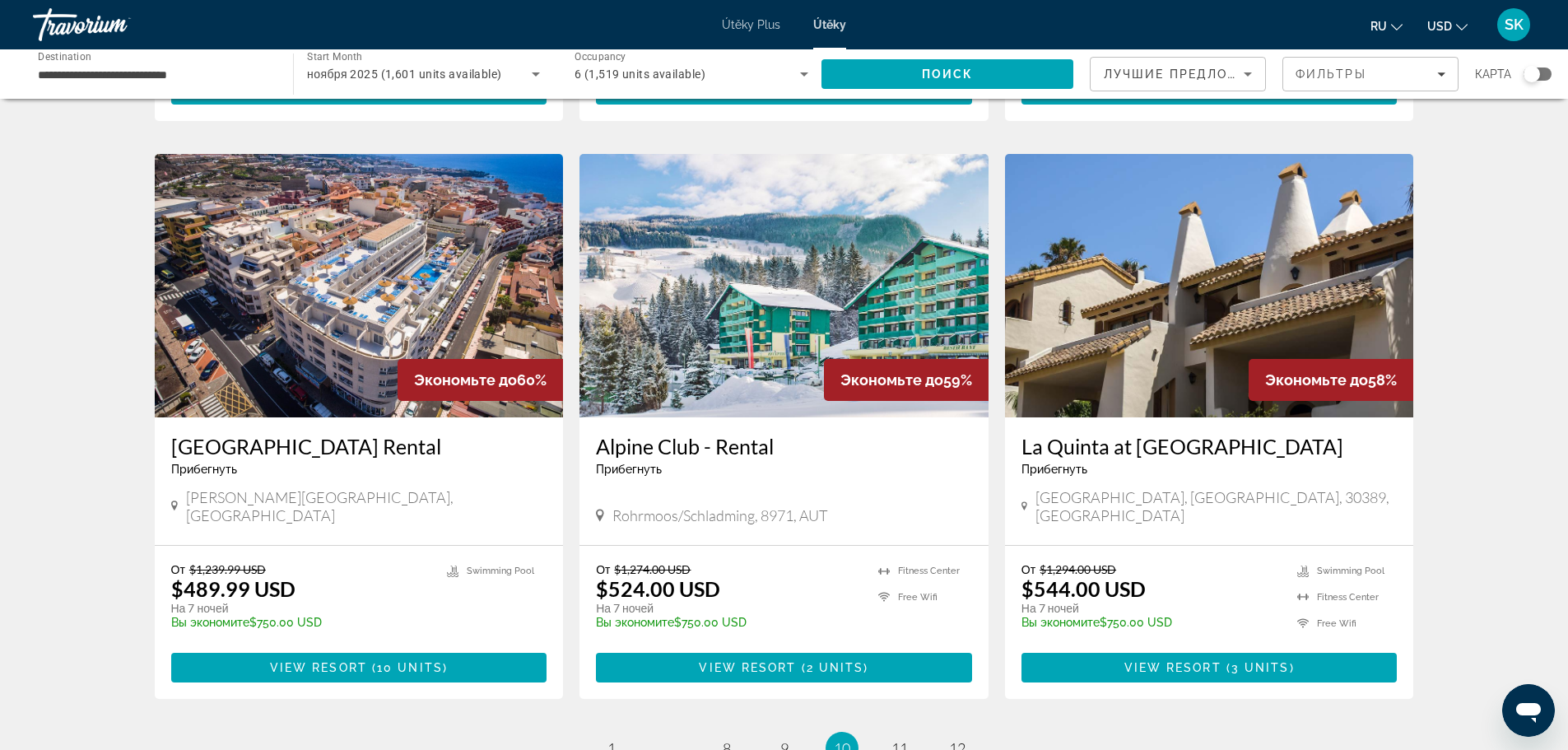
scroll to position [1812, 0]
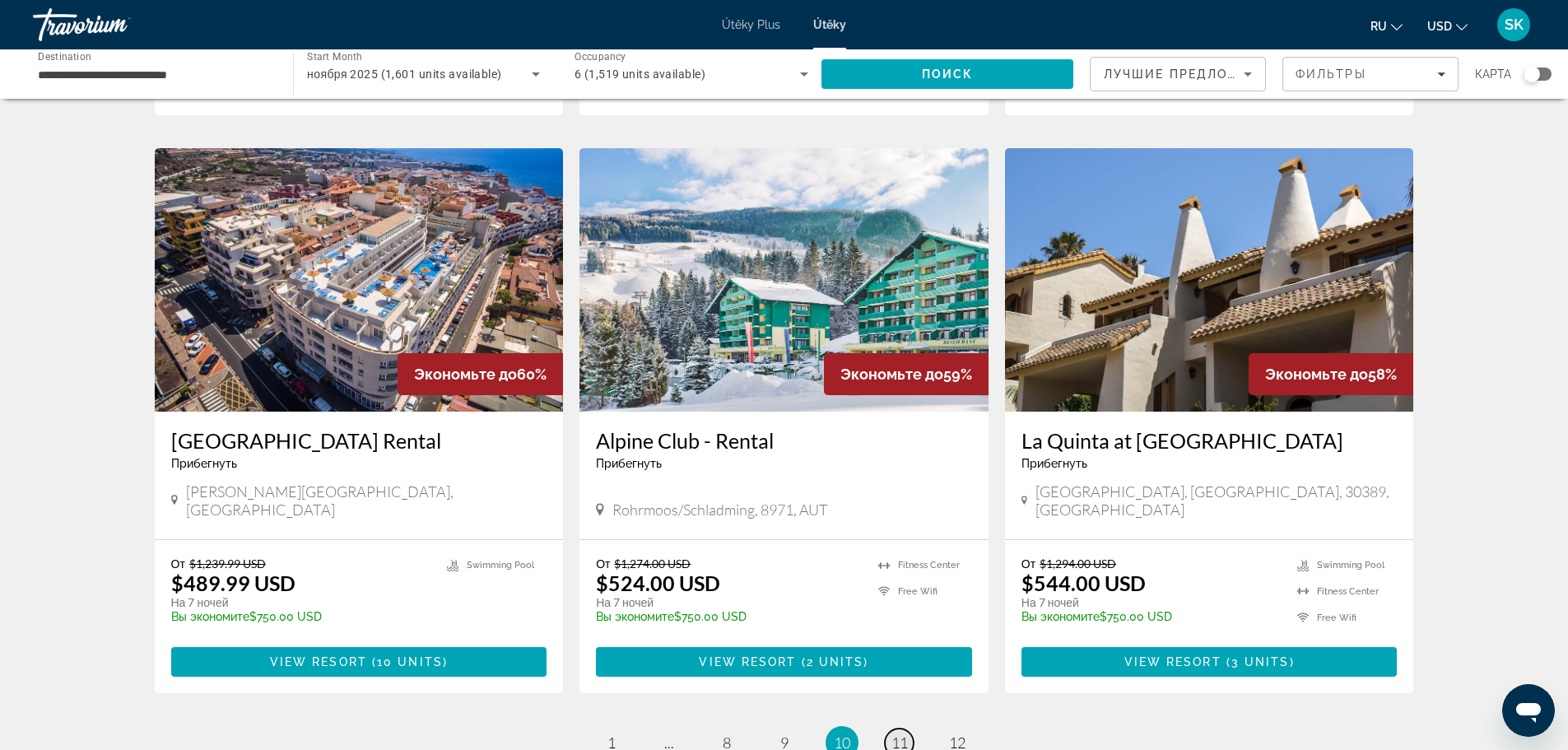
click at [905, 734] on span "11" at bounding box center [899, 742] width 16 height 18
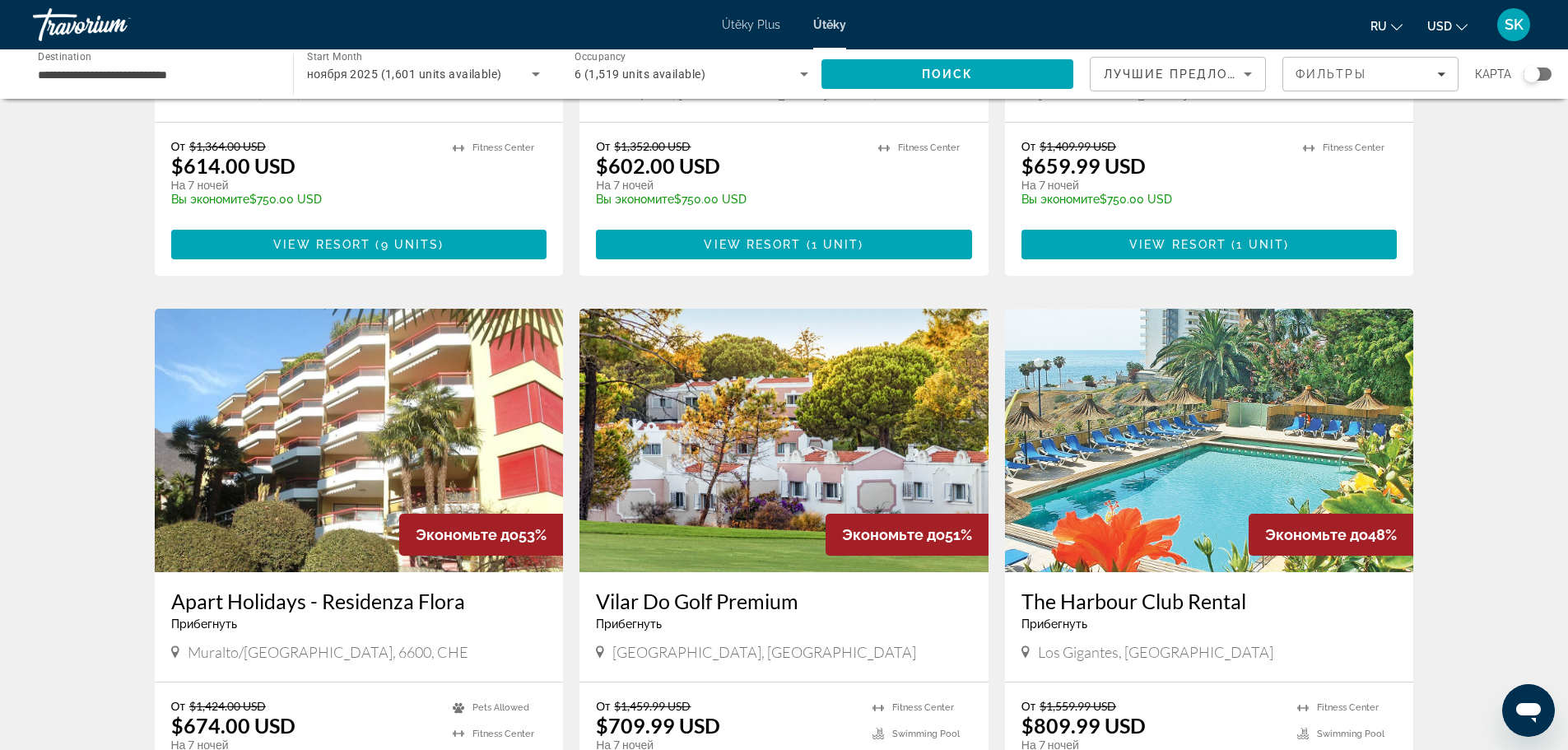
scroll to position [1812, 0]
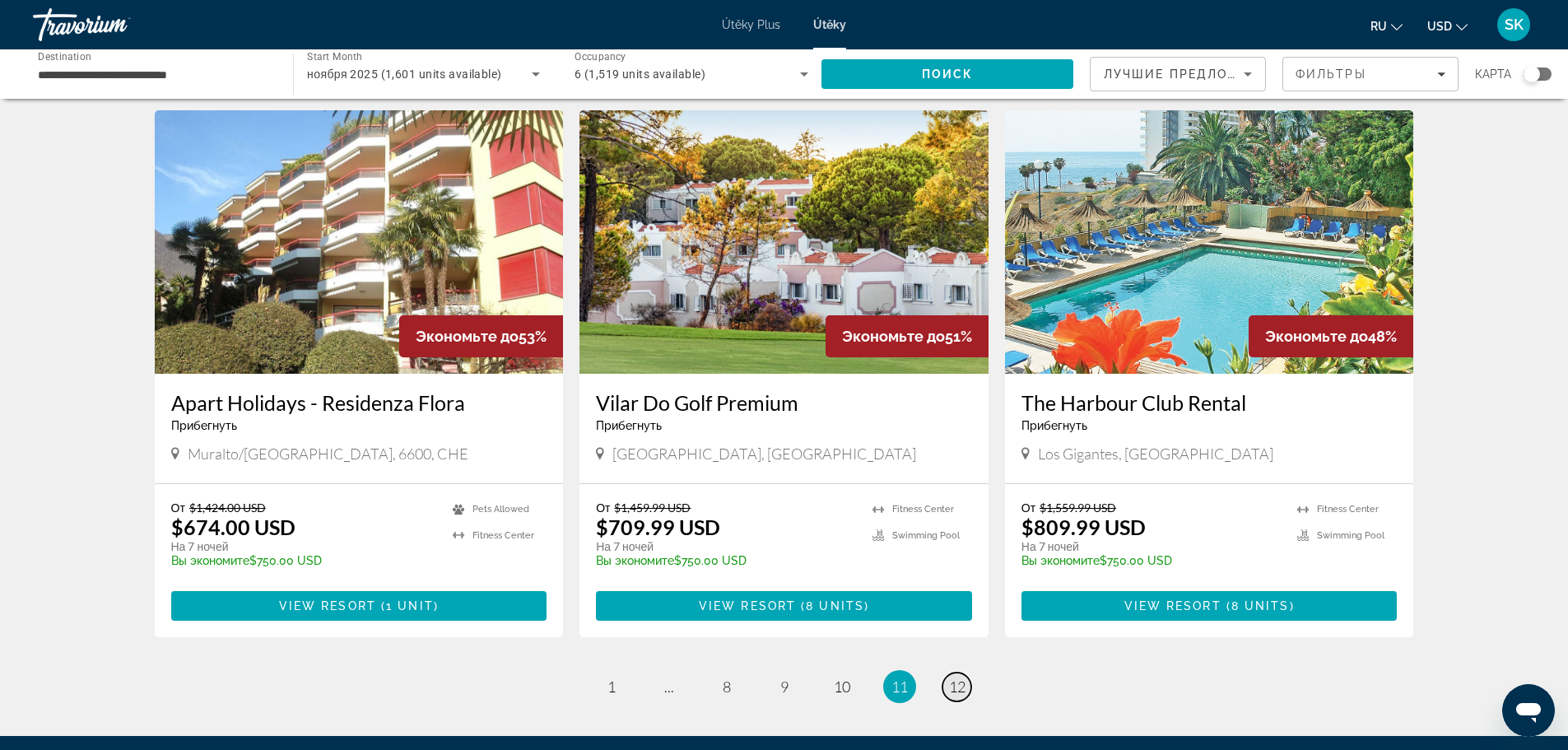
click at [967, 680] on link "page 12" at bounding box center [957, 688] width 29 height 29
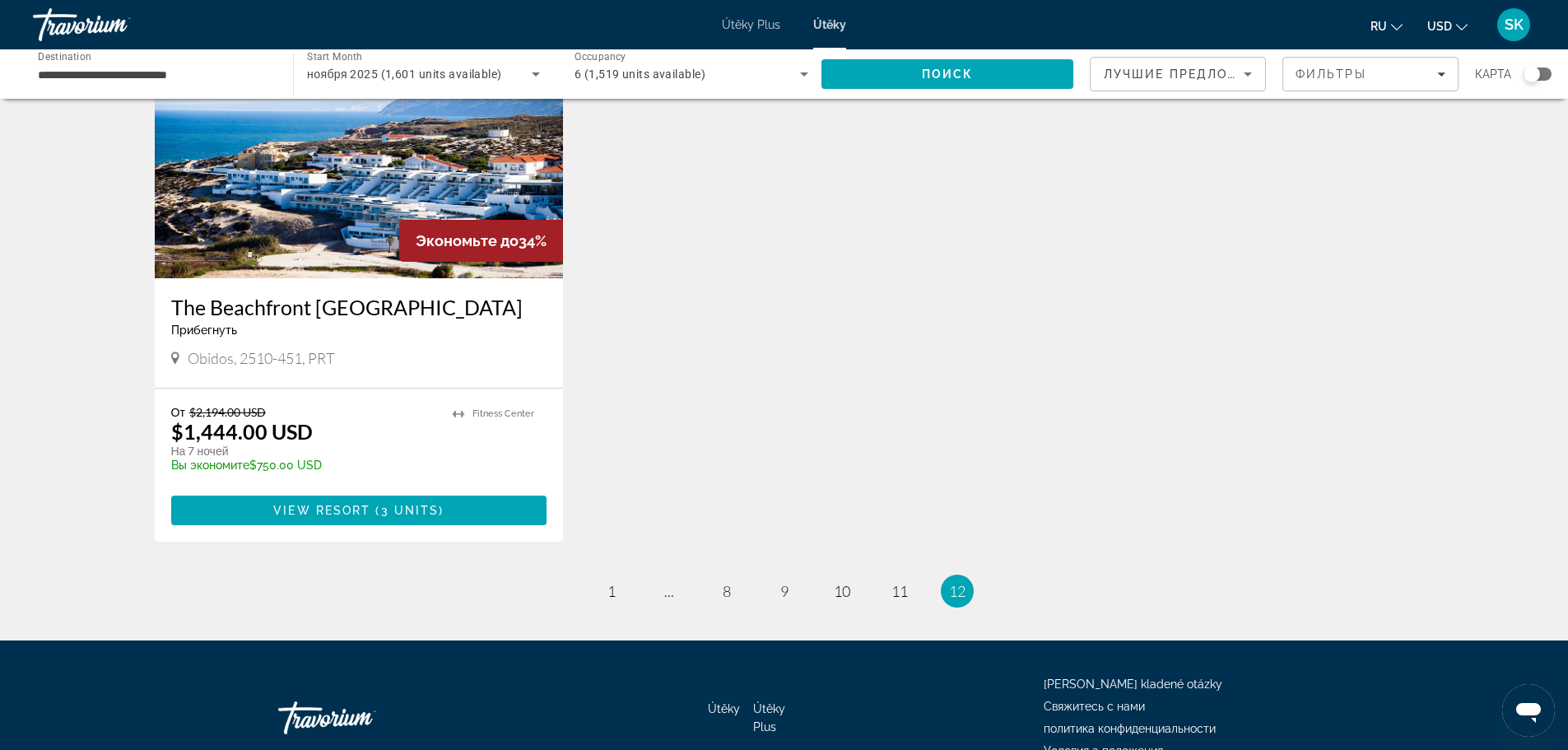
scroll to position [793, 0]
